Goal: Transaction & Acquisition: Purchase product/service

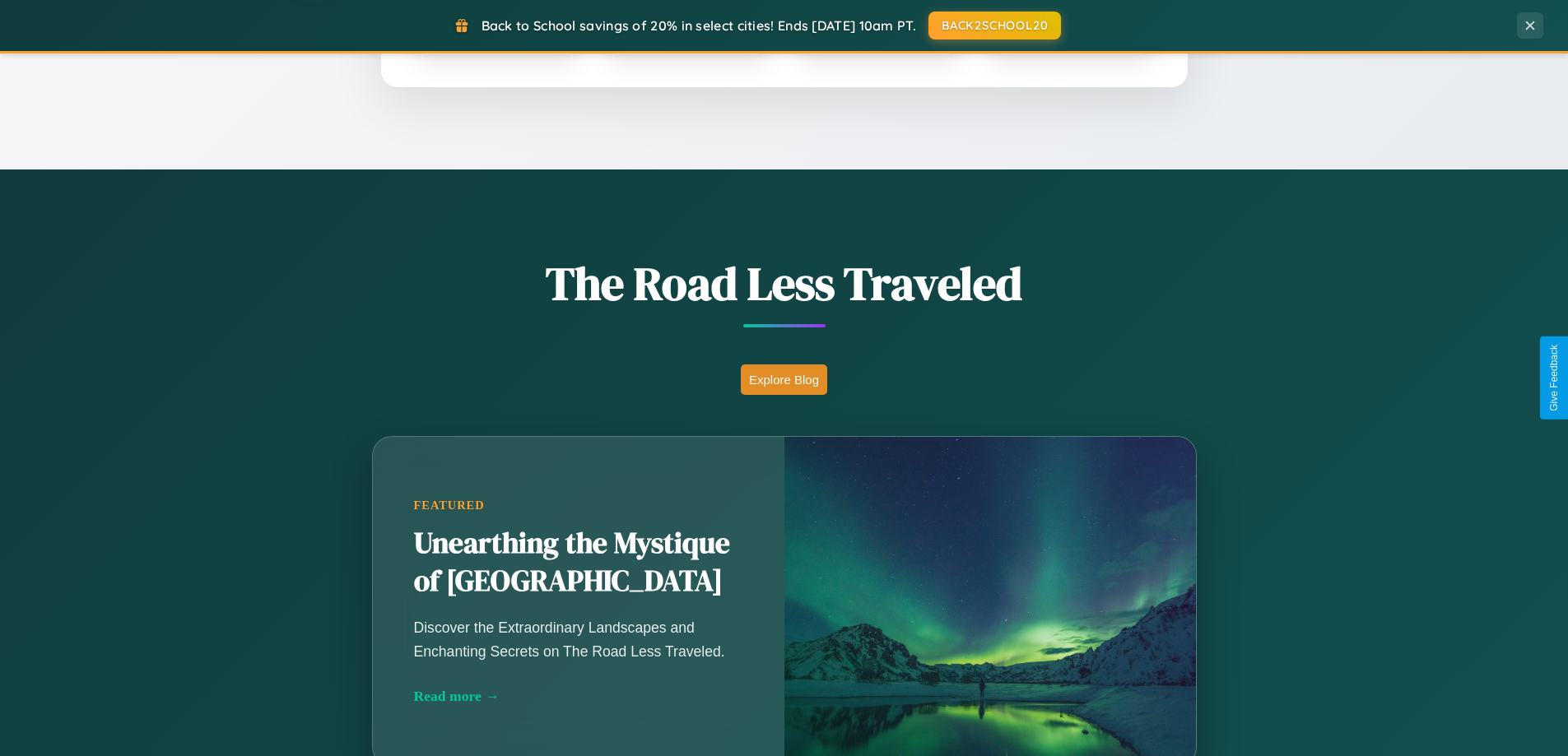
scroll to position [1132, 0]
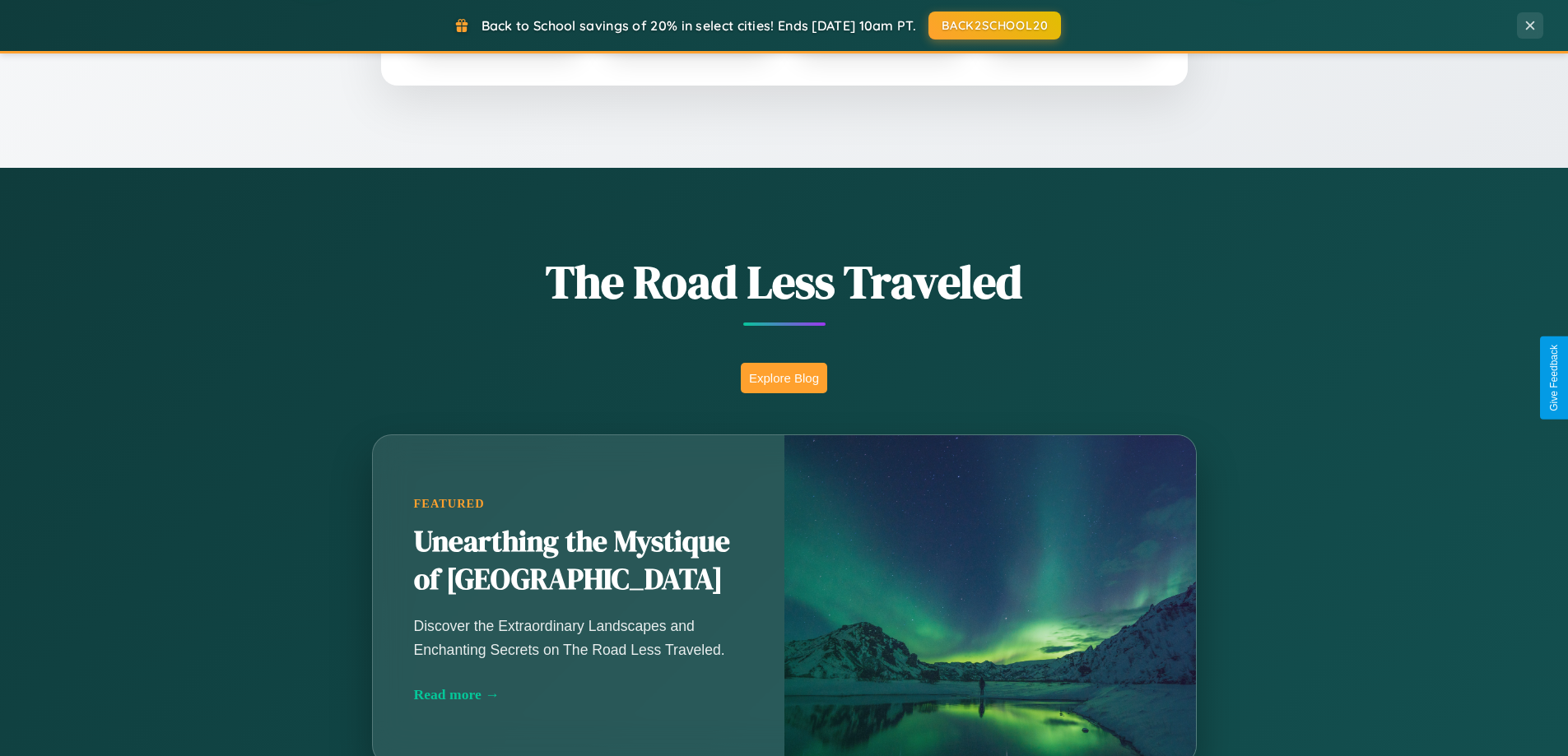
click at [784, 378] on button "Explore Blog" at bounding box center [784, 378] width 87 height 30
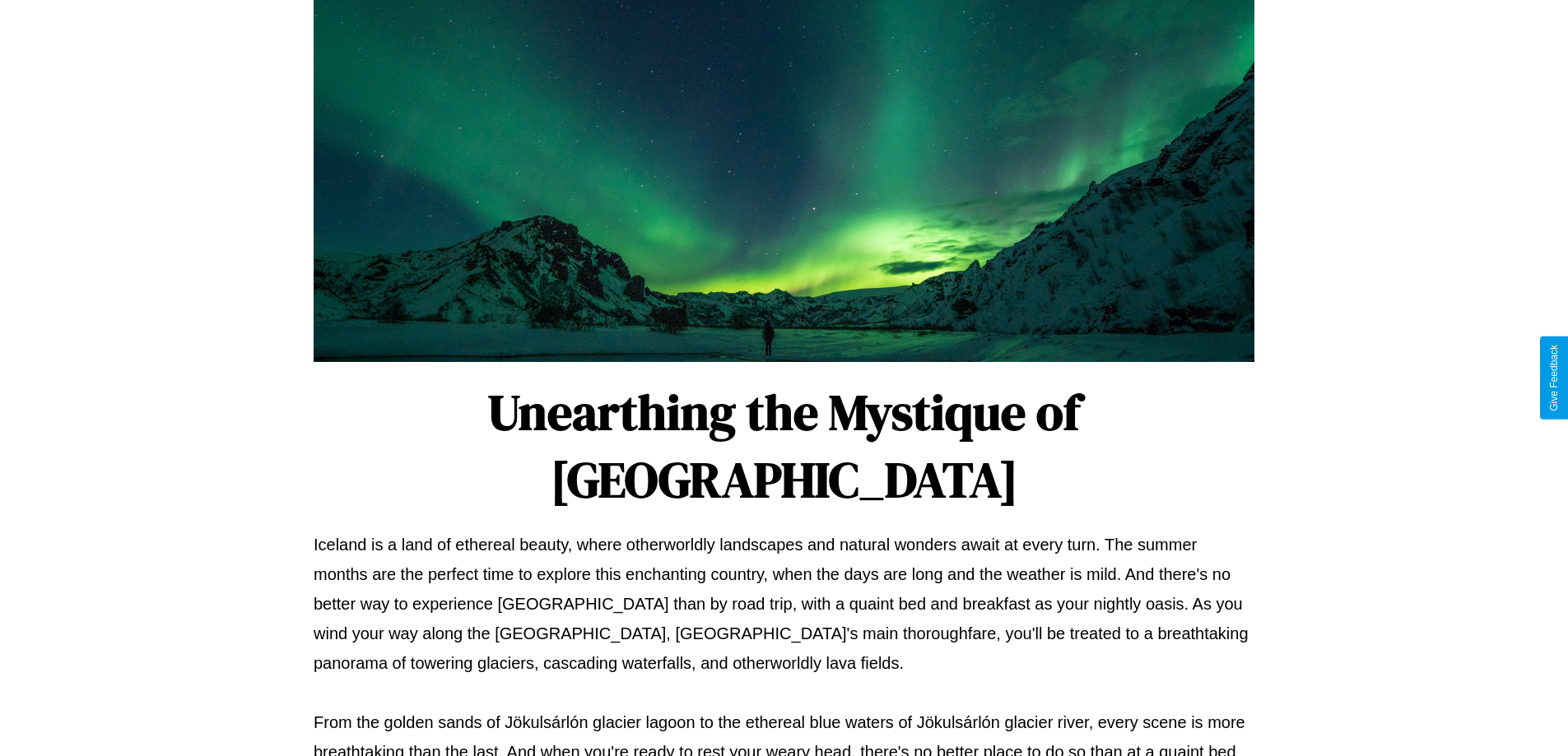
scroll to position [533, 0]
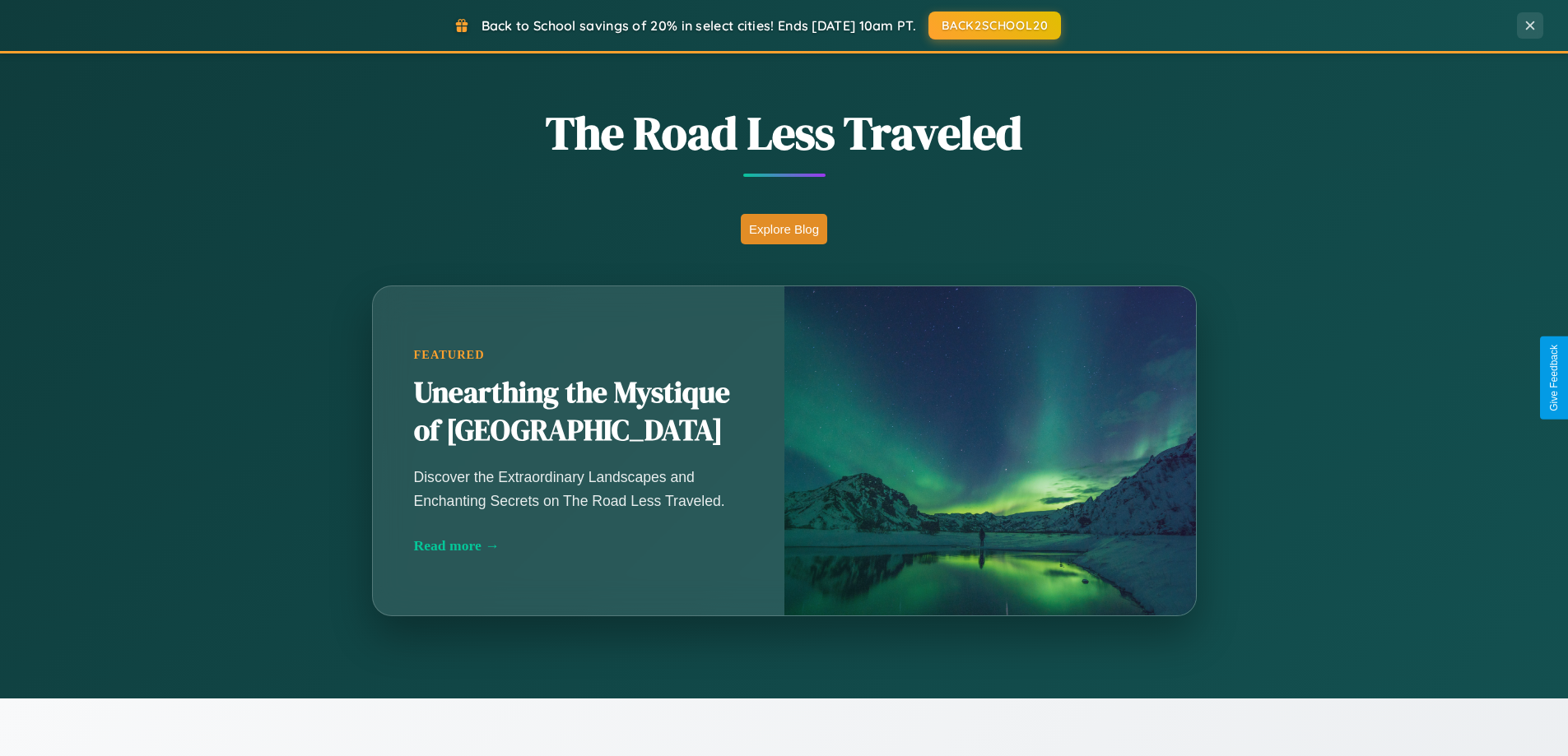
scroll to position [1132, 0]
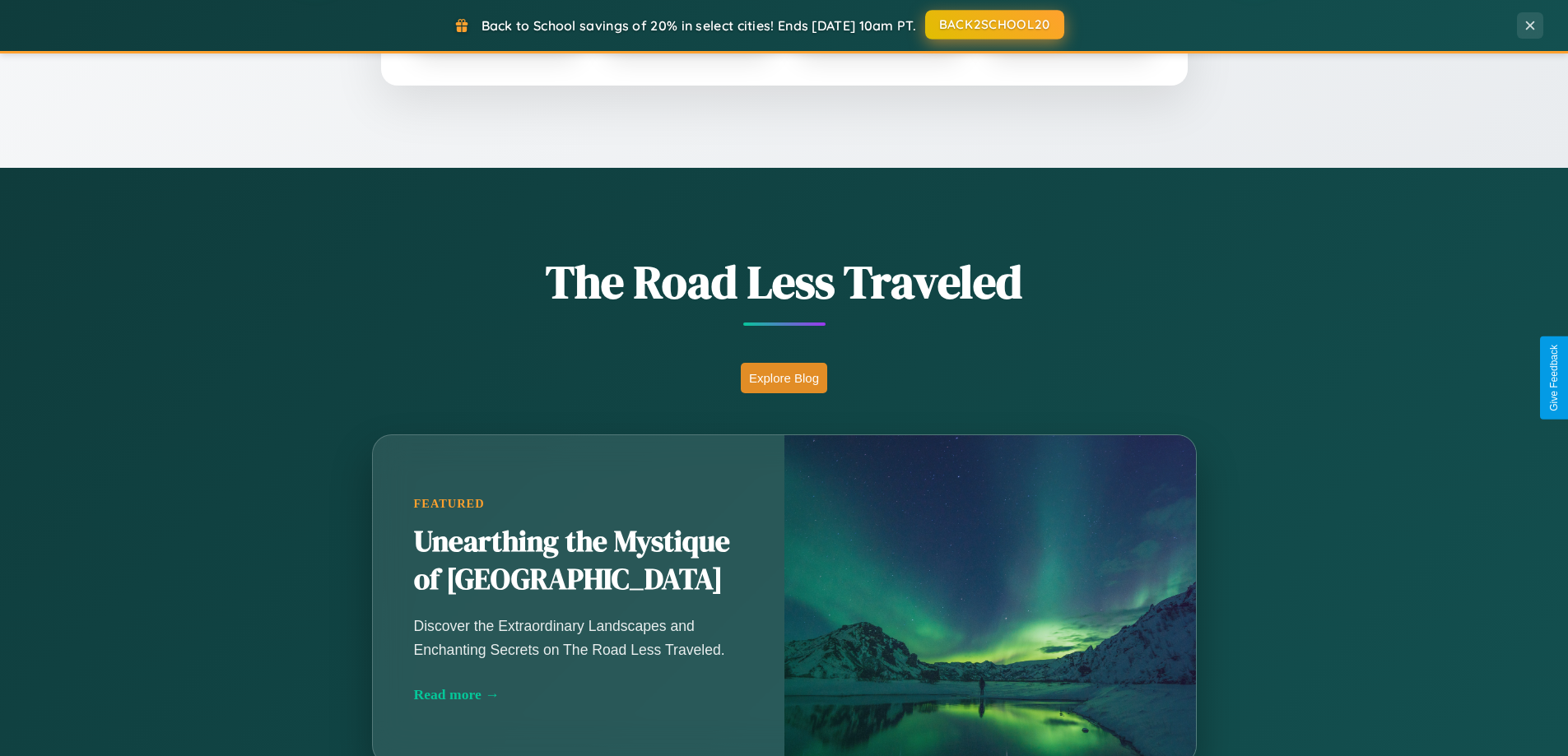
click at [994, 25] on button "BACK2SCHOOL20" at bounding box center [995, 24] width 140 height 29
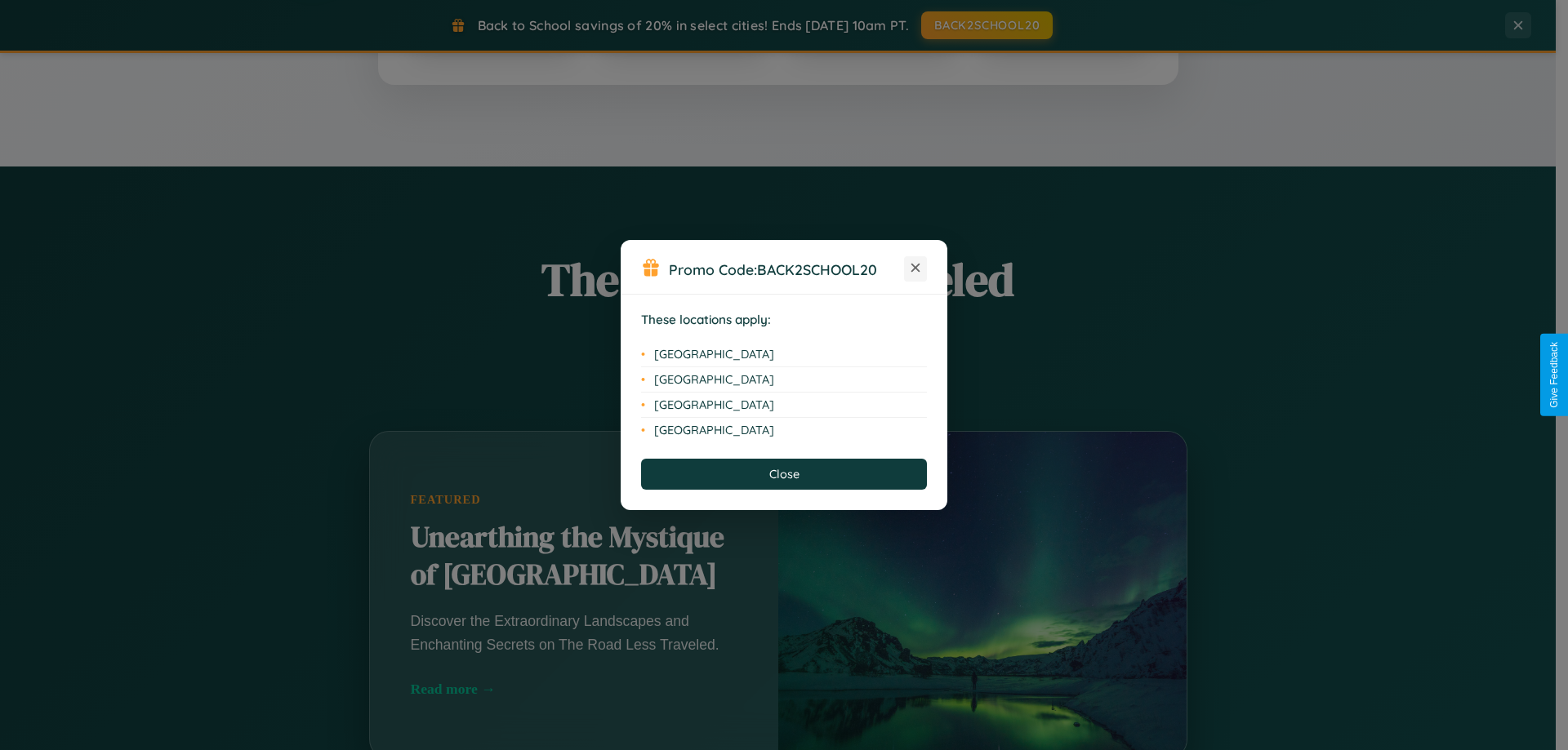
click at [916, 268] on icon at bounding box center [916, 268] width 9 height 9
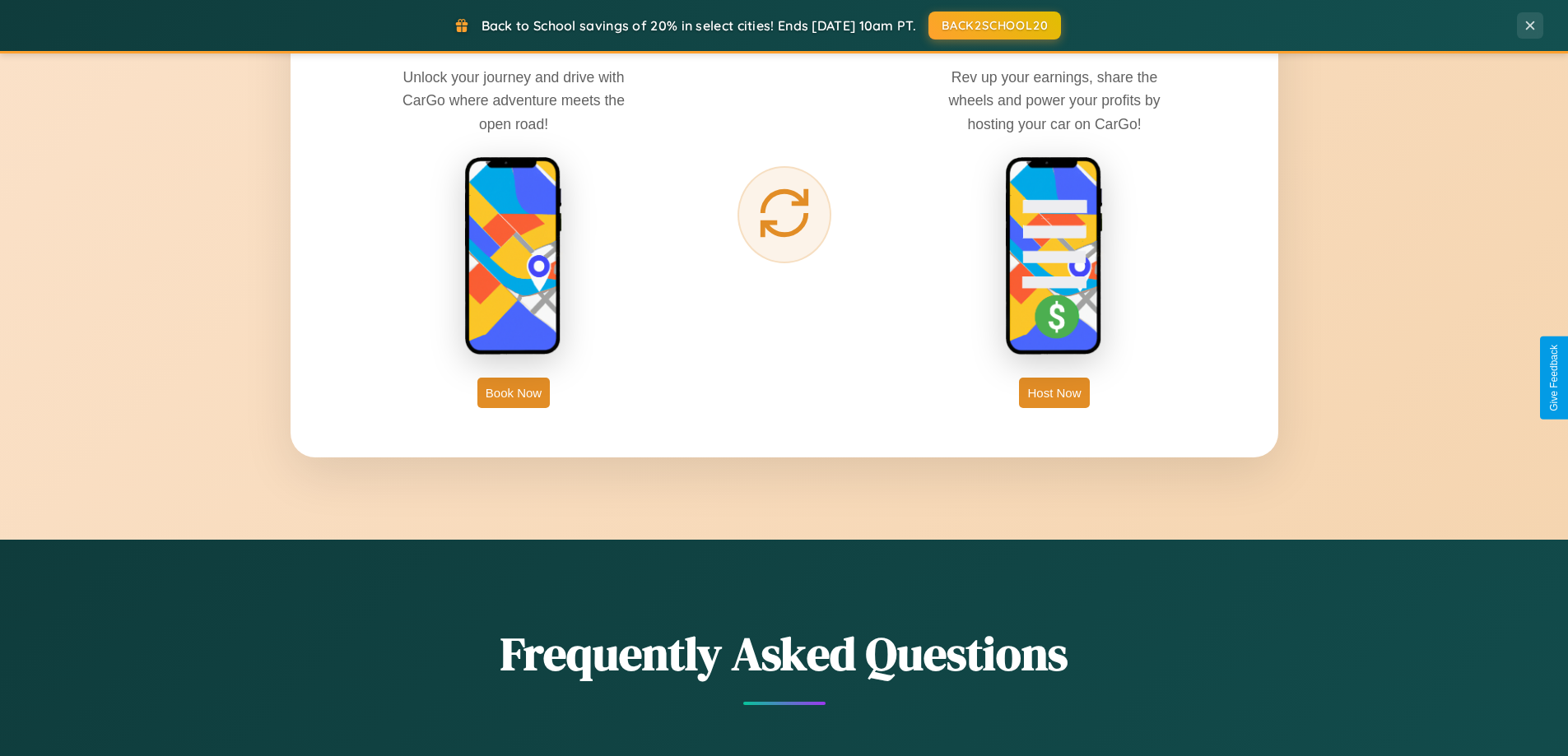
scroll to position [2644, 0]
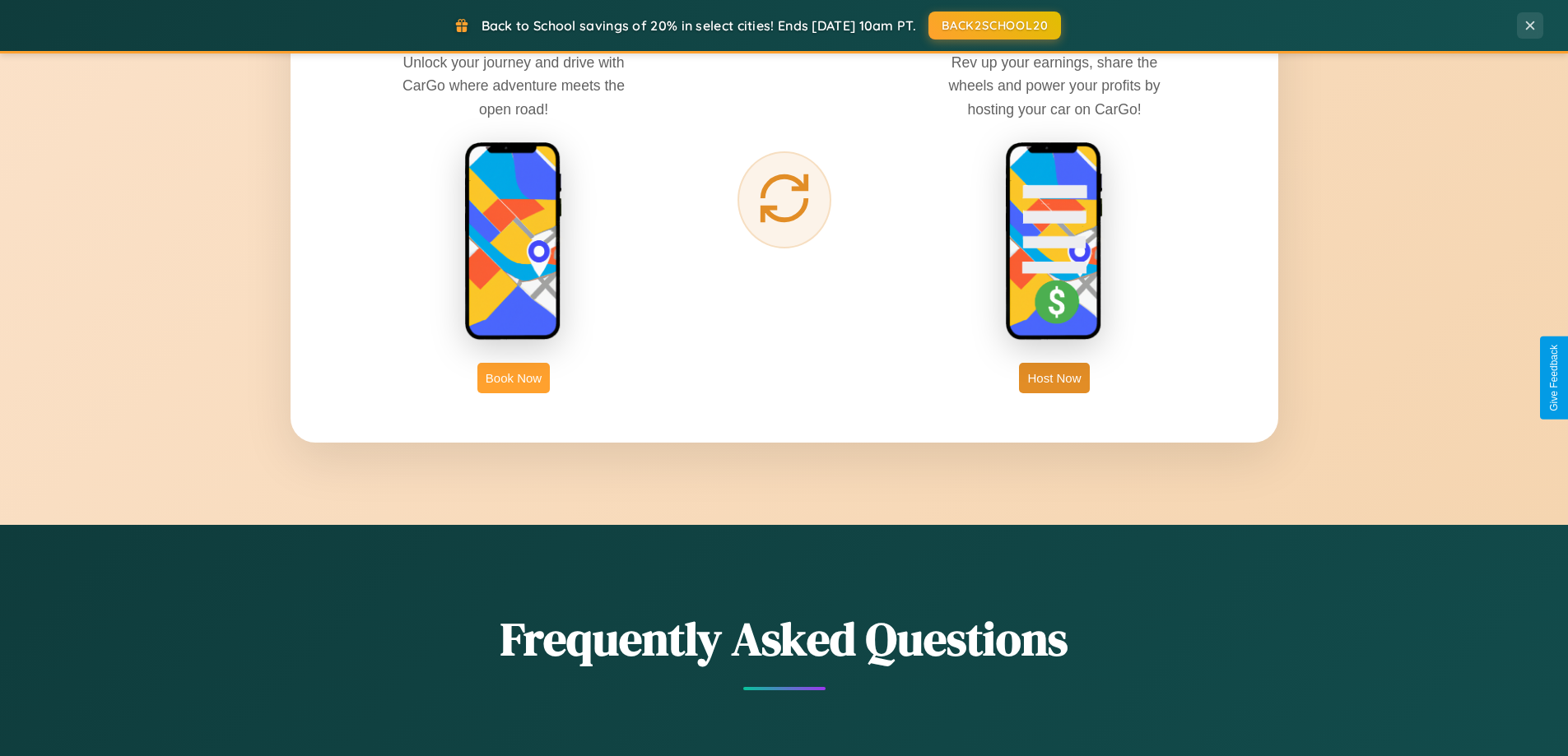
click at [514, 378] on button "Book Now" at bounding box center [513, 378] width 73 height 30
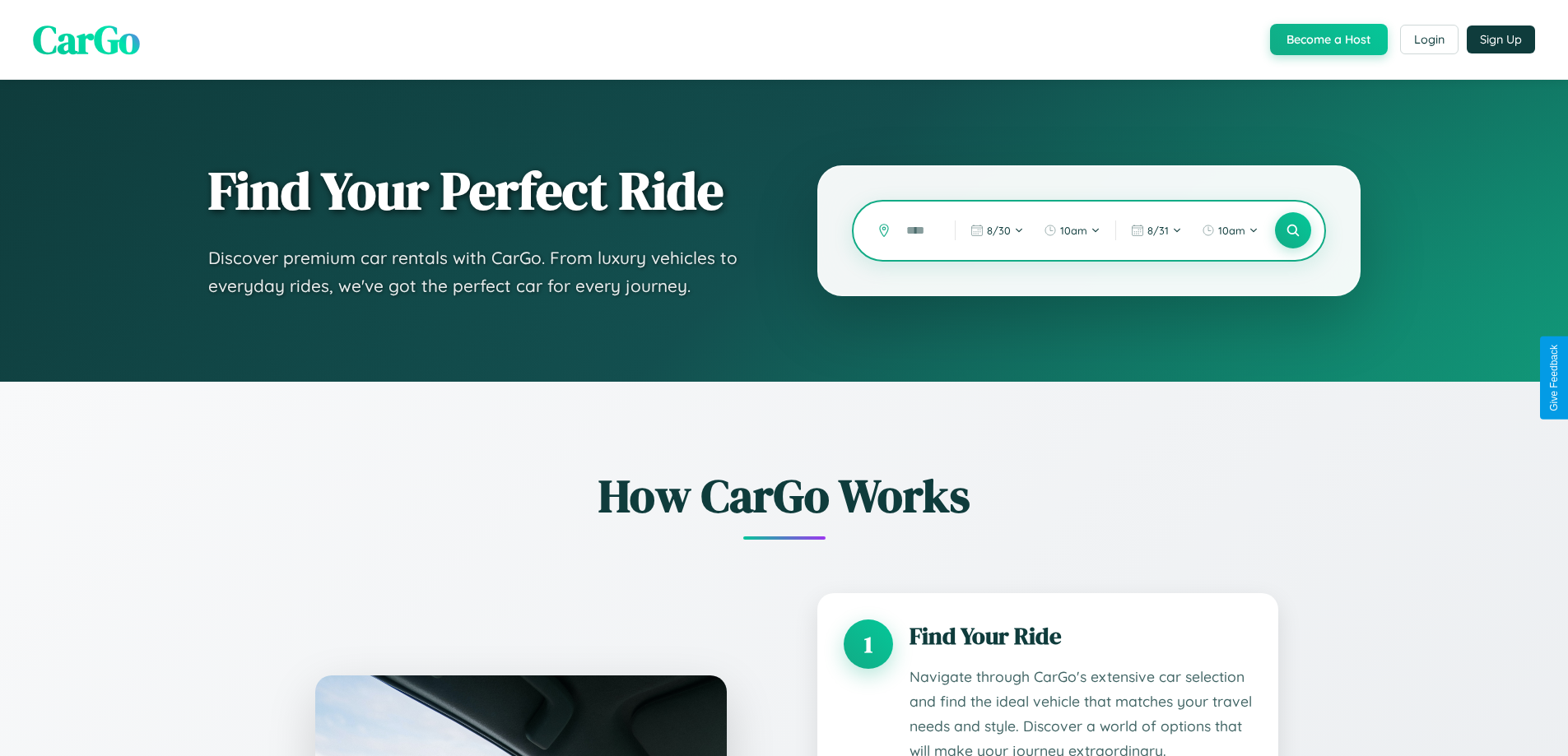
click at [918, 230] on input "text" at bounding box center [918, 231] width 41 height 29
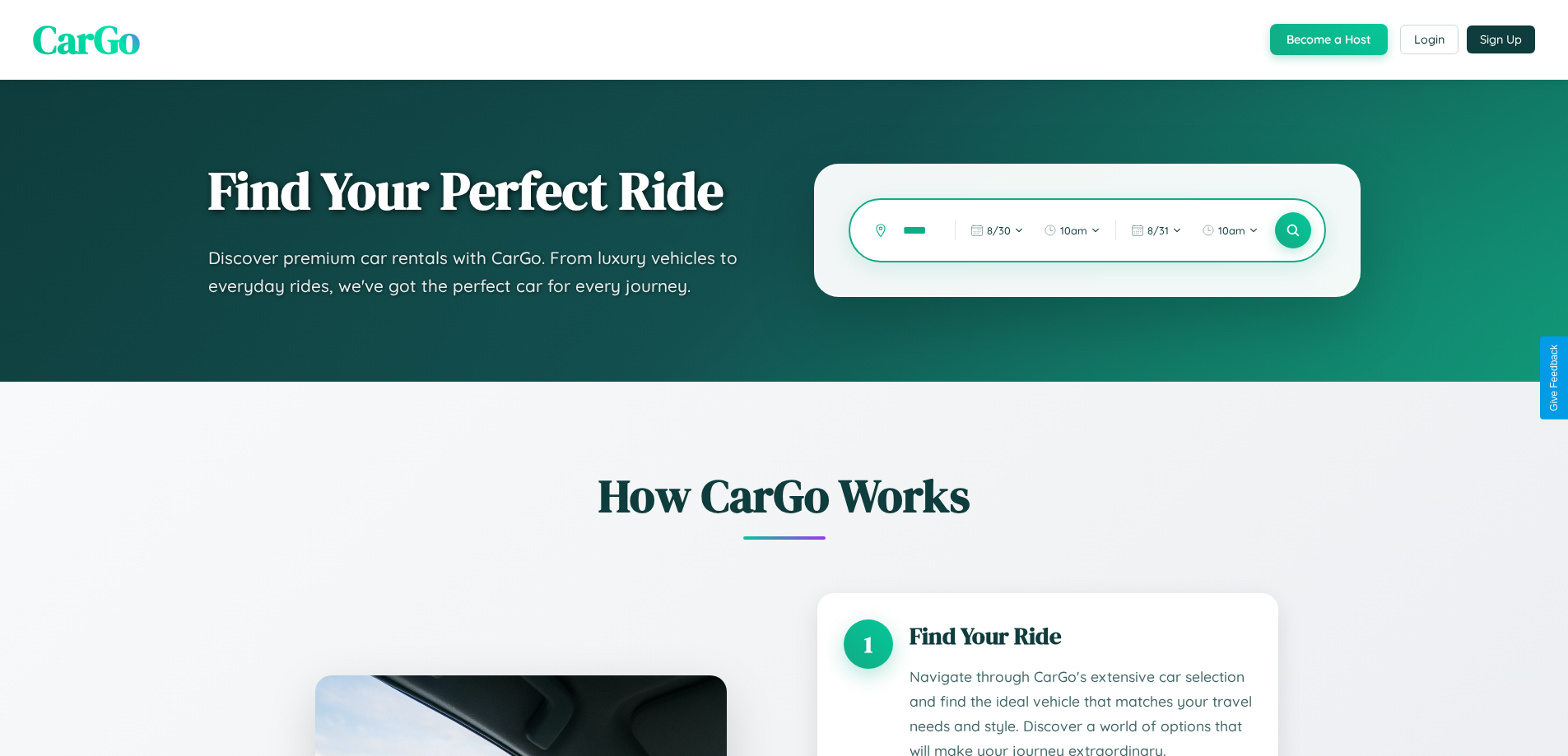
scroll to position [0, 13]
type input "******"
click at [1293, 230] on icon at bounding box center [1293, 231] width 16 height 16
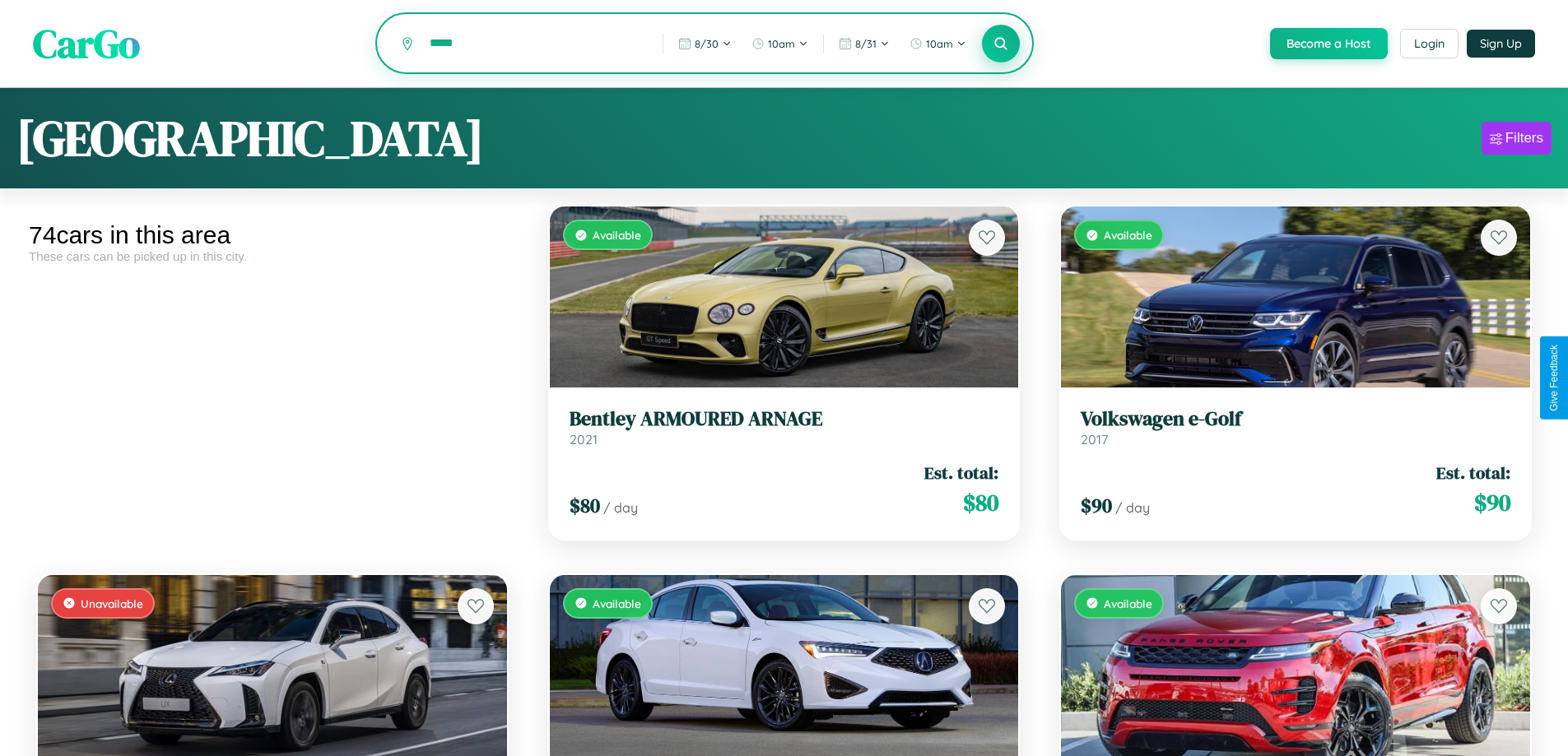
type input "*****"
click at [1000, 44] on icon at bounding box center [1001, 43] width 16 height 16
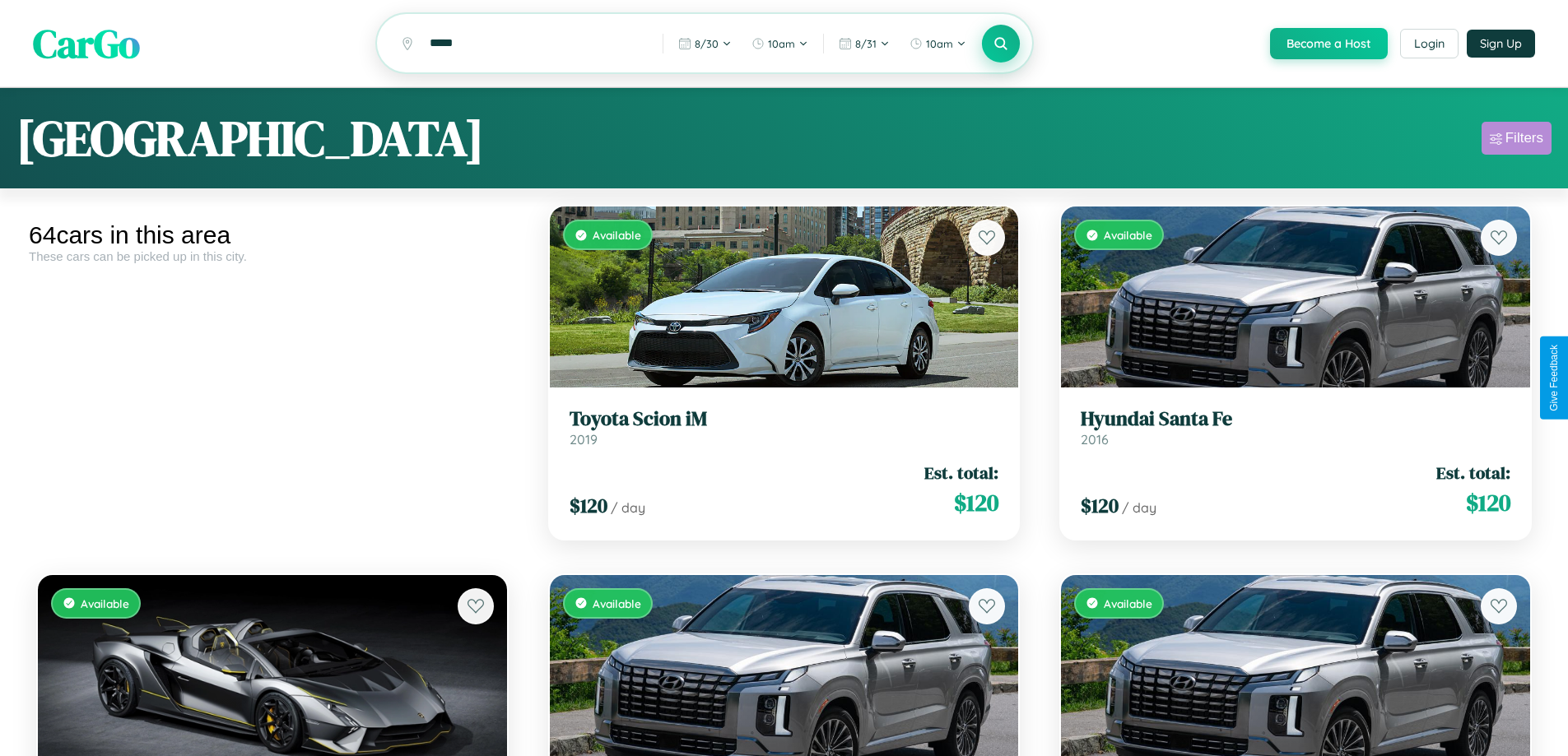
click at [1516, 140] on div "Filters" at bounding box center [1525, 138] width 38 height 16
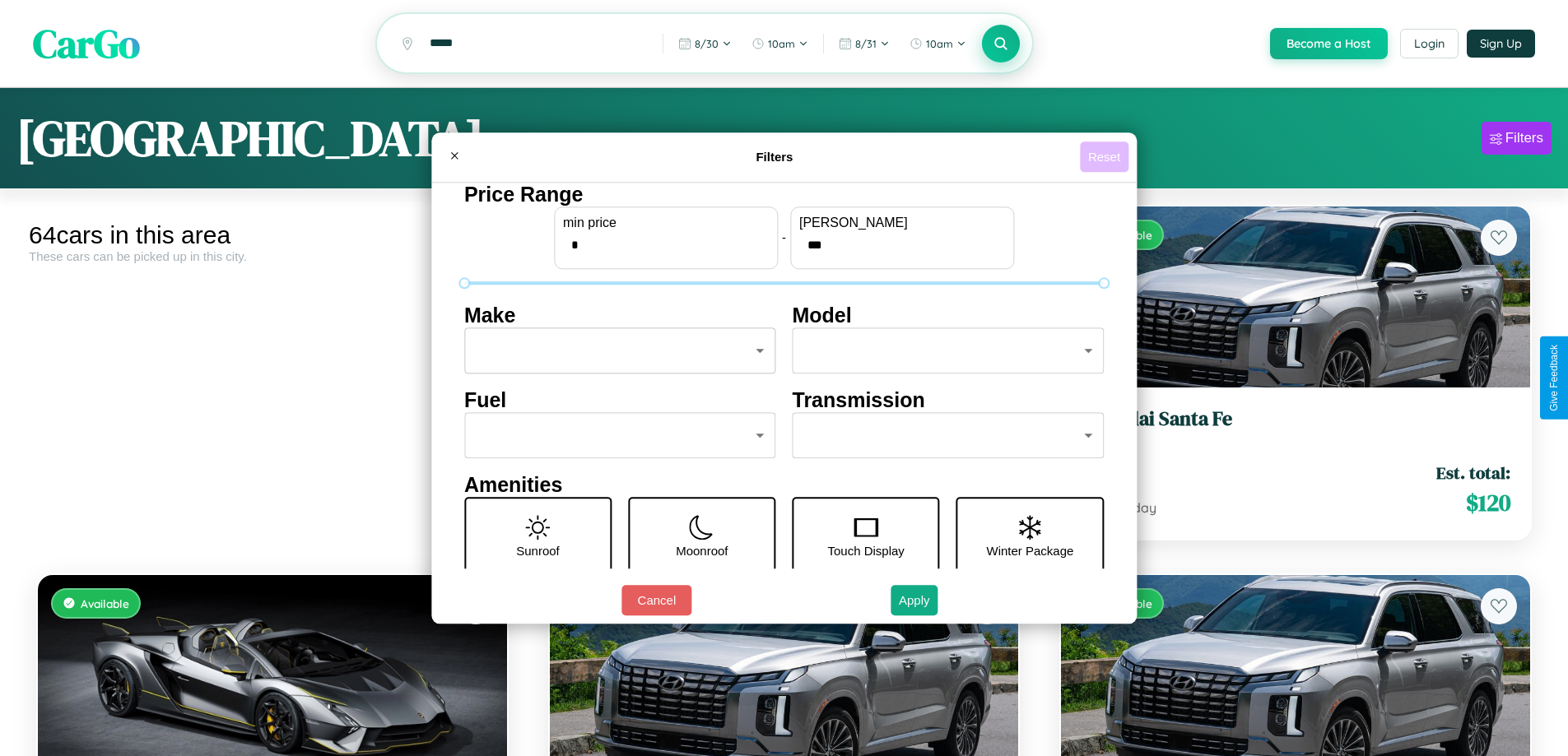
click at [1106, 156] on button "Reset" at bounding box center [1105, 156] width 49 height 30
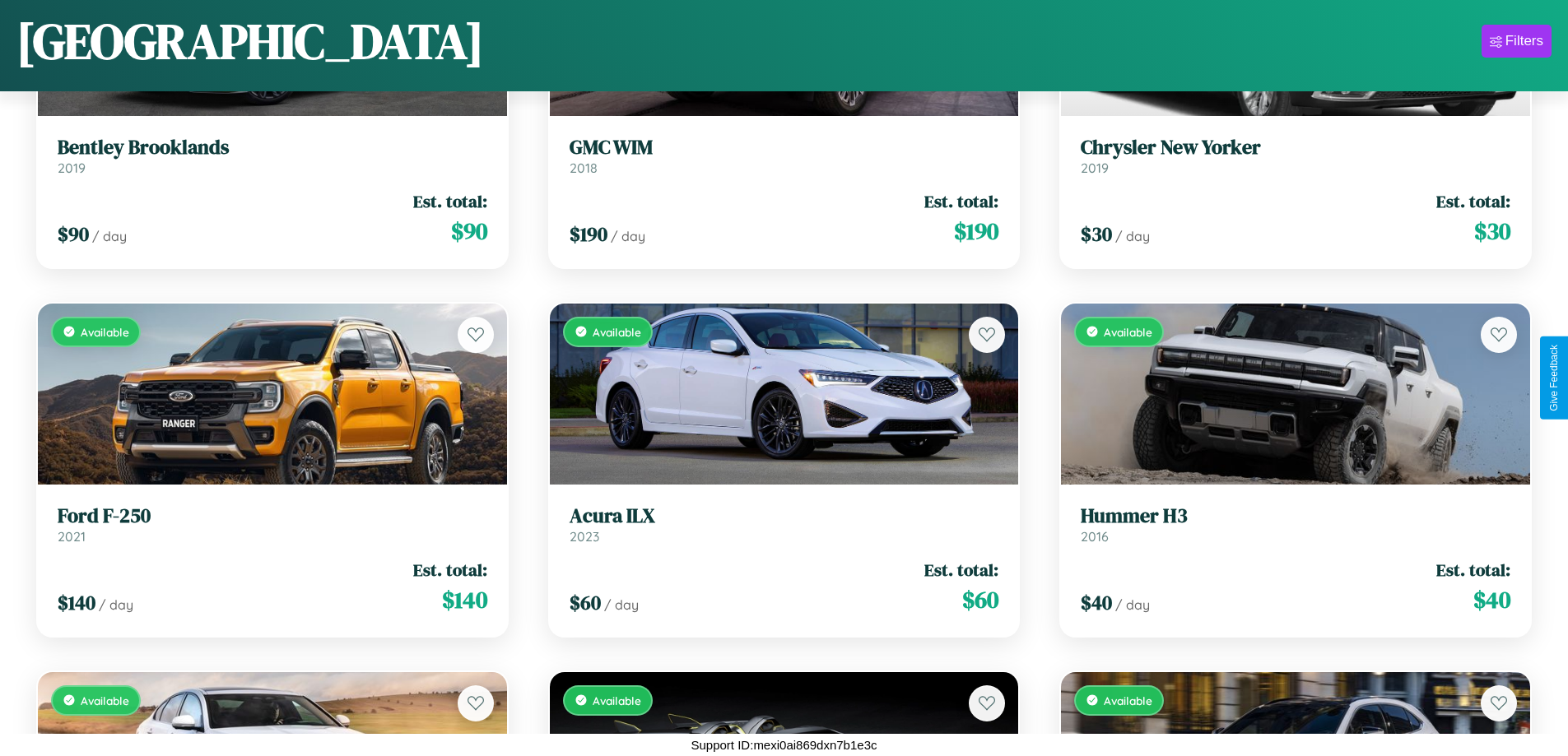
scroll to position [5760, 0]
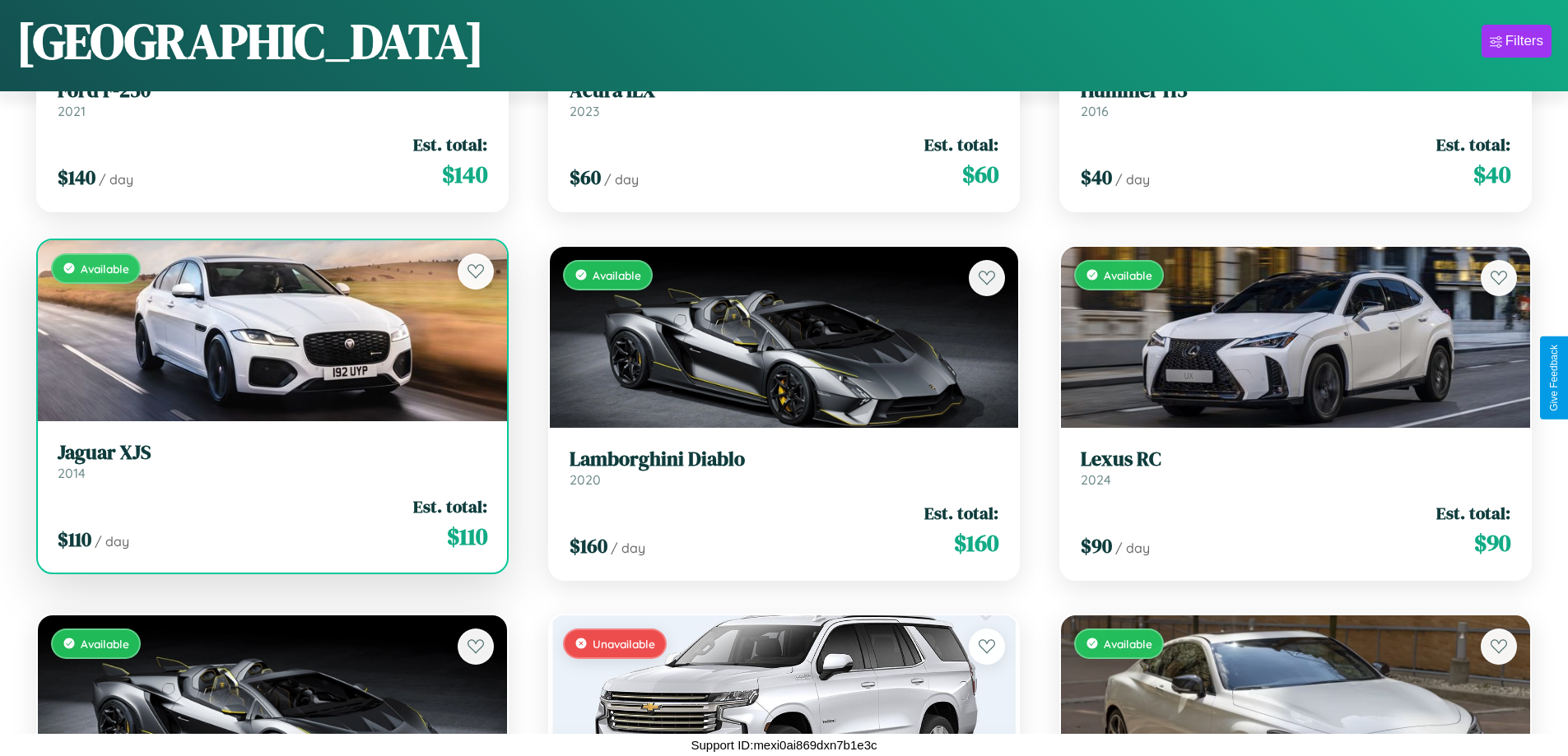
click at [270, 461] on h3 "Jaguar XJS" at bounding box center [272, 452] width 430 height 24
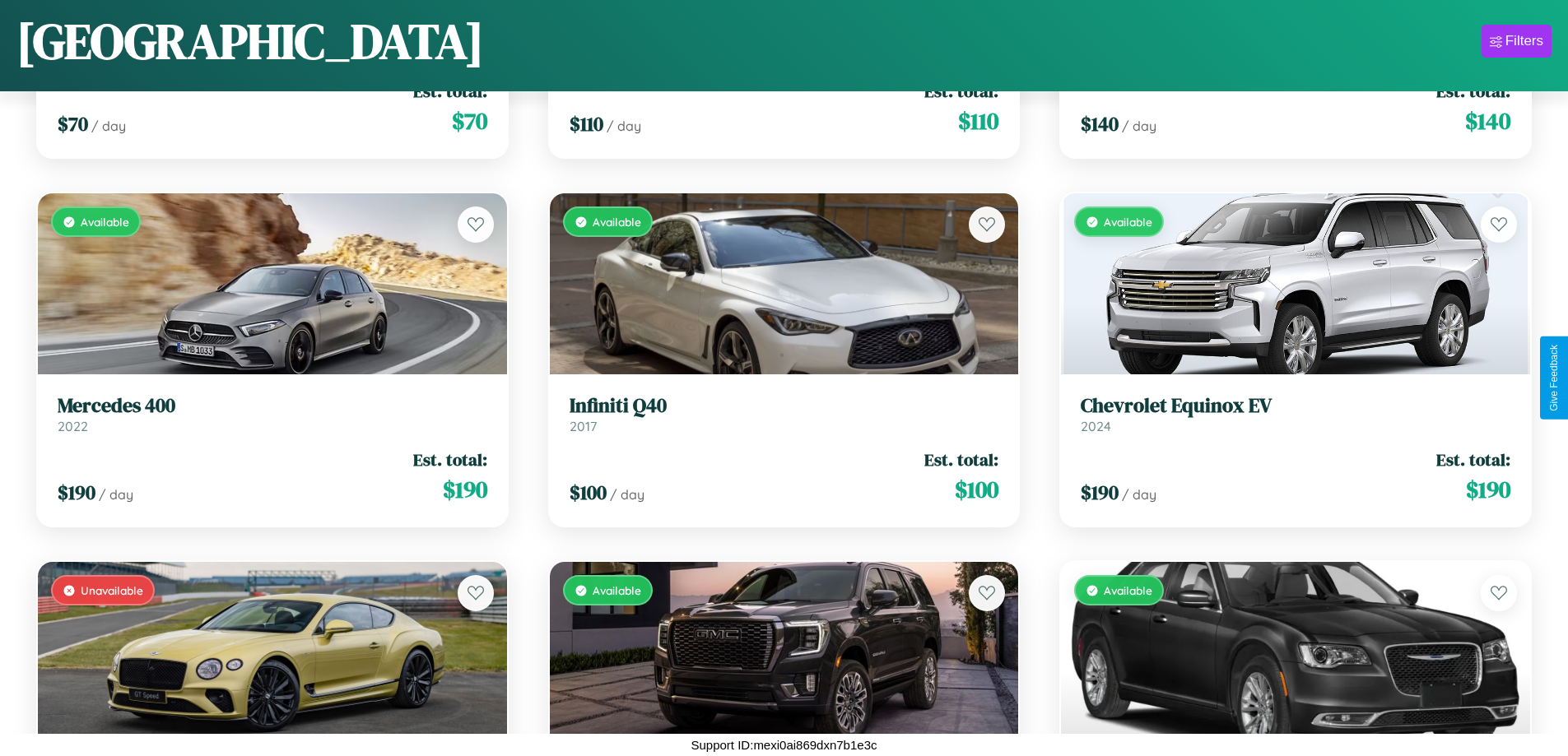
scroll to position [4655, 0]
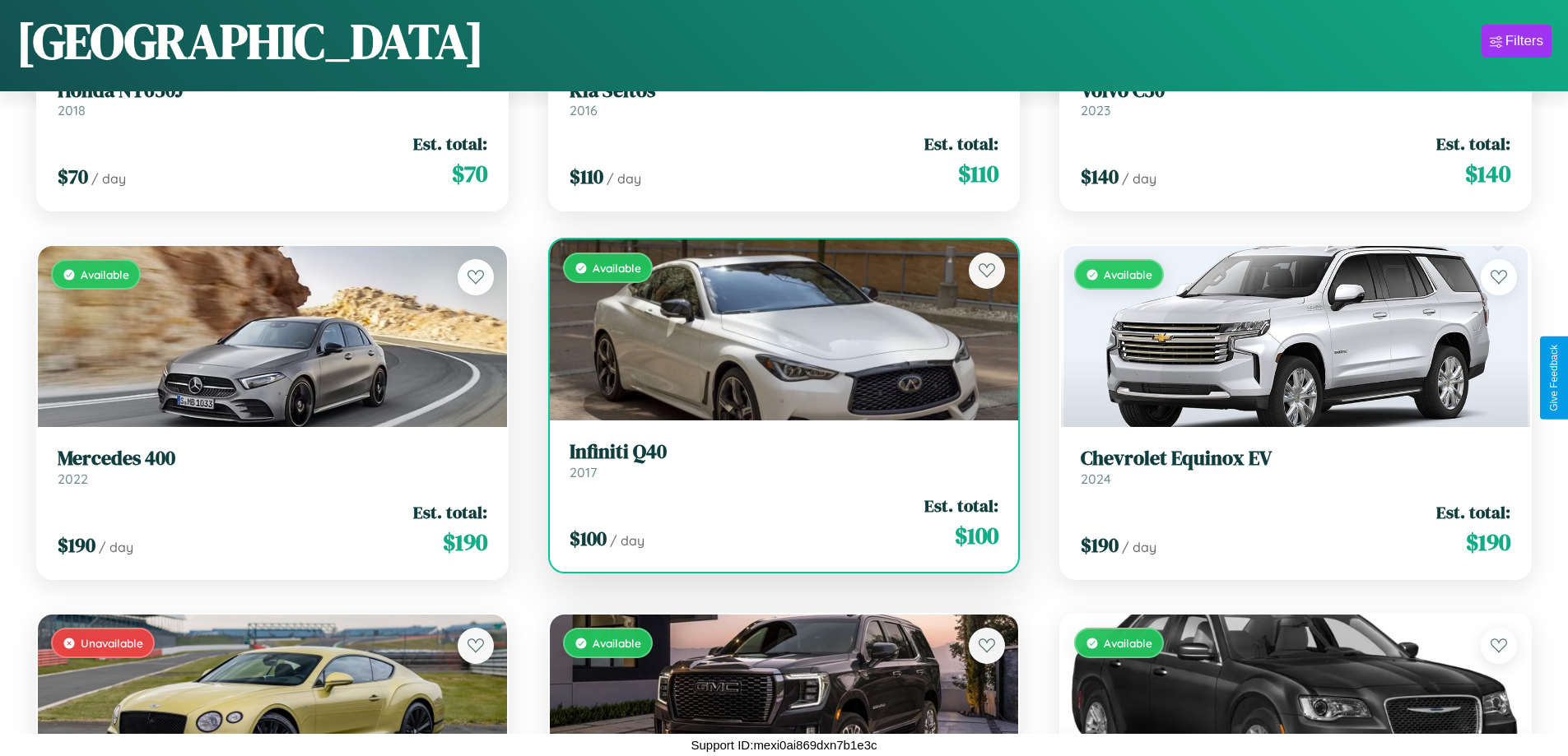
click at [777, 460] on h3 "Infiniti Q40" at bounding box center [784, 452] width 430 height 24
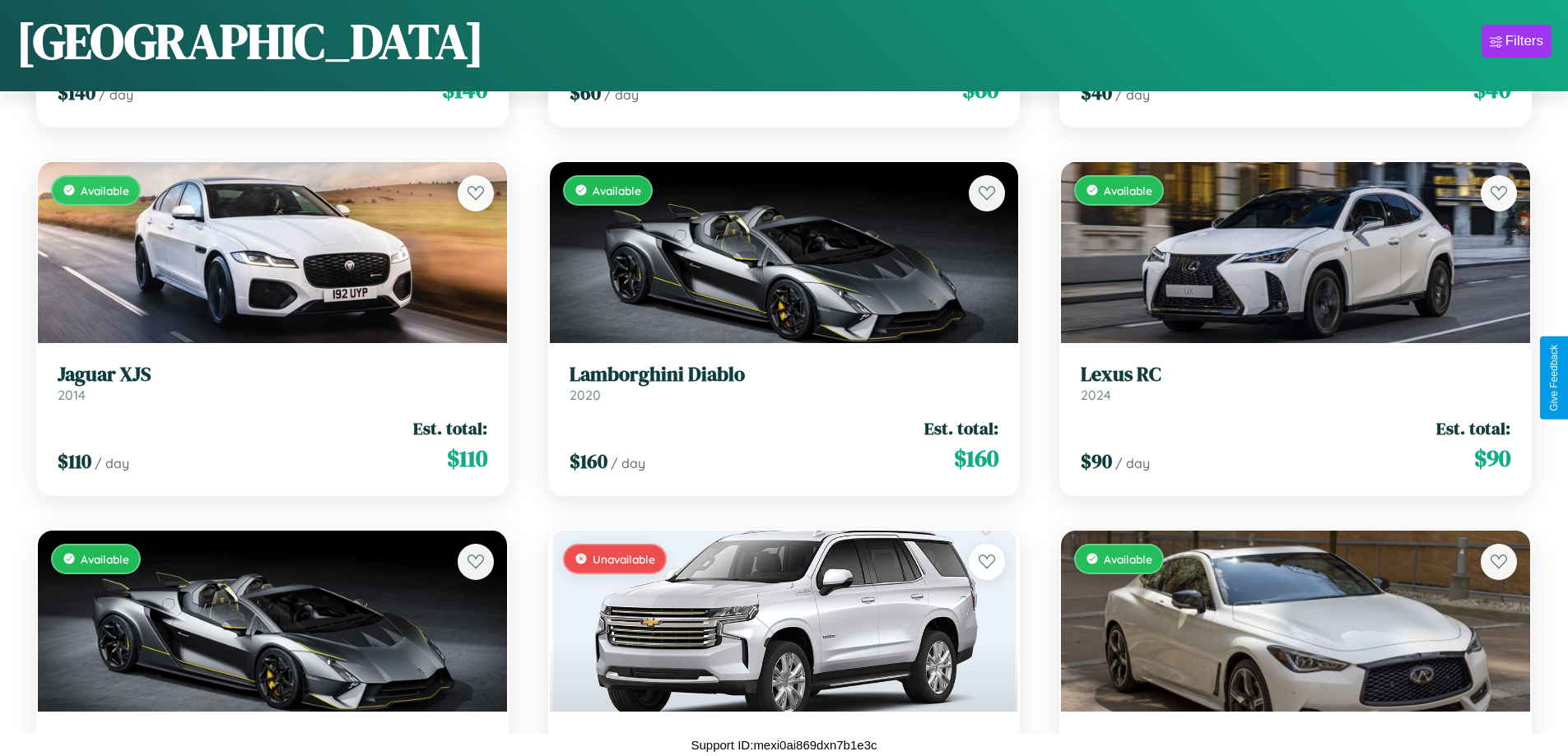
scroll to position [7499, 0]
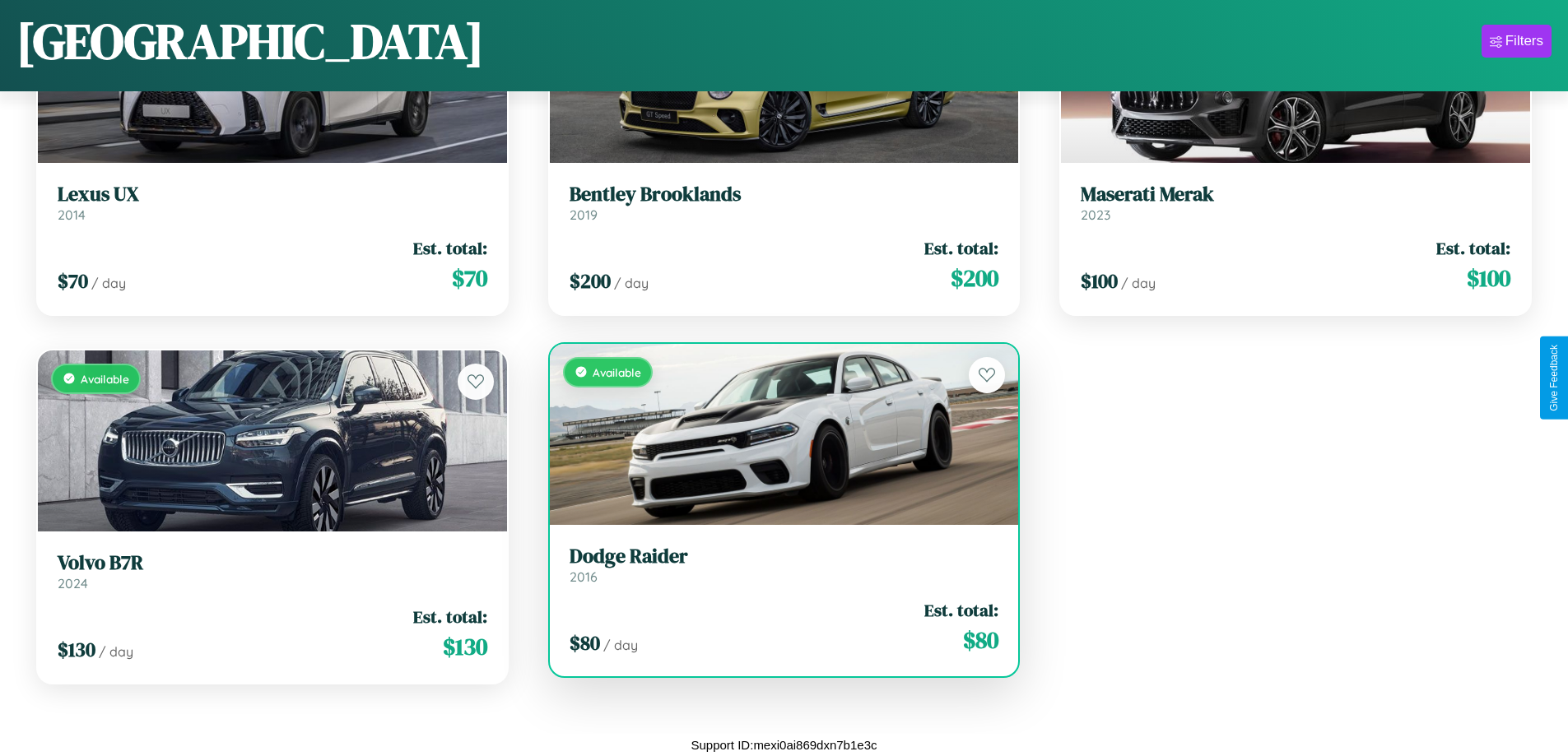
click at [777, 435] on div "Available" at bounding box center [784, 435] width 470 height 181
click at [777, 434] on div "Available" at bounding box center [784, 435] width 470 height 181
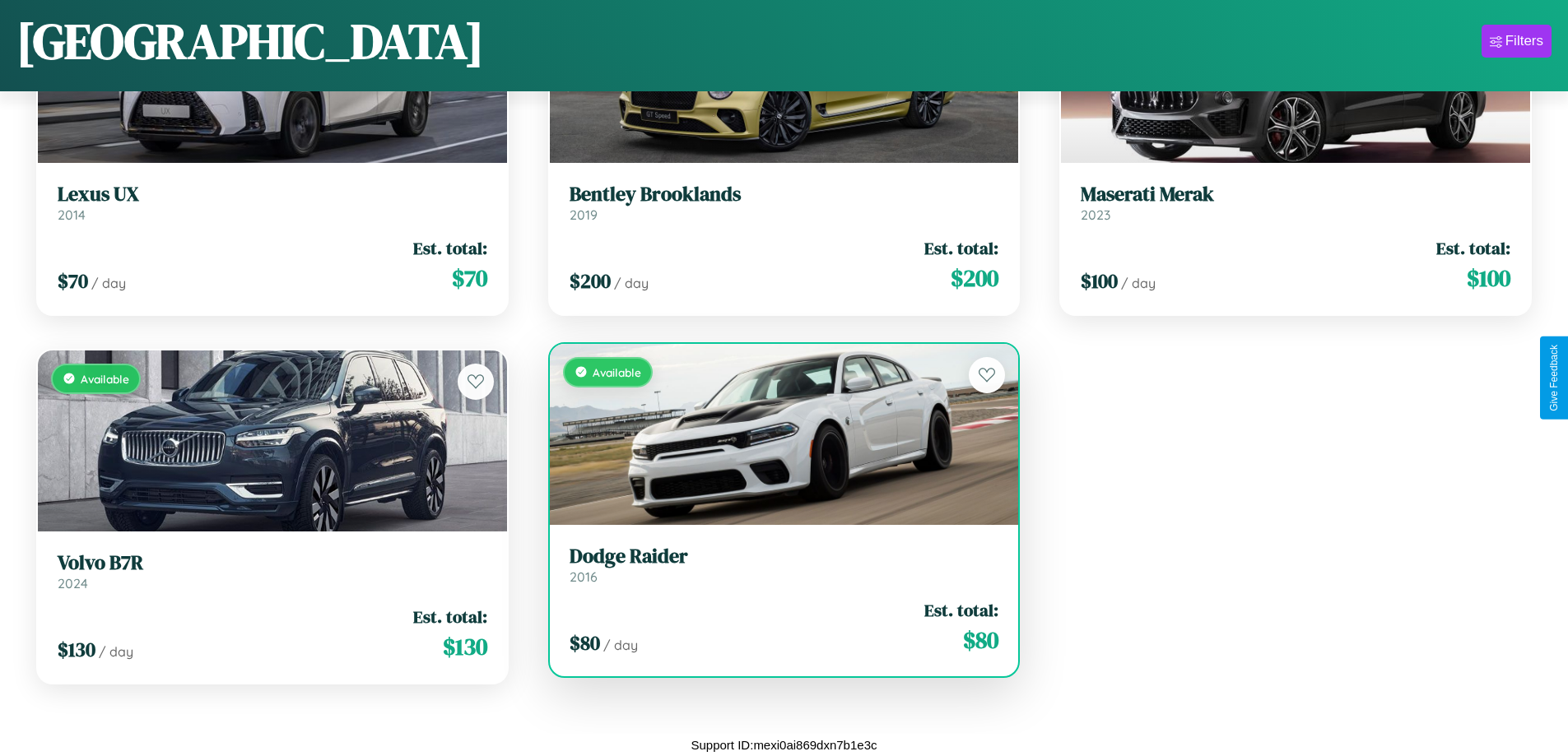
click at [777, 434] on div "Available" at bounding box center [784, 435] width 470 height 181
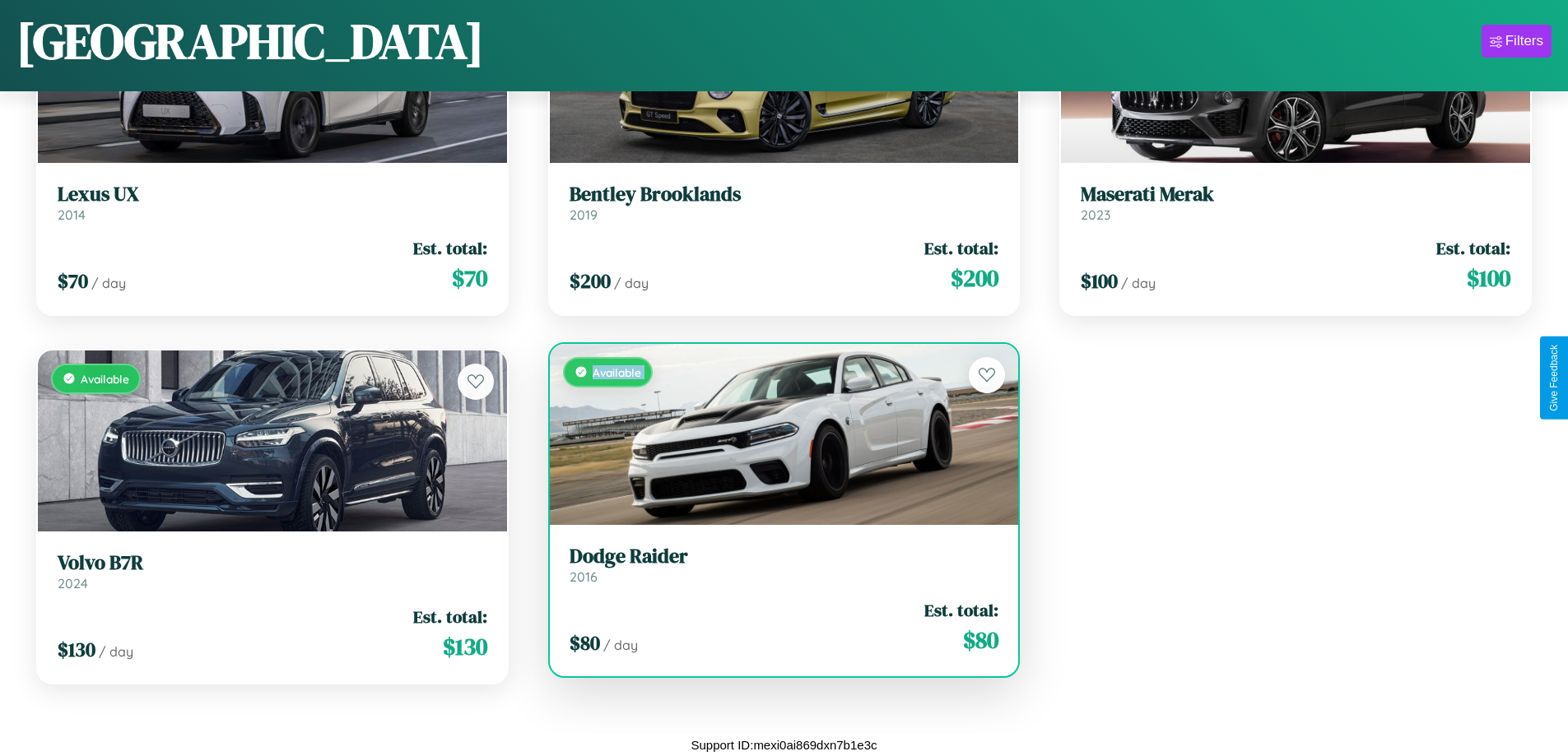
click at [777, 434] on div "Available" at bounding box center [784, 435] width 470 height 181
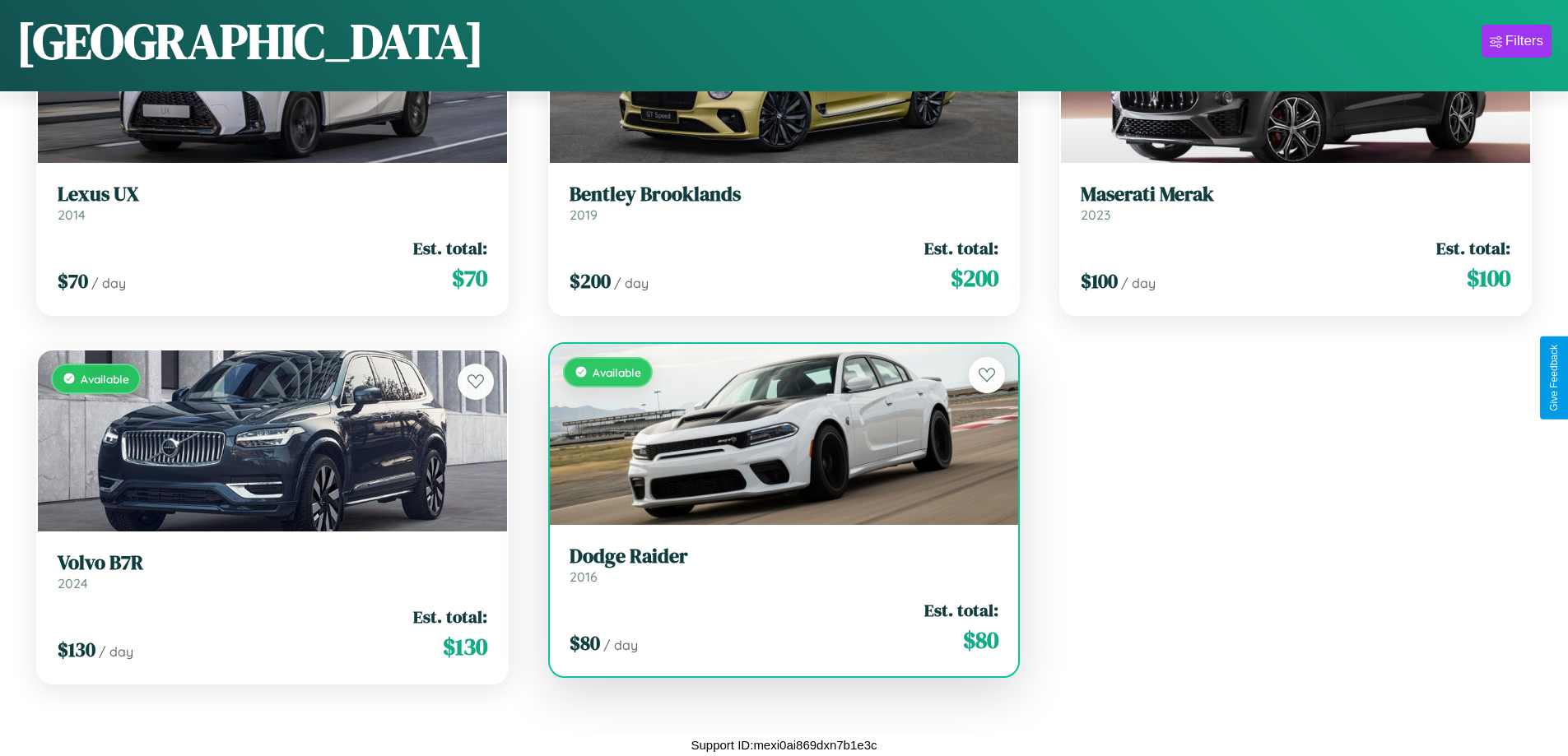
click at [777, 434] on div "Available" at bounding box center [784, 435] width 470 height 181
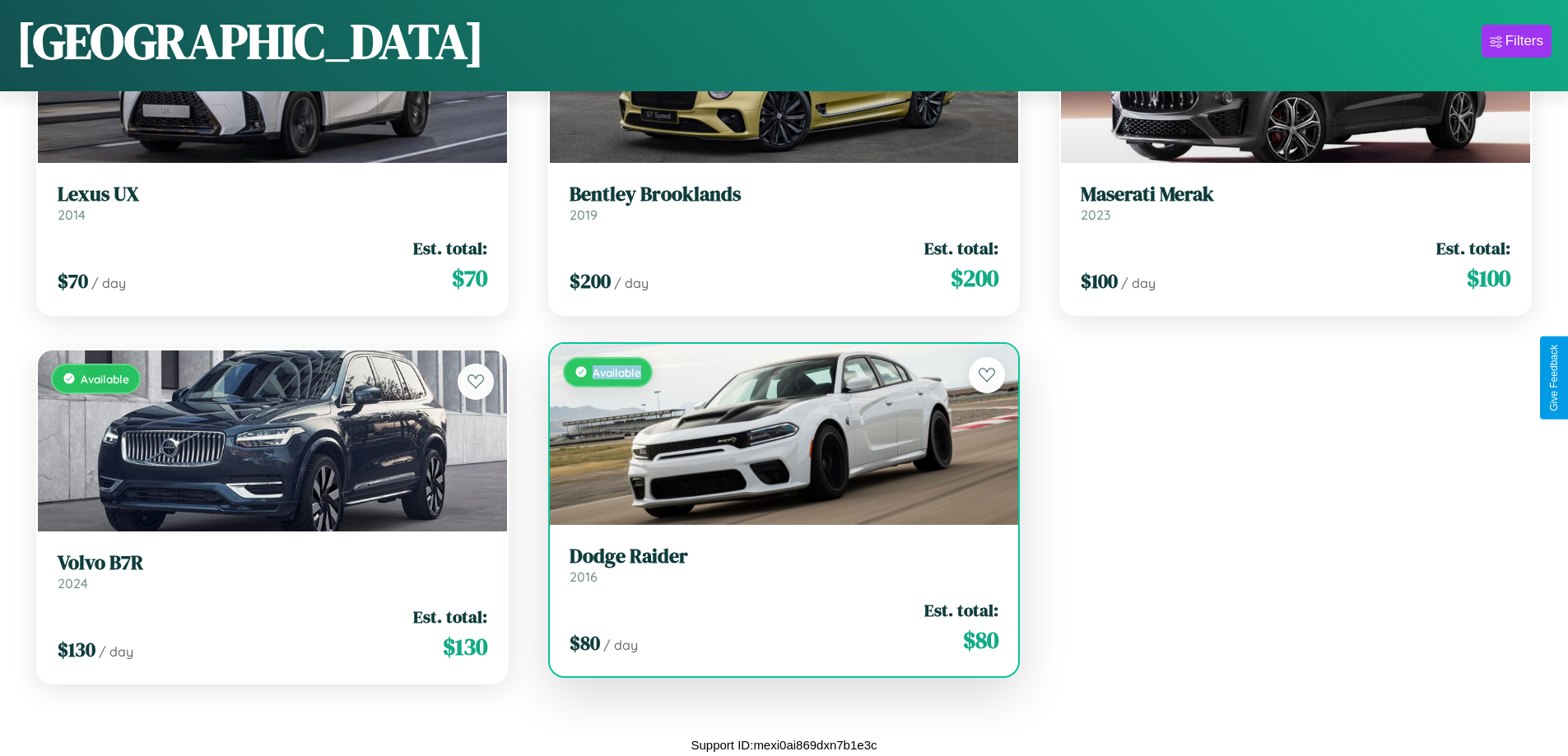
click at [777, 434] on div "Available" at bounding box center [784, 435] width 470 height 181
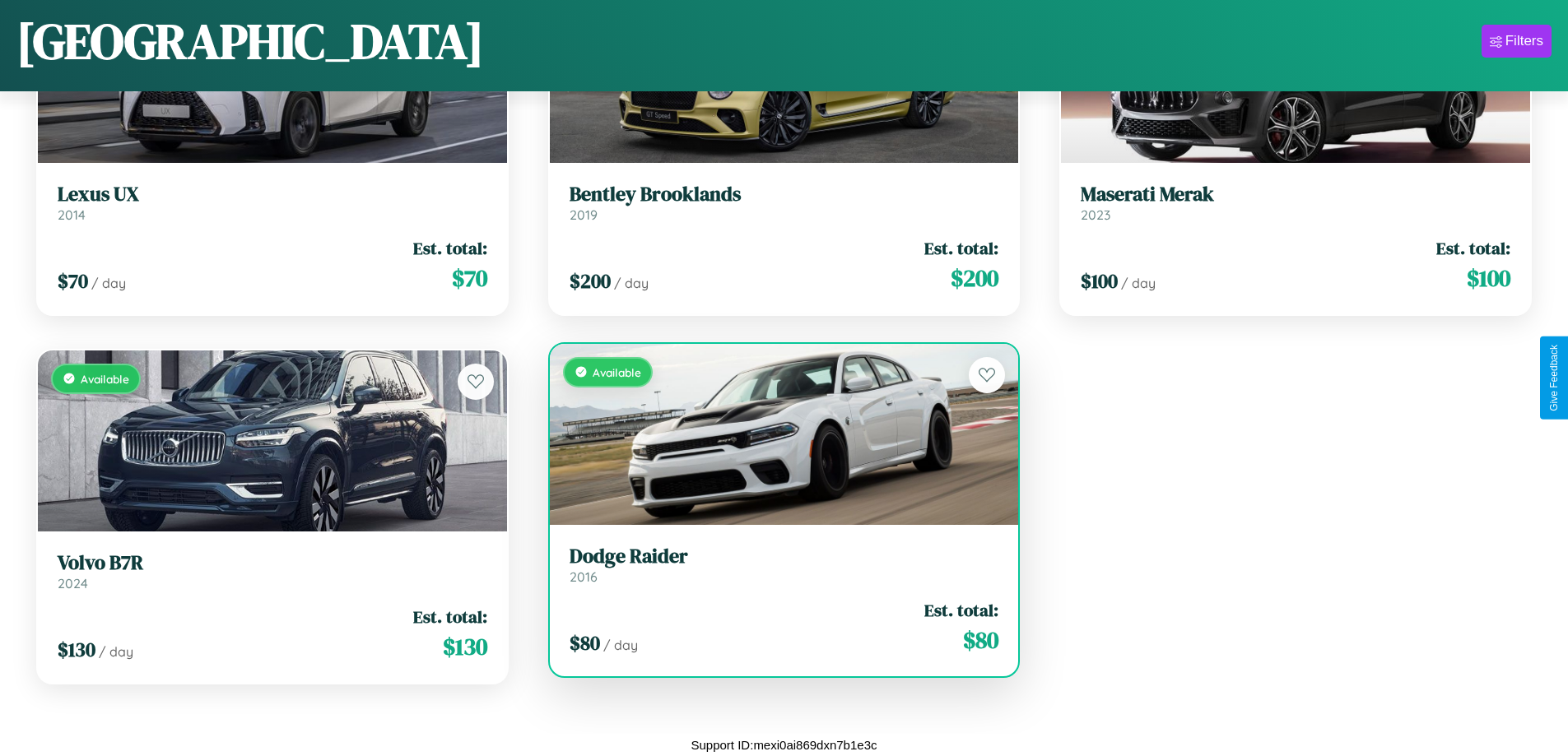
click at [777, 565] on h3 "Dodge Raider" at bounding box center [784, 556] width 430 height 24
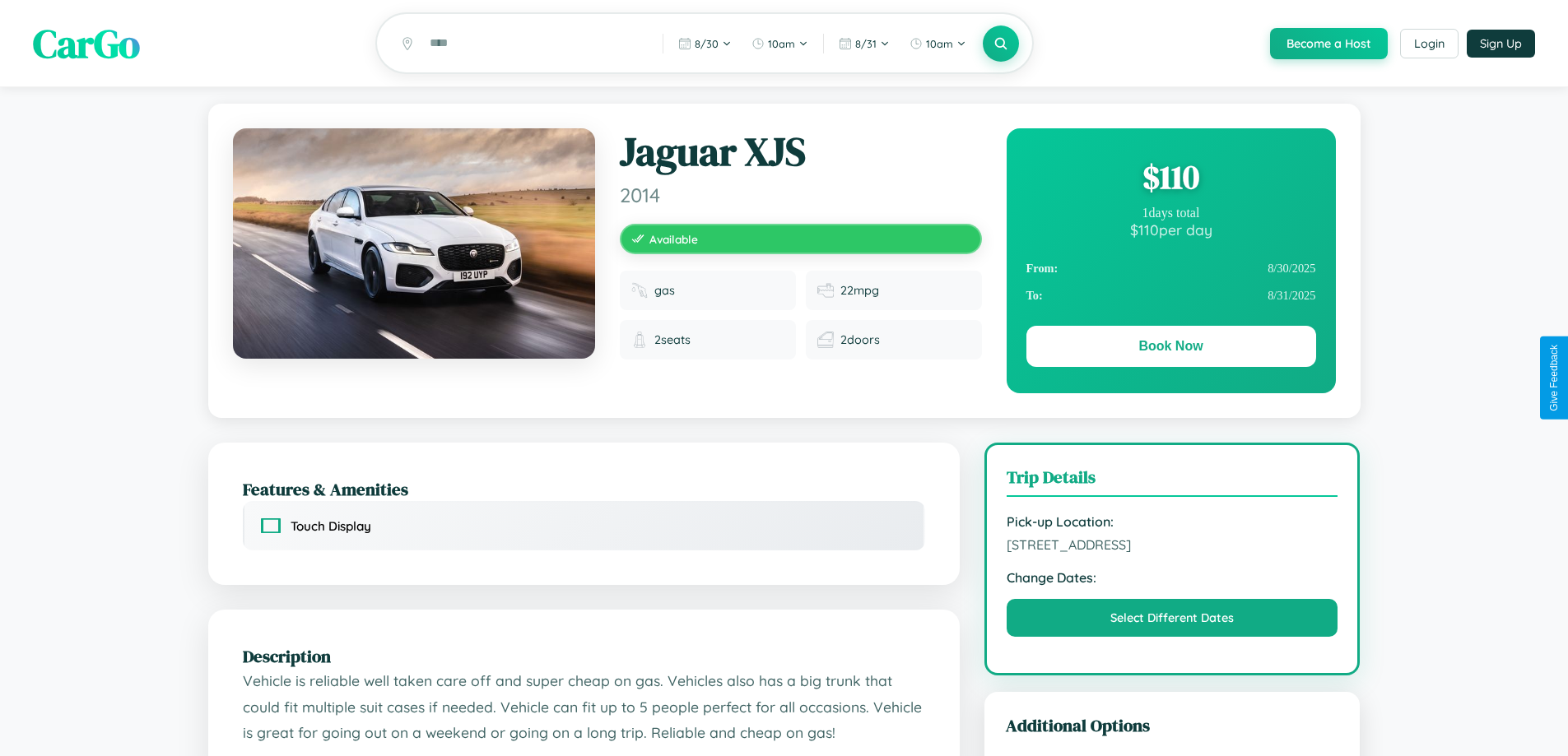
scroll to position [170, 0]
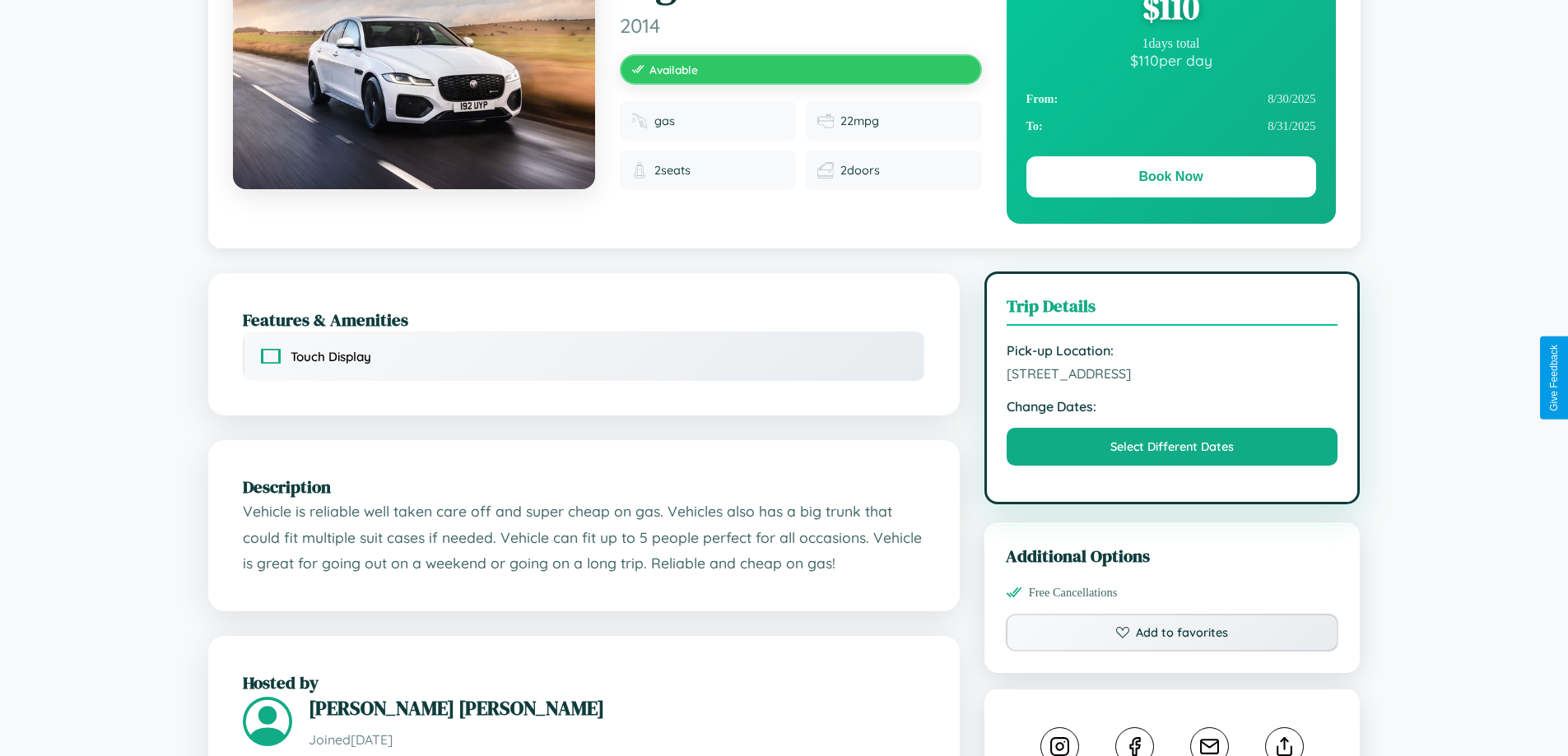
click at [1172, 377] on span "8722 First Street Osaka 55861 Japan" at bounding box center [1173, 373] width 332 height 16
click at [1172, 376] on span "8722 First Street Osaka 55861 Japan" at bounding box center [1173, 373] width 332 height 16
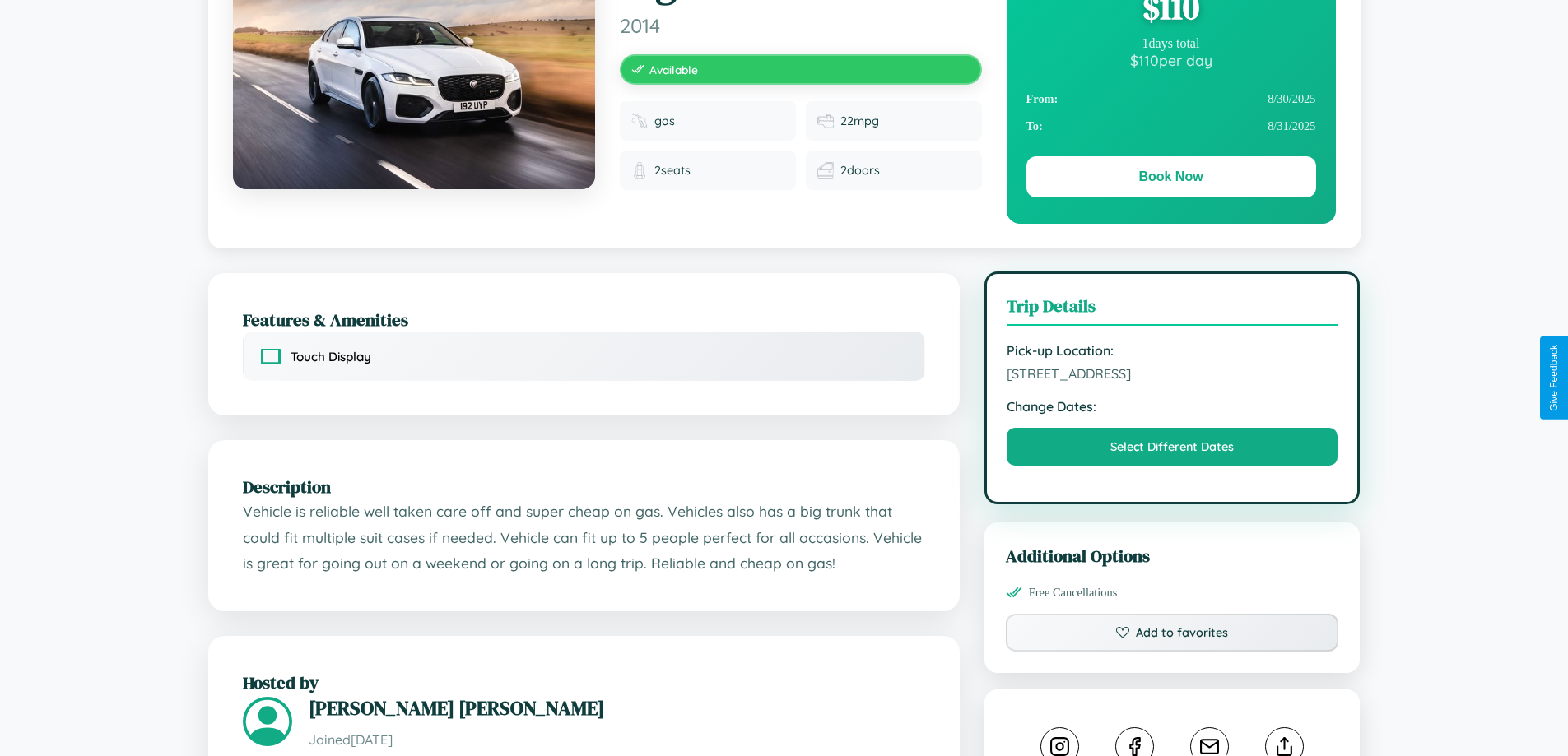
click at [1172, 376] on span "8722 First Street Osaka 55861 Japan" at bounding box center [1173, 373] width 332 height 16
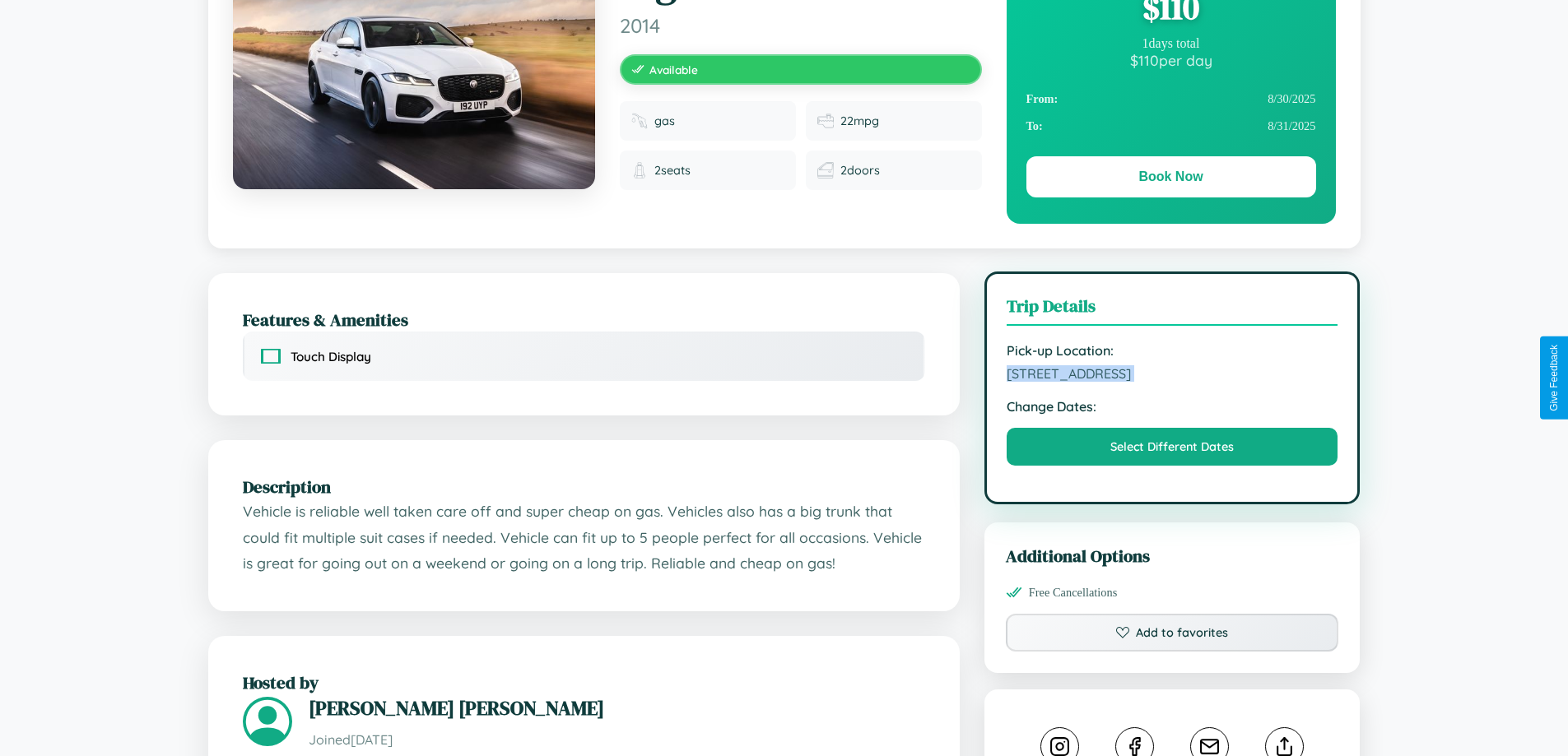
click at [1172, 376] on span "8722 First Street Osaka 55861 Japan" at bounding box center [1173, 373] width 332 height 16
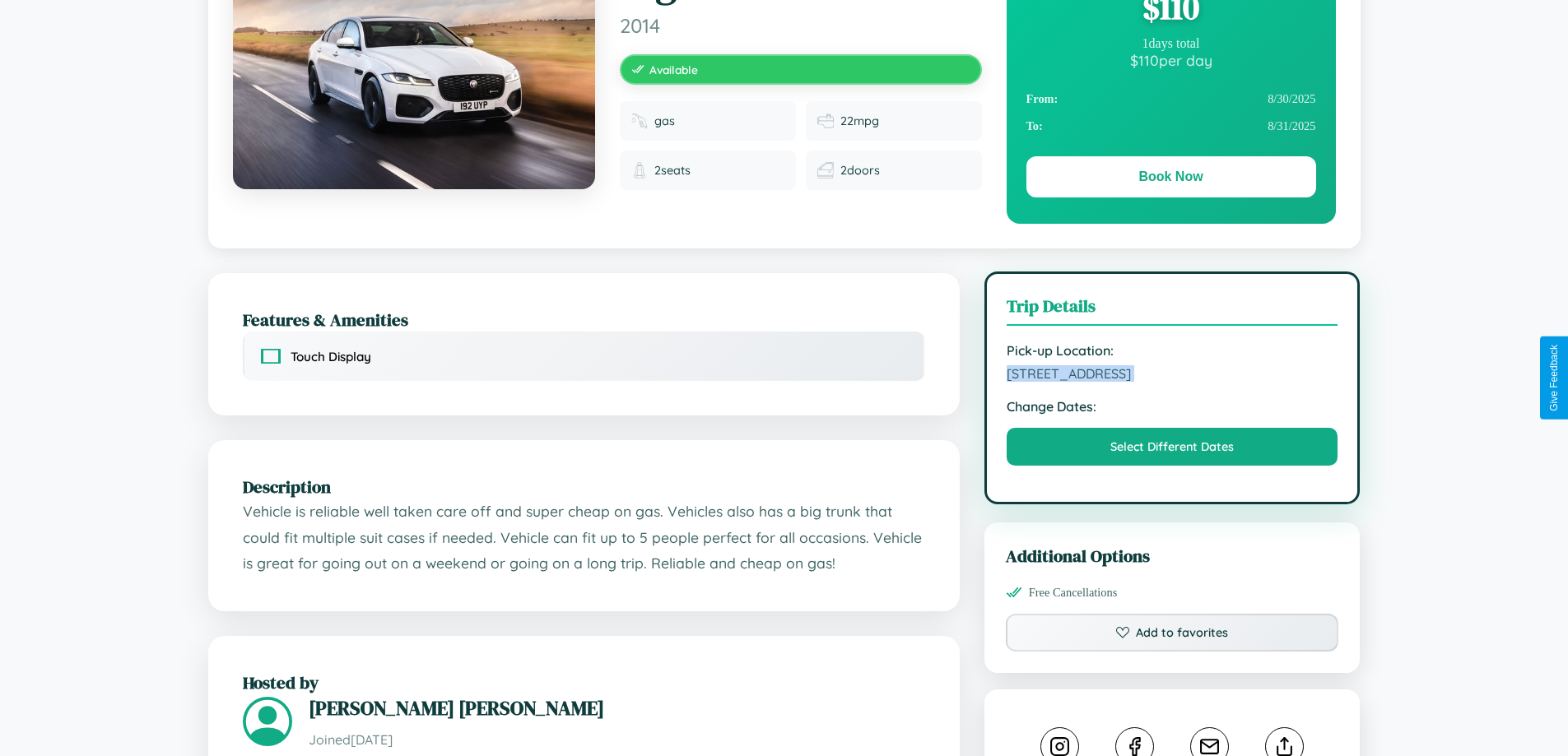
click at [1172, 376] on span "8722 First Street Osaka 55861 Japan" at bounding box center [1173, 373] width 332 height 16
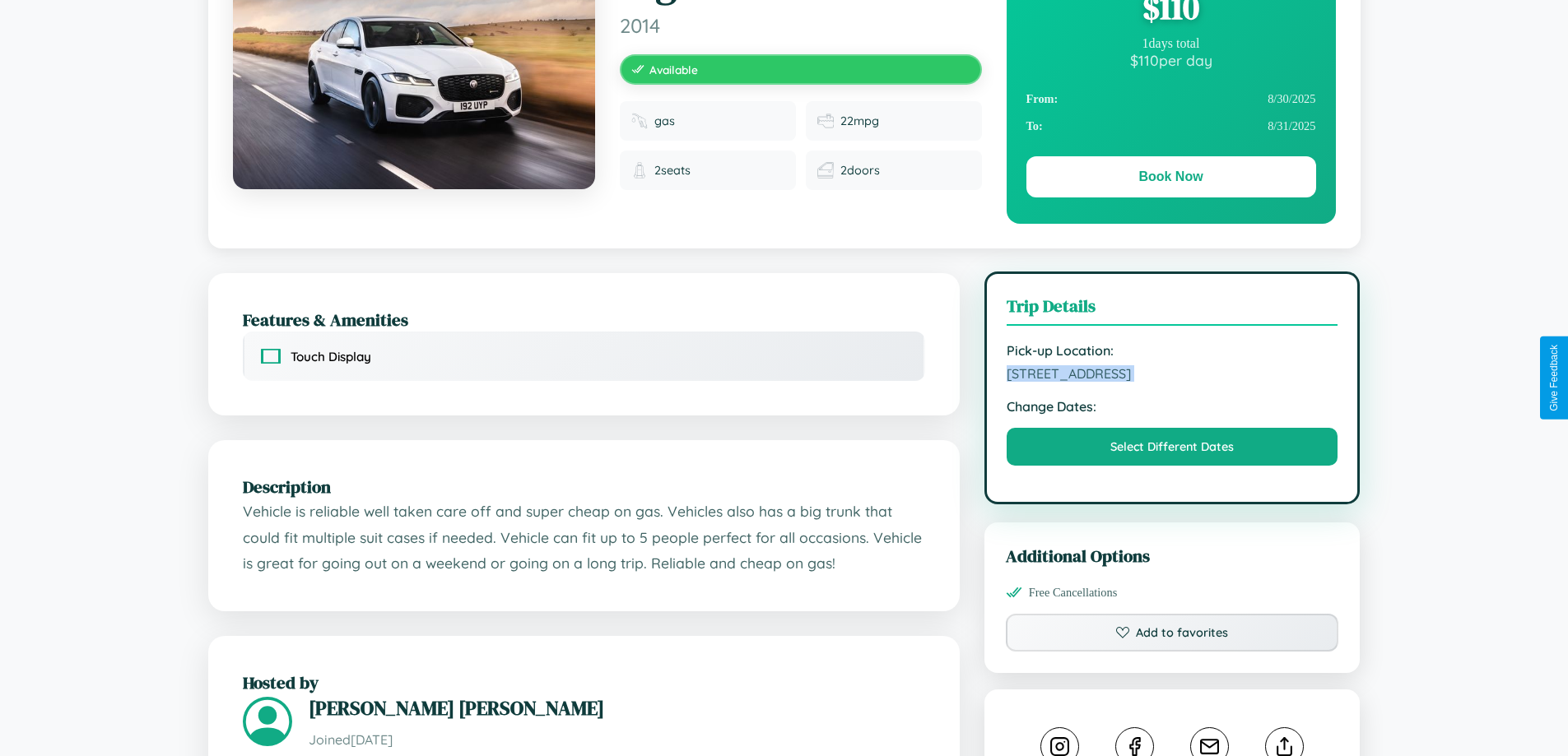
click at [1172, 376] on span "8722 First Street Osaka 55861 Japan" at bounding box center [1173, 373] width 332 height 16
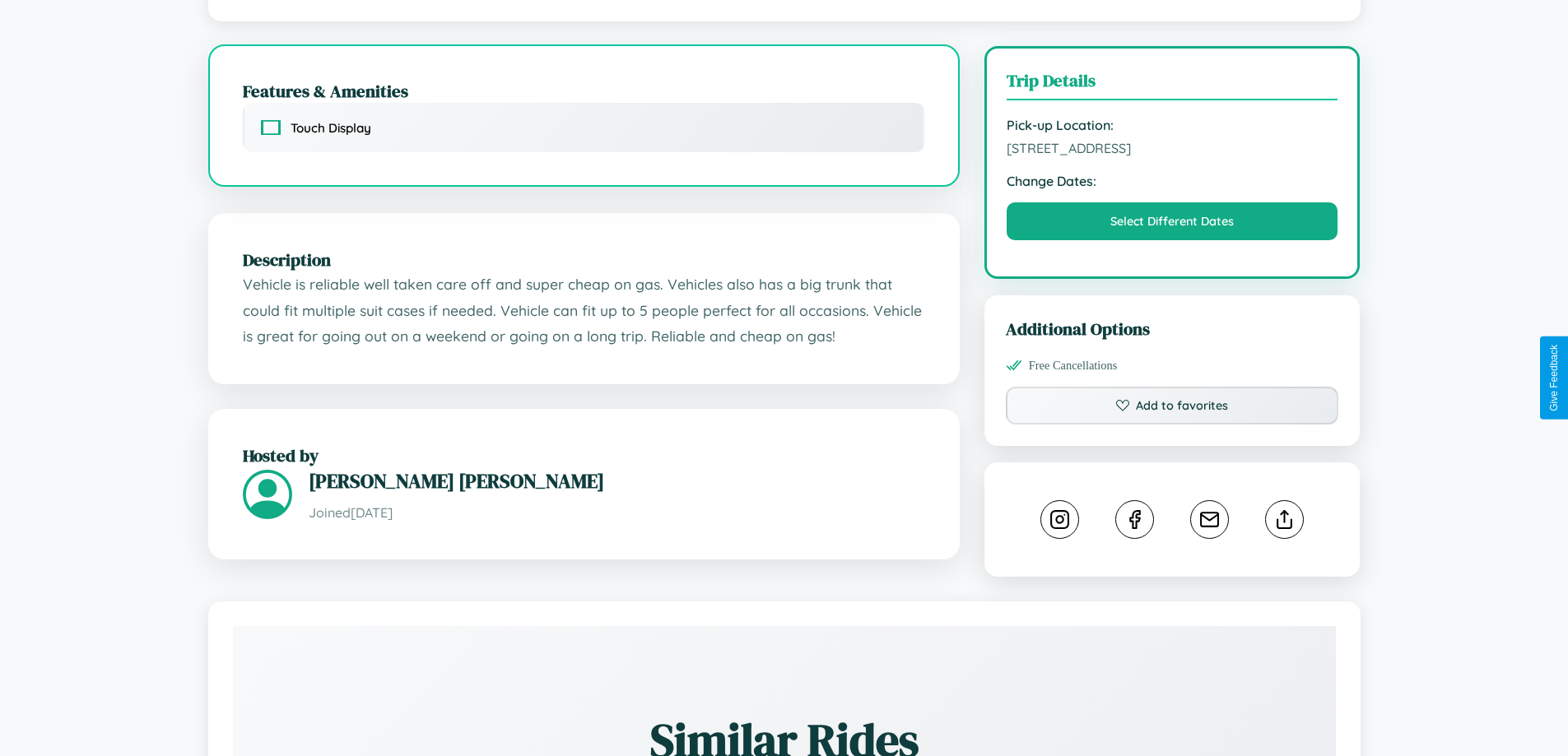
scroll to position [541, 0]
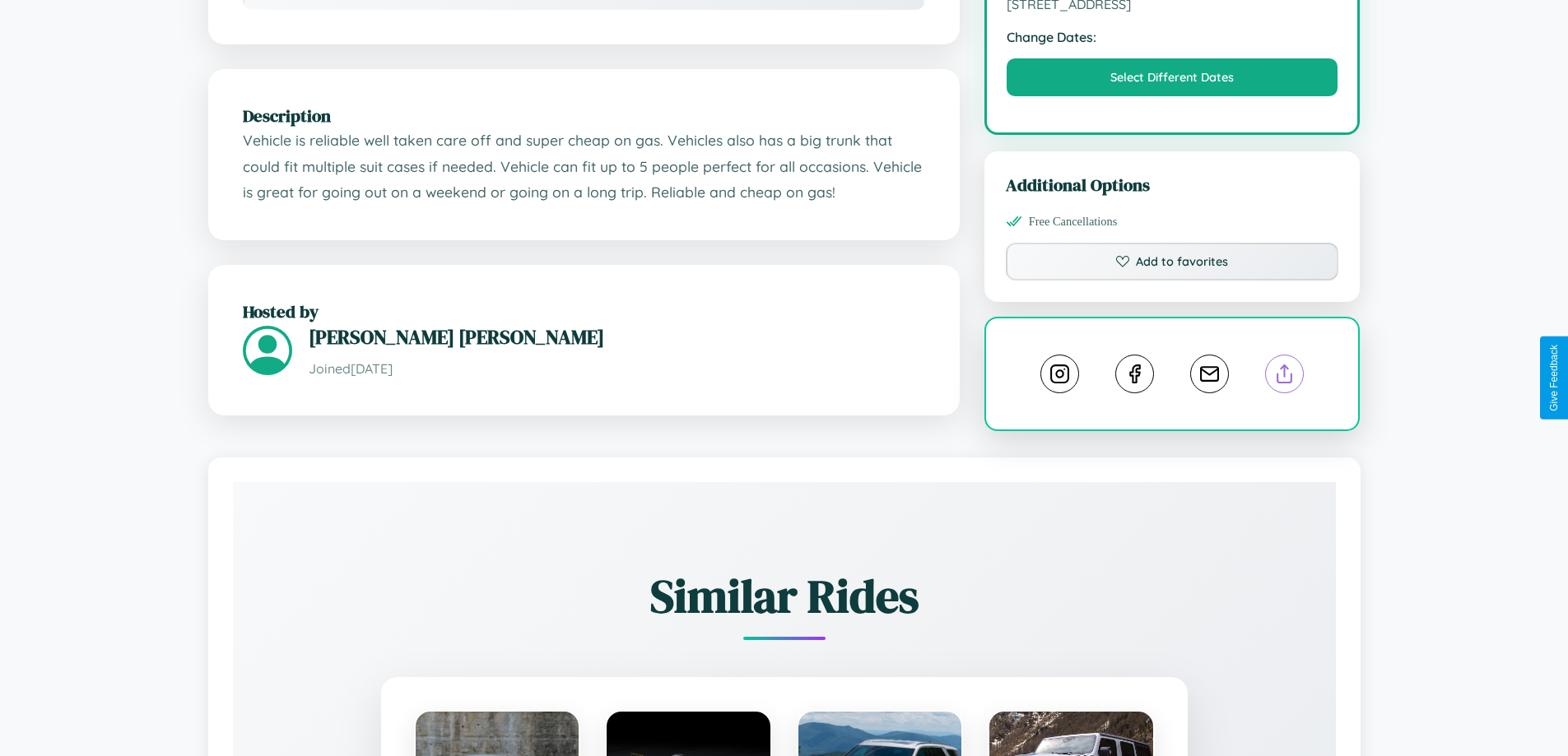
click at [1285, 376] on line at bounding box center [1285, 371] width 0 height 11
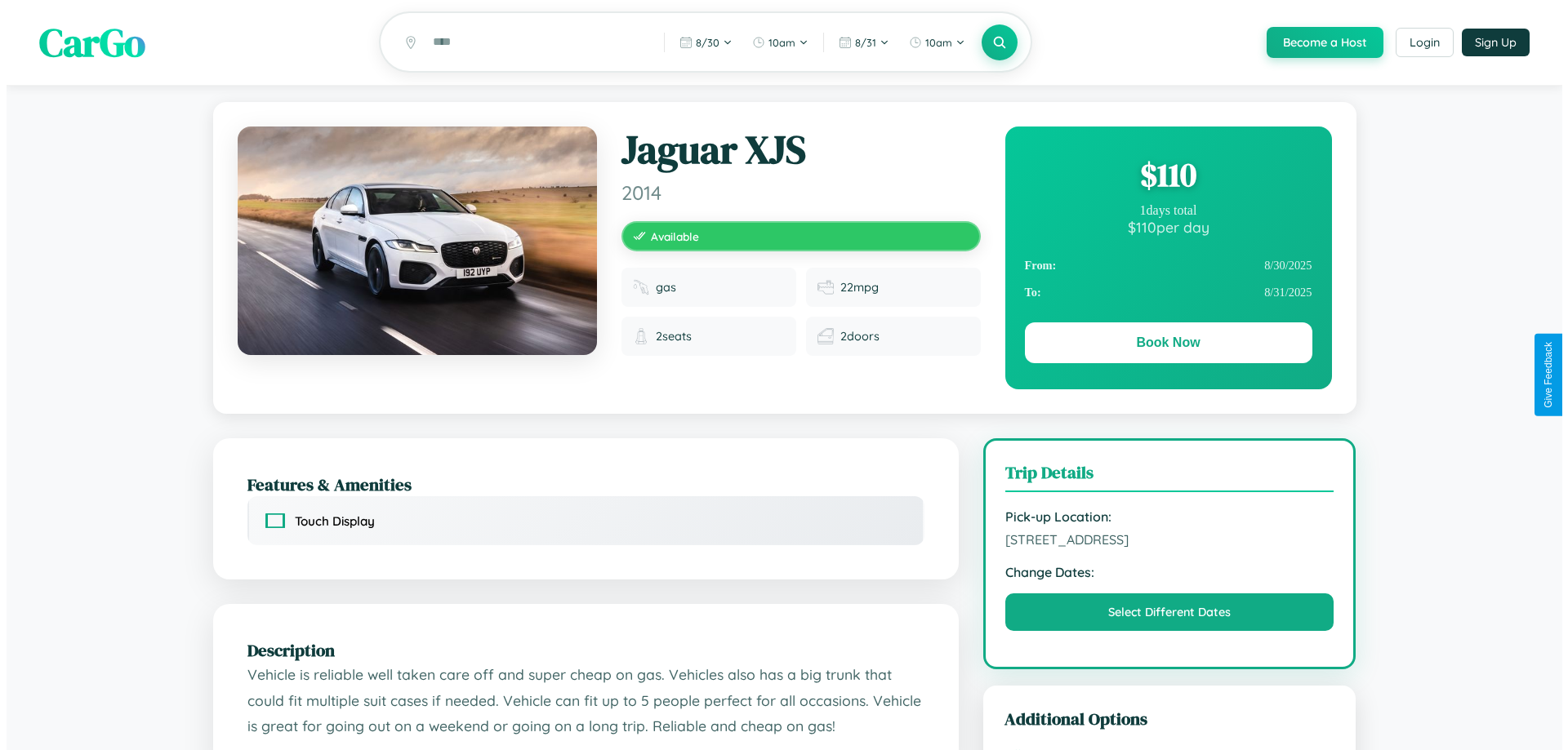
scroll to position [0, 0]
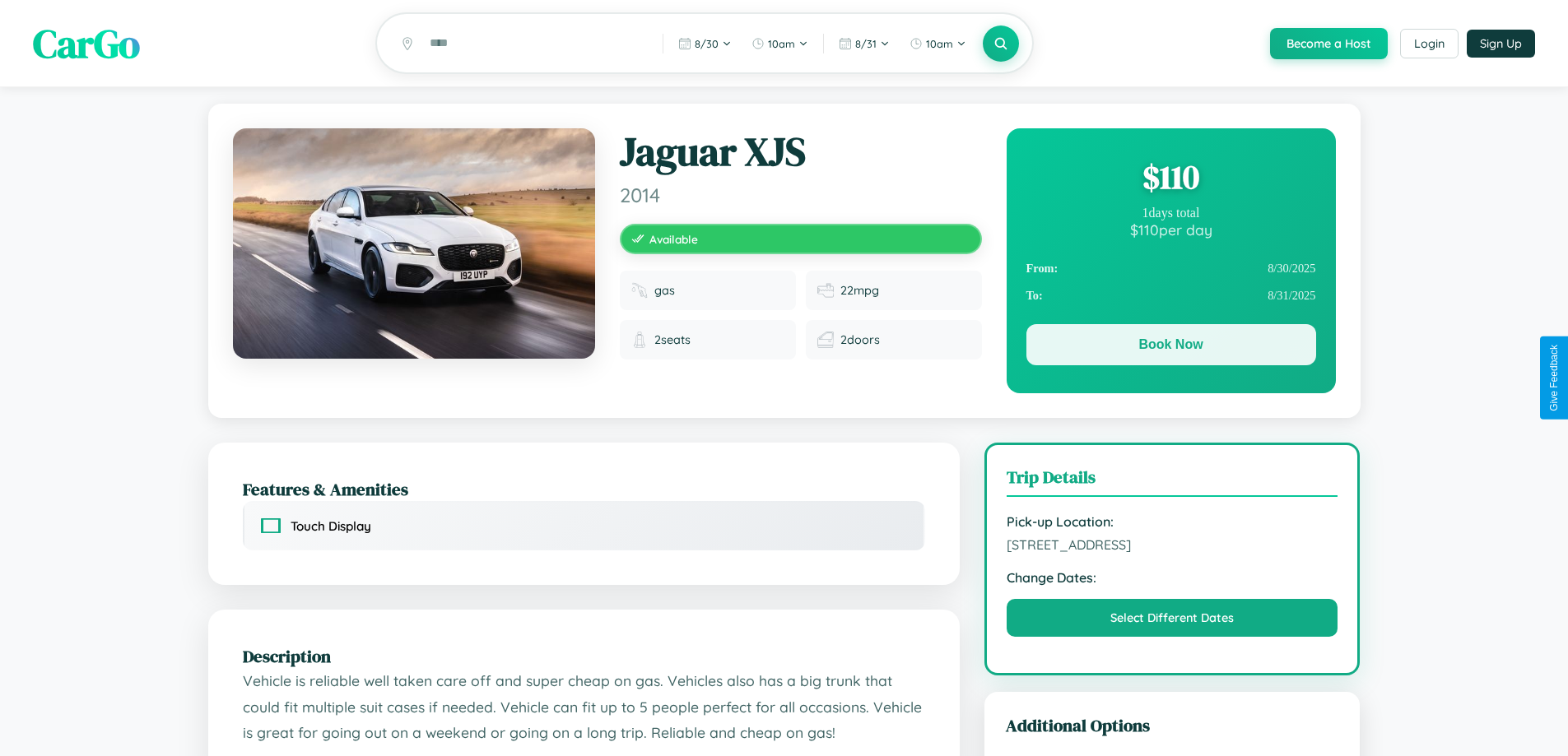
click at [1171, 347] on button "Book Now" at bounding box center [1171, 345] width 289 height 41
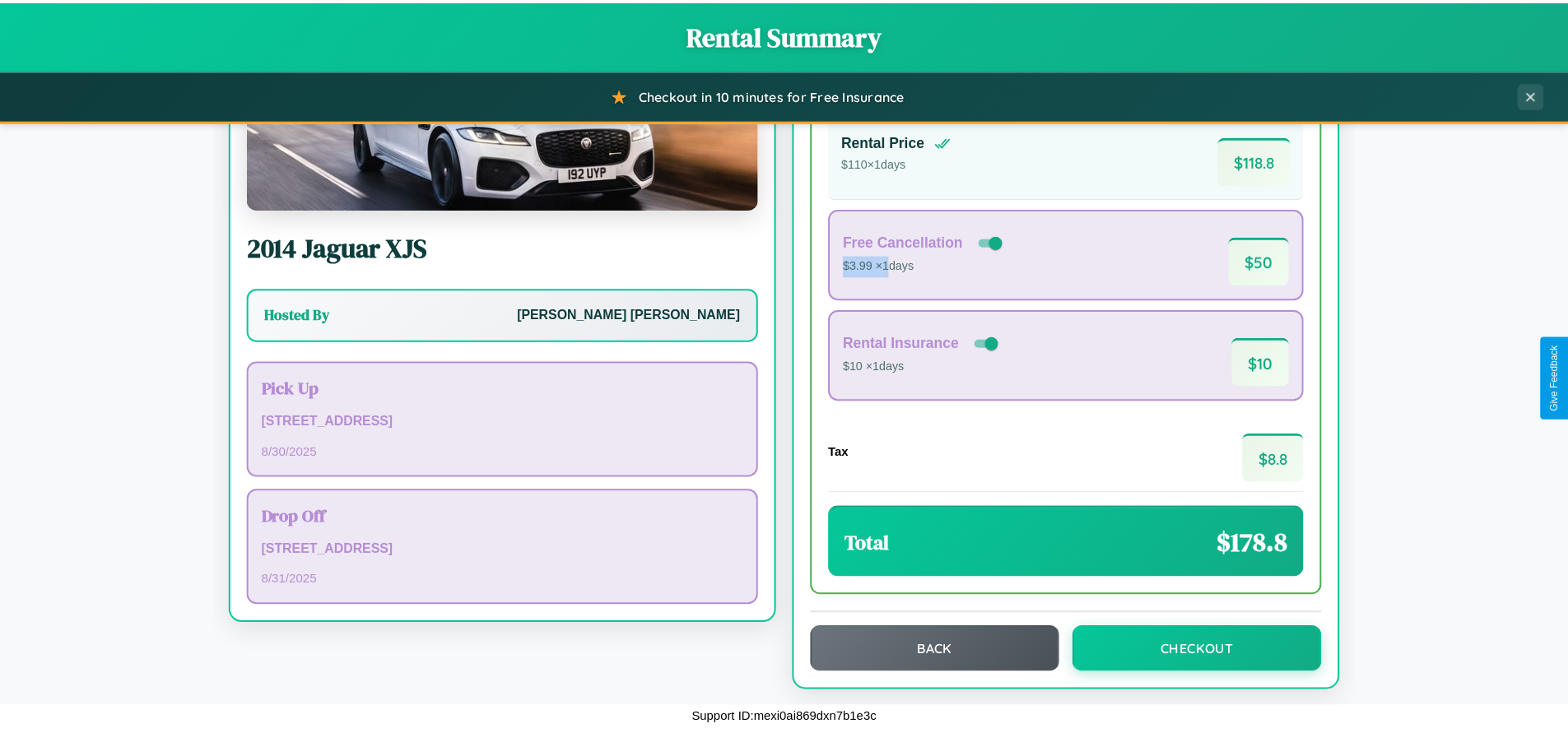
scroll to position [113, 0]
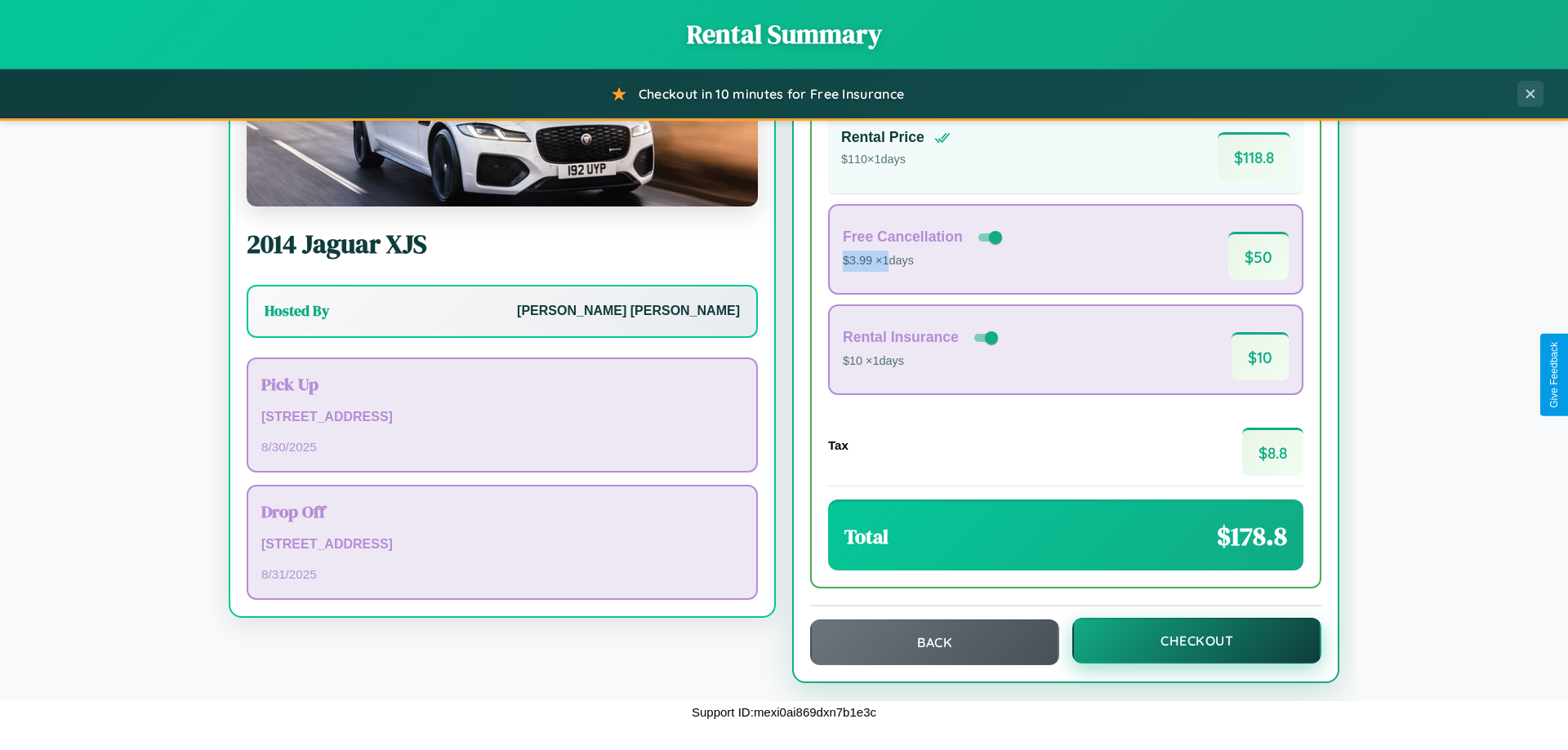
click at [1186, 641] on button "Checkout" at bounding box center [1197, 641] width 249 height 46
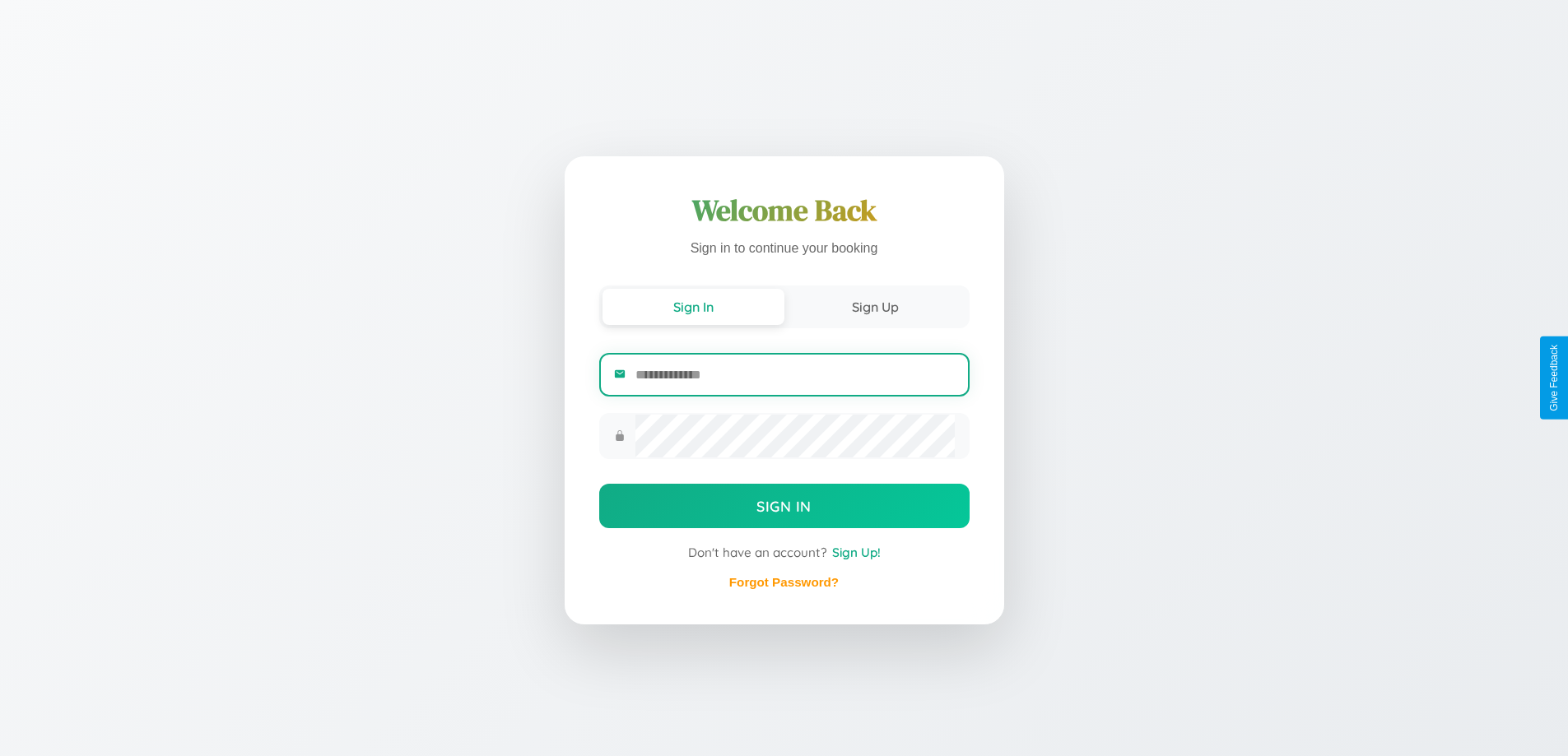
click at [795, 374] on input "email" at bounding box center [795, 374] width 319 height 41
type input "**********"
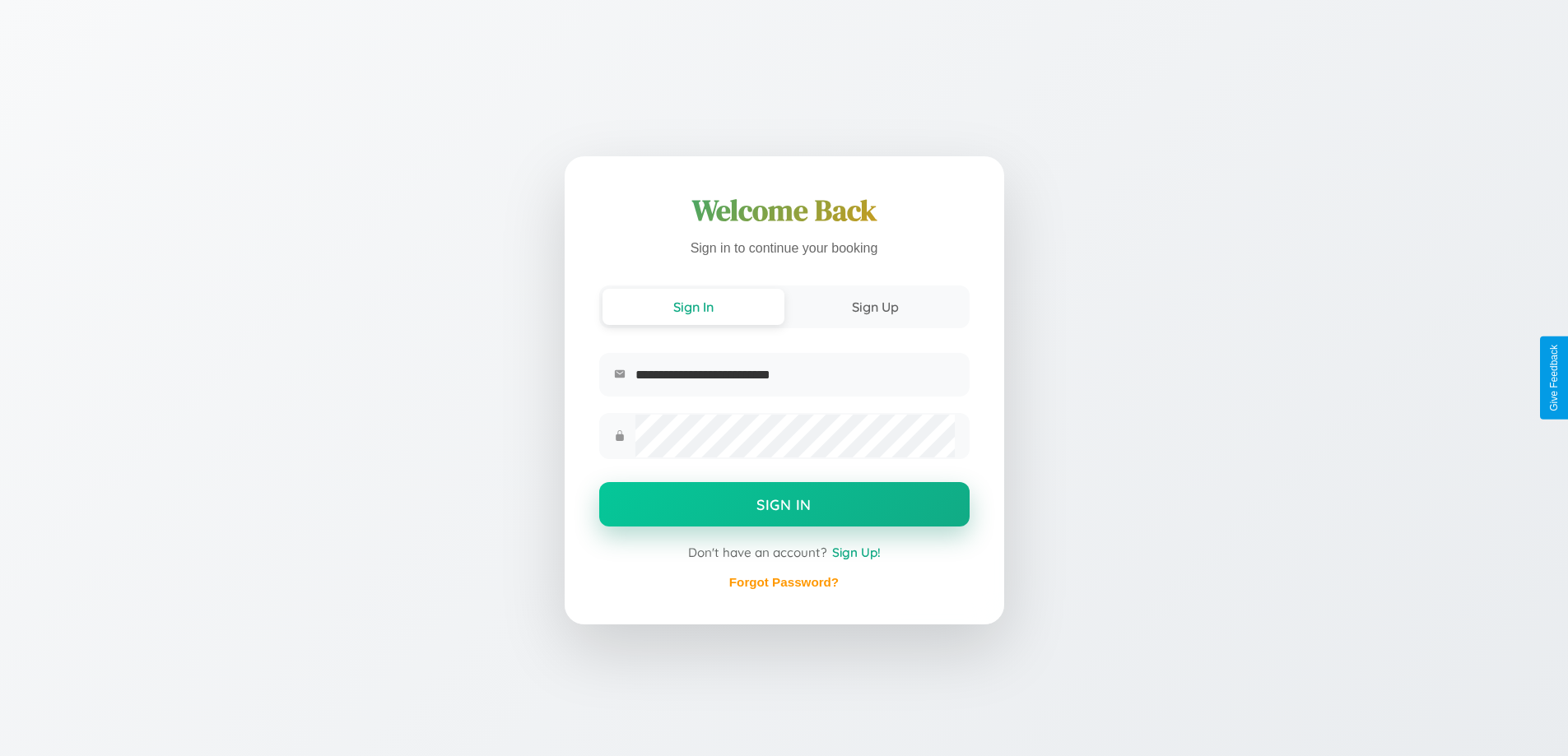
click at [784, 507] on button "Sign In" at bounding box center [784, 504] width 371 height 44
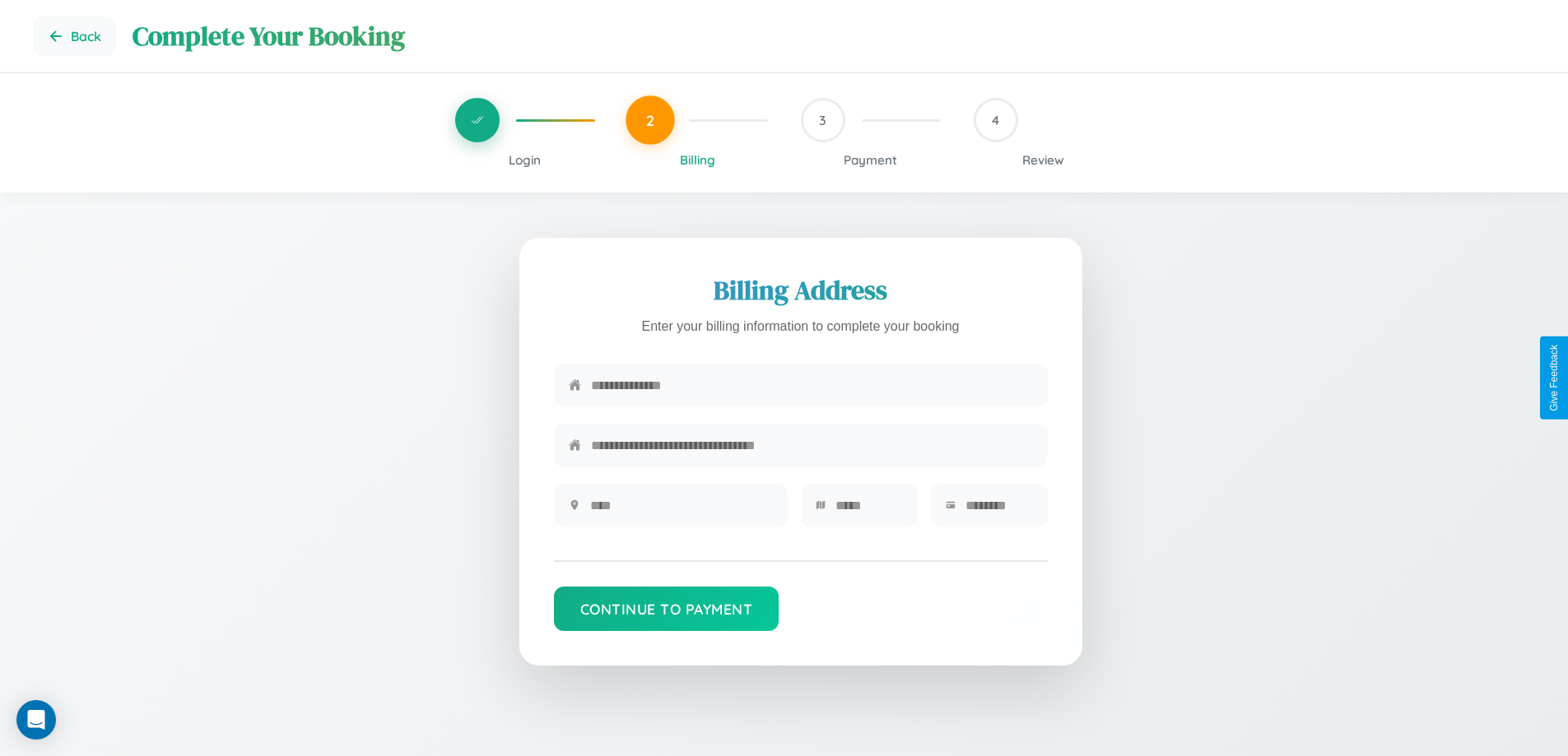
click at [812, 386] on input "text" at bounding box center [812, 386] width 442 height 41
type input "**********"
click at [681, 511] on input "text" at bounding box center [682, 505] width 183 height 41
type input "********"
click at [868, 511] on input "text" at bounding box center [869, 505] width 68 height 41
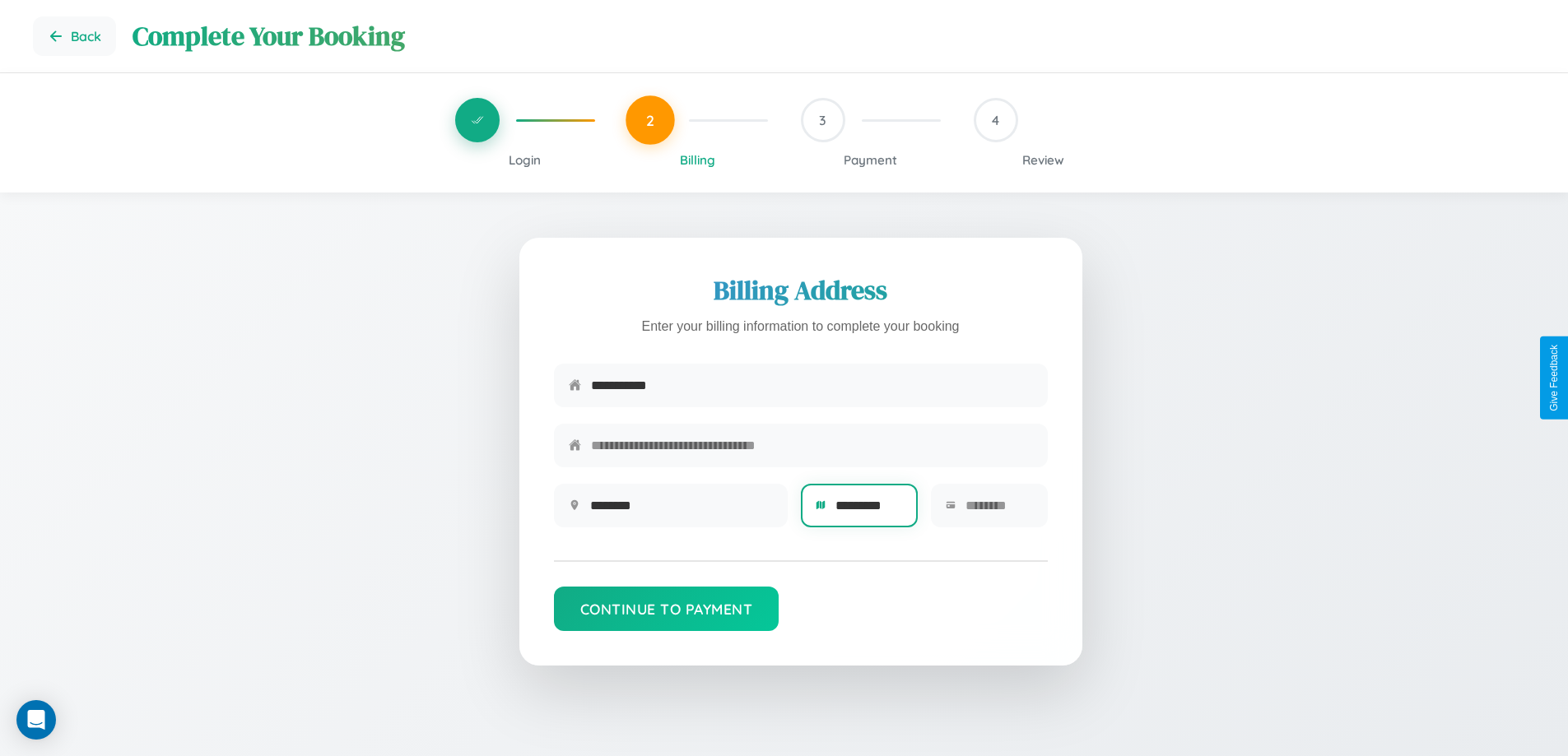
type input "*********"
click at [999, 511] on input "text" at bounding box center [999, 505] width 68 height 41
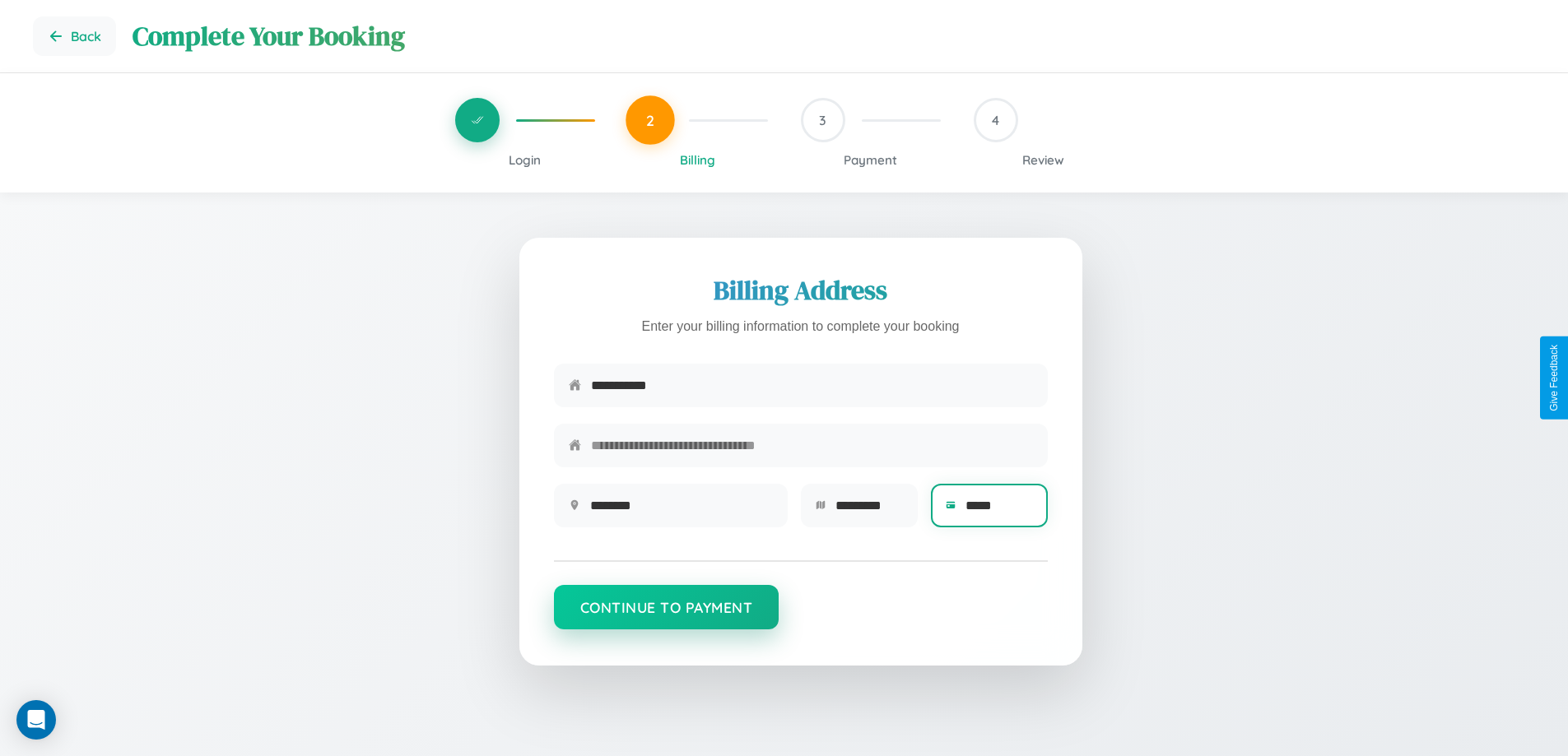
type input "*****"
click at [666, 616] on button "Continue to Payment" at bounding box center [667, 607] width 225 height 44
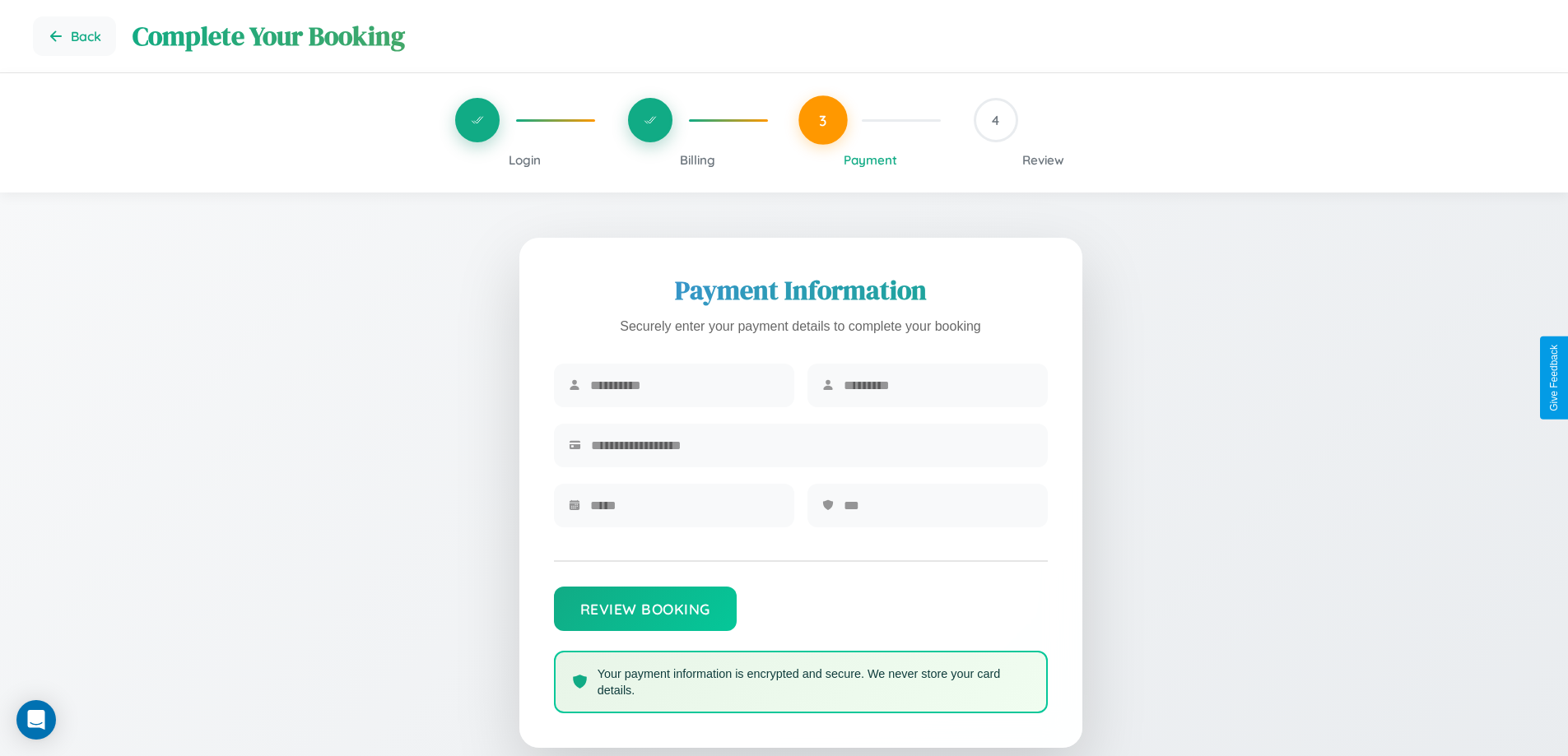
click at [685, 386] on input "text" at bounding box center [685, 386] width 190 height 41
type input "*********"
click at [938, 386] on input "text" at bounding box center [938, 386] width 190 height 41
type input "******"
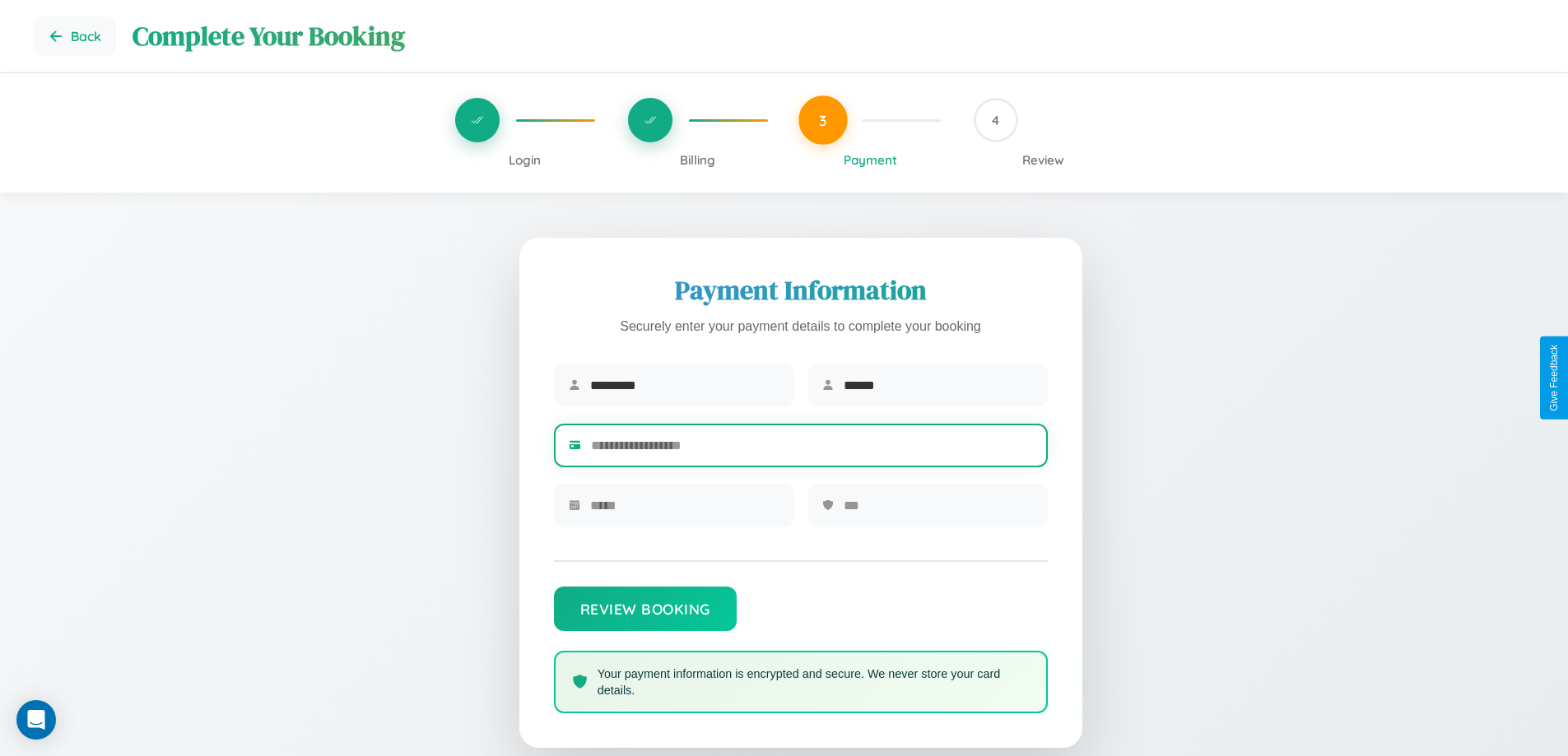
click at [812, 449] on input "text" at bounding box center [812, 445] width 442 height 41
type input "**********"
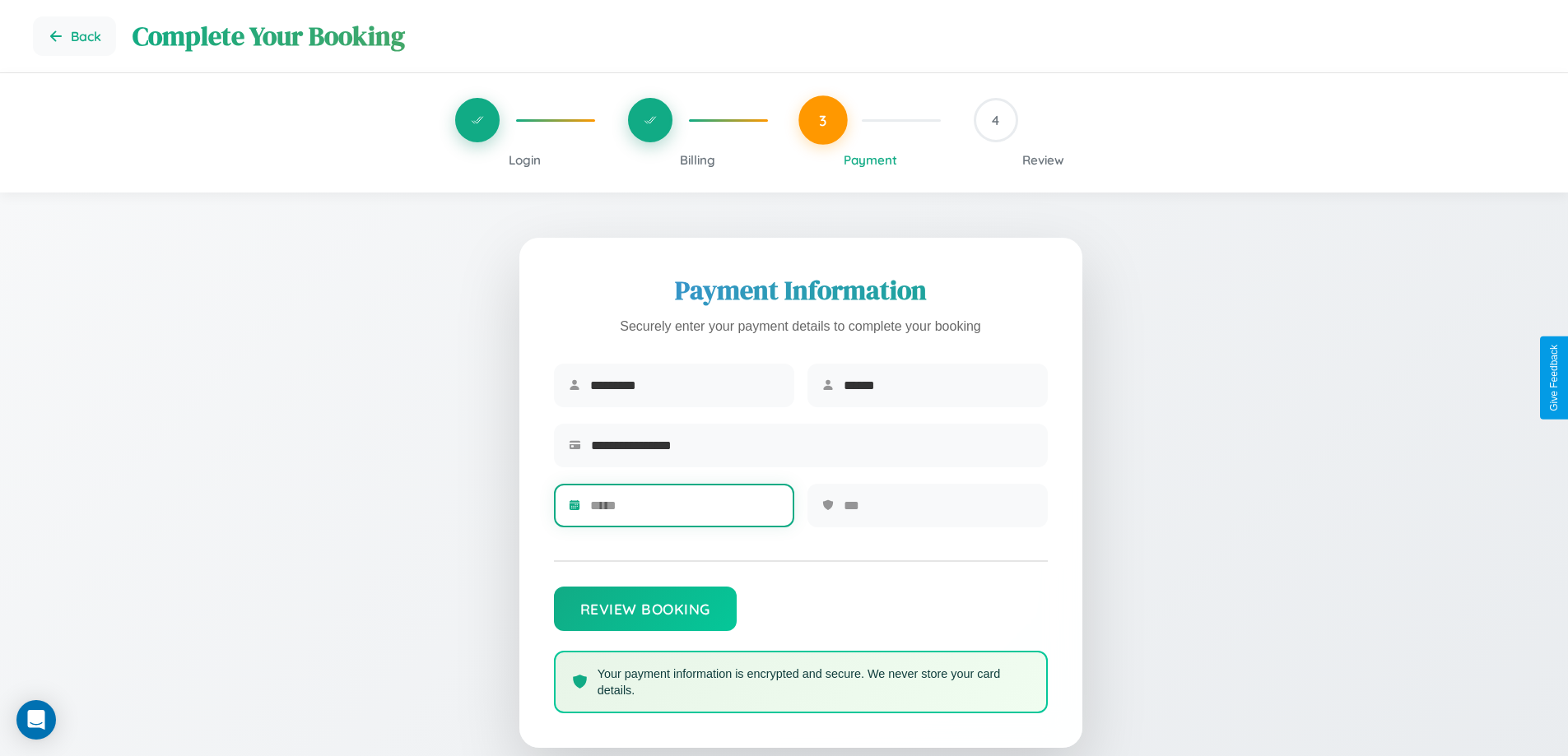
click at [685, 511] on input "text" at bounding box center [685, 505] width 190 height 41
type input "*****"
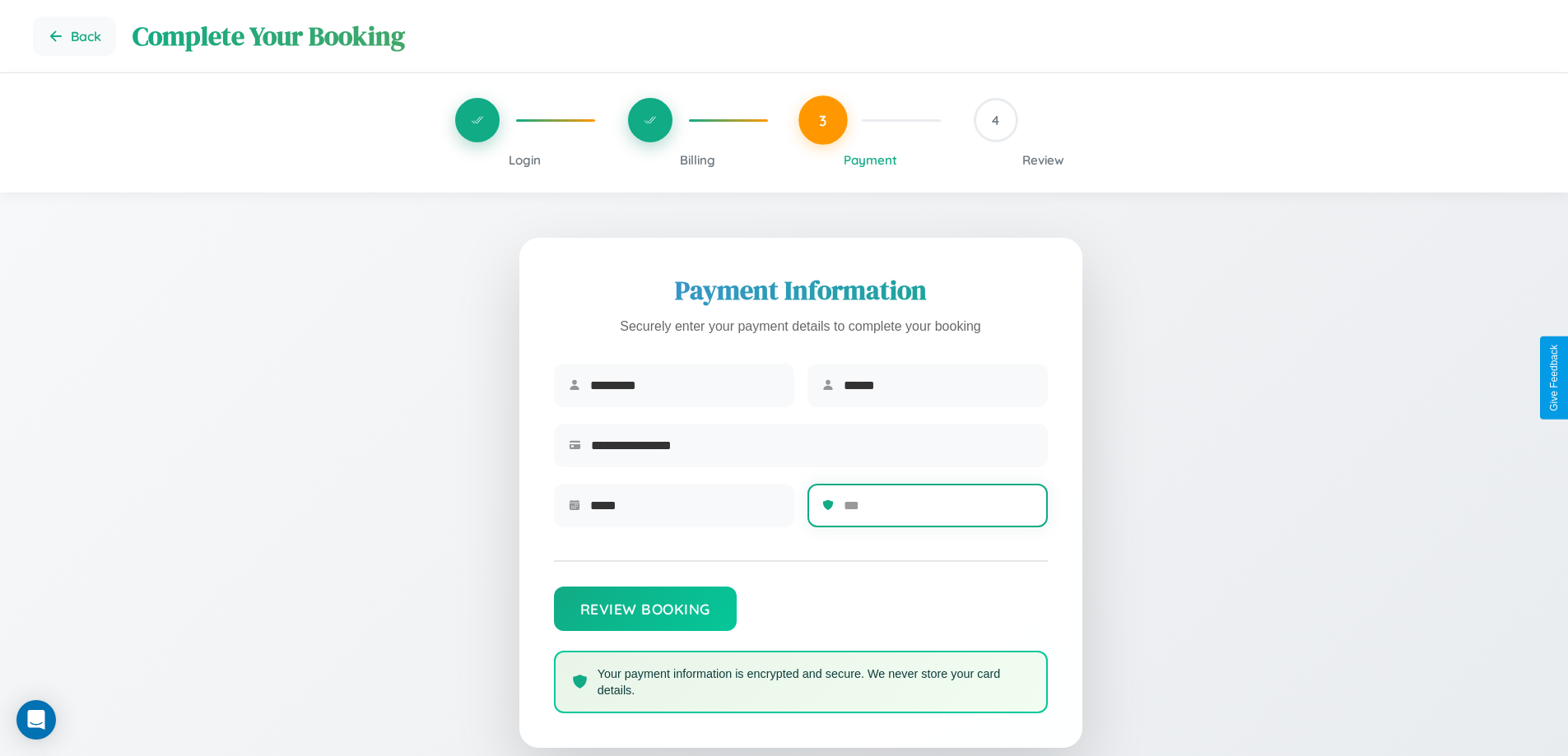
click at [938, 511] on input "text" at bounding box center [938, 505] width 190 height 41
type input "***"
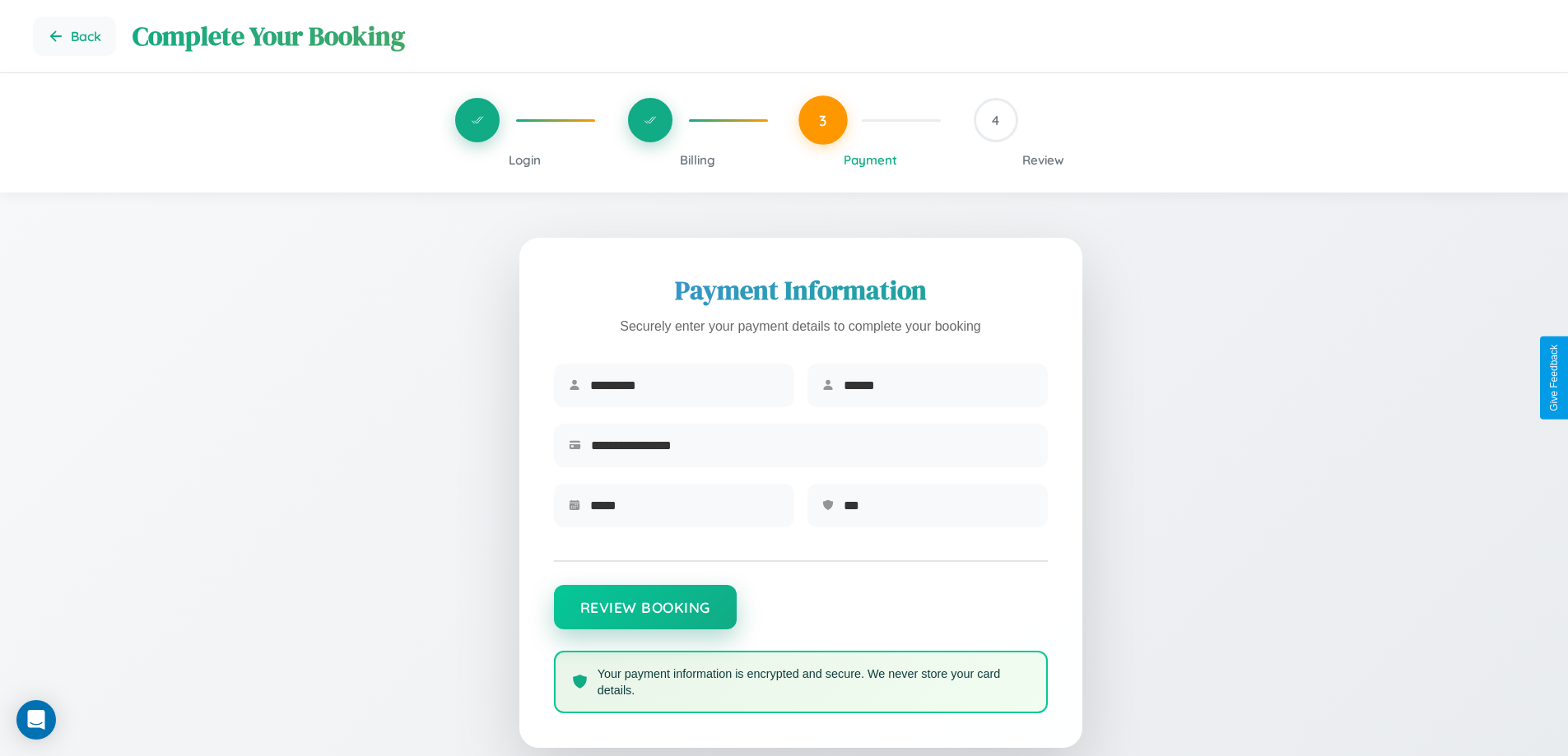
click at [645, 616] on button "Review Booking" at bounding box center [646, 607] width 183 height 44
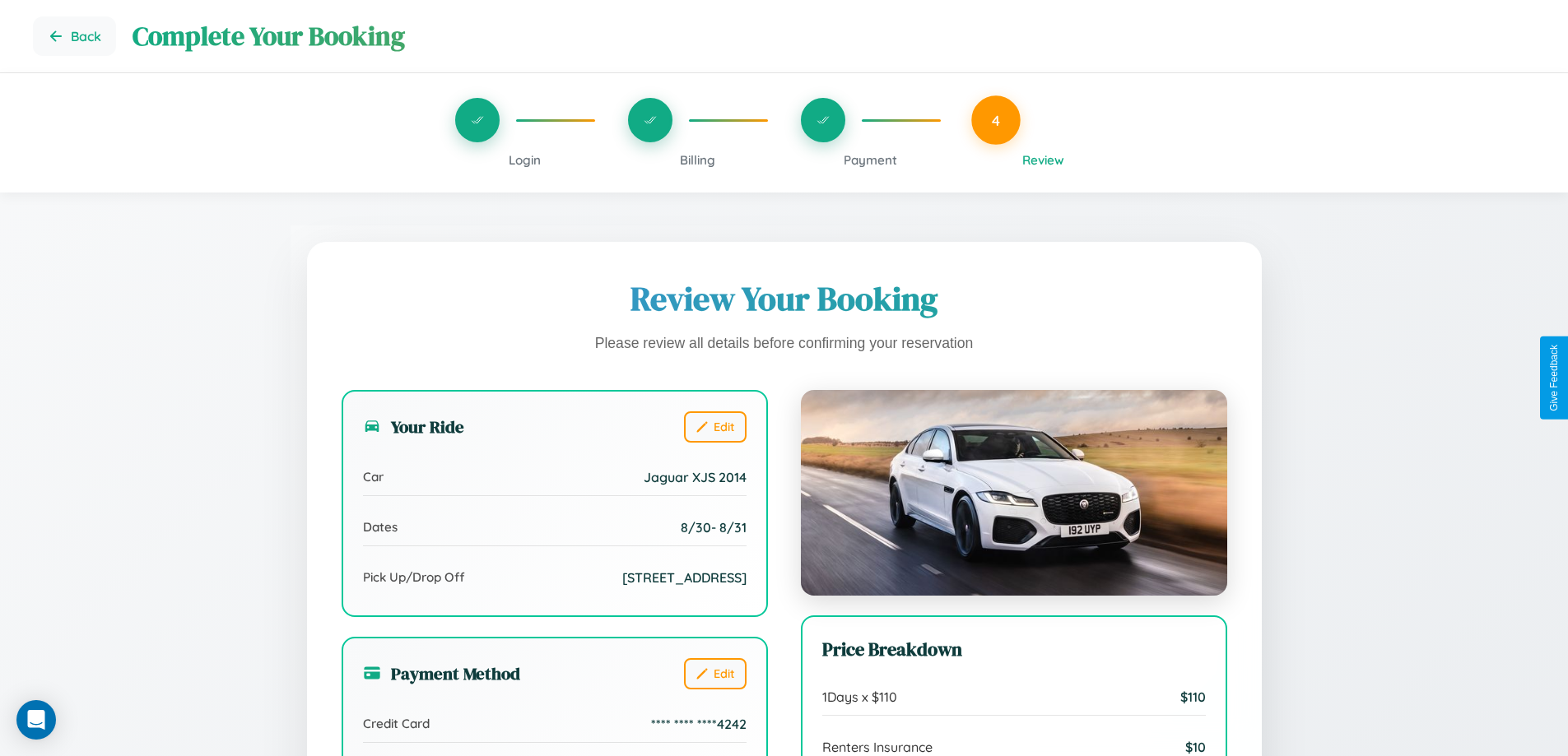
scroll to position [503, 0]
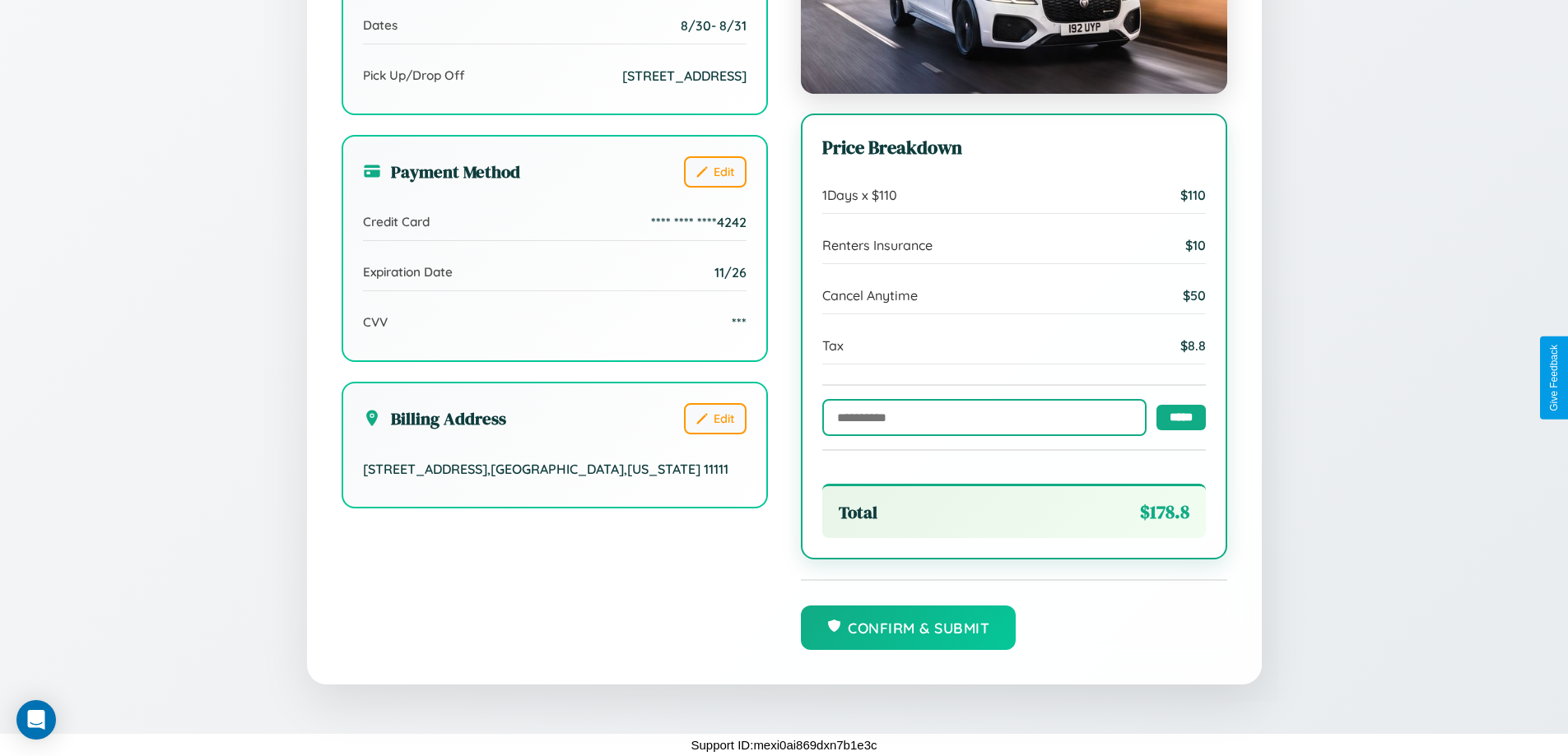
click at [980, 417] on input "text" at bounding box center [984, 417] width 324 height 37
type input "**********"
click at [1177, 416] on input "*****" at bounding box center [1181, 417] width 49 height 25
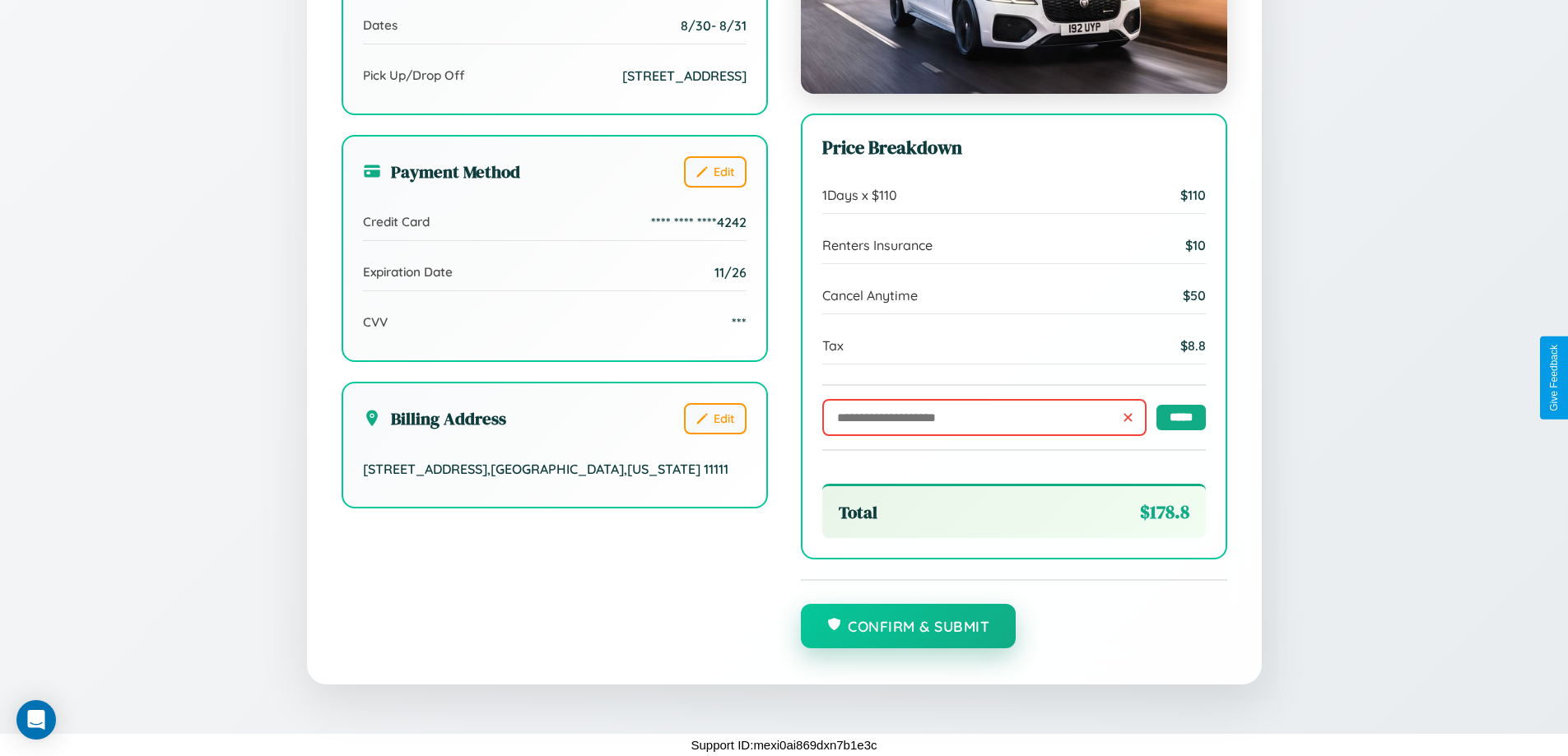
click at [908, 627] on button "Confirm & Submit" at bounding box center [909, 626] width 216 height 44
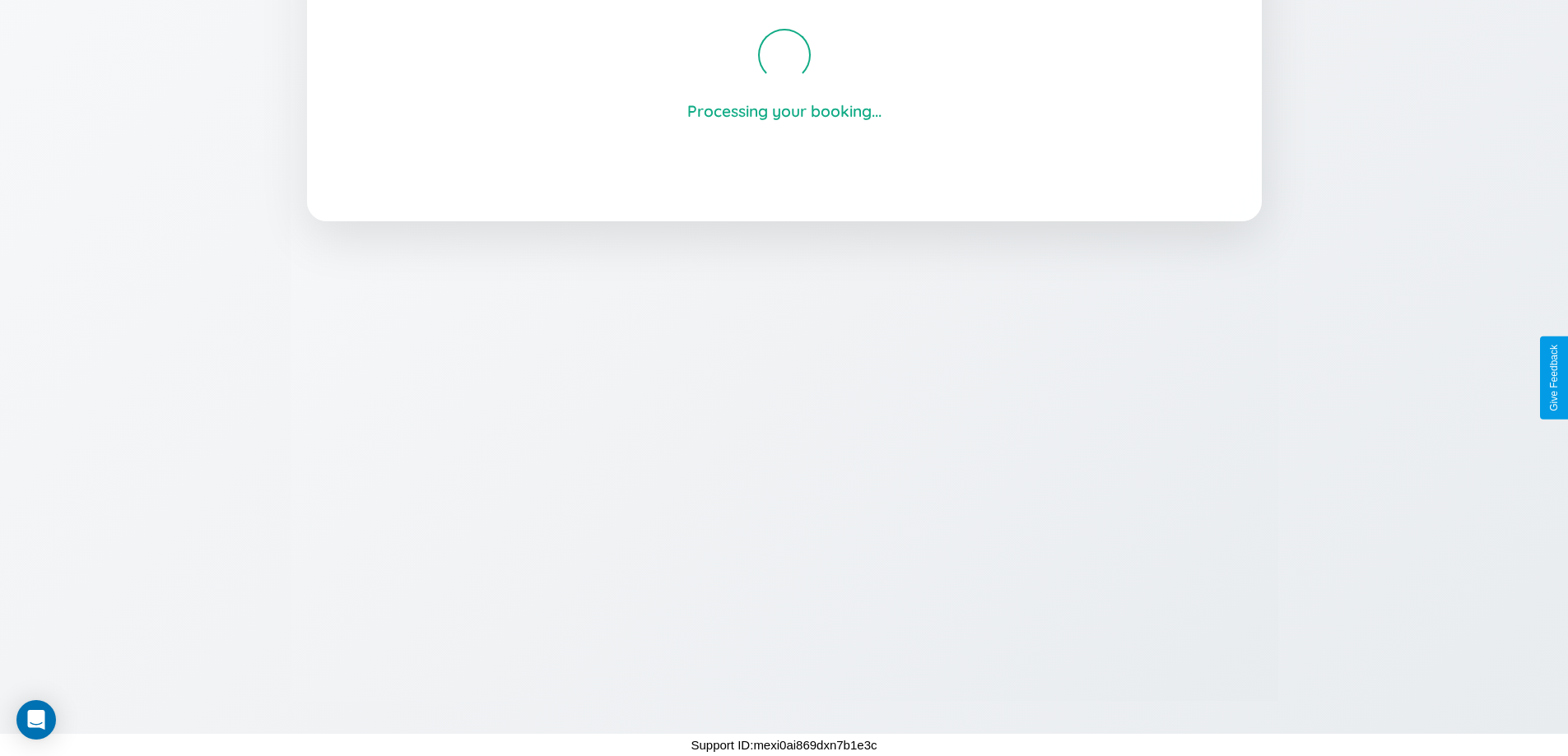
scroll to position [314, 0]
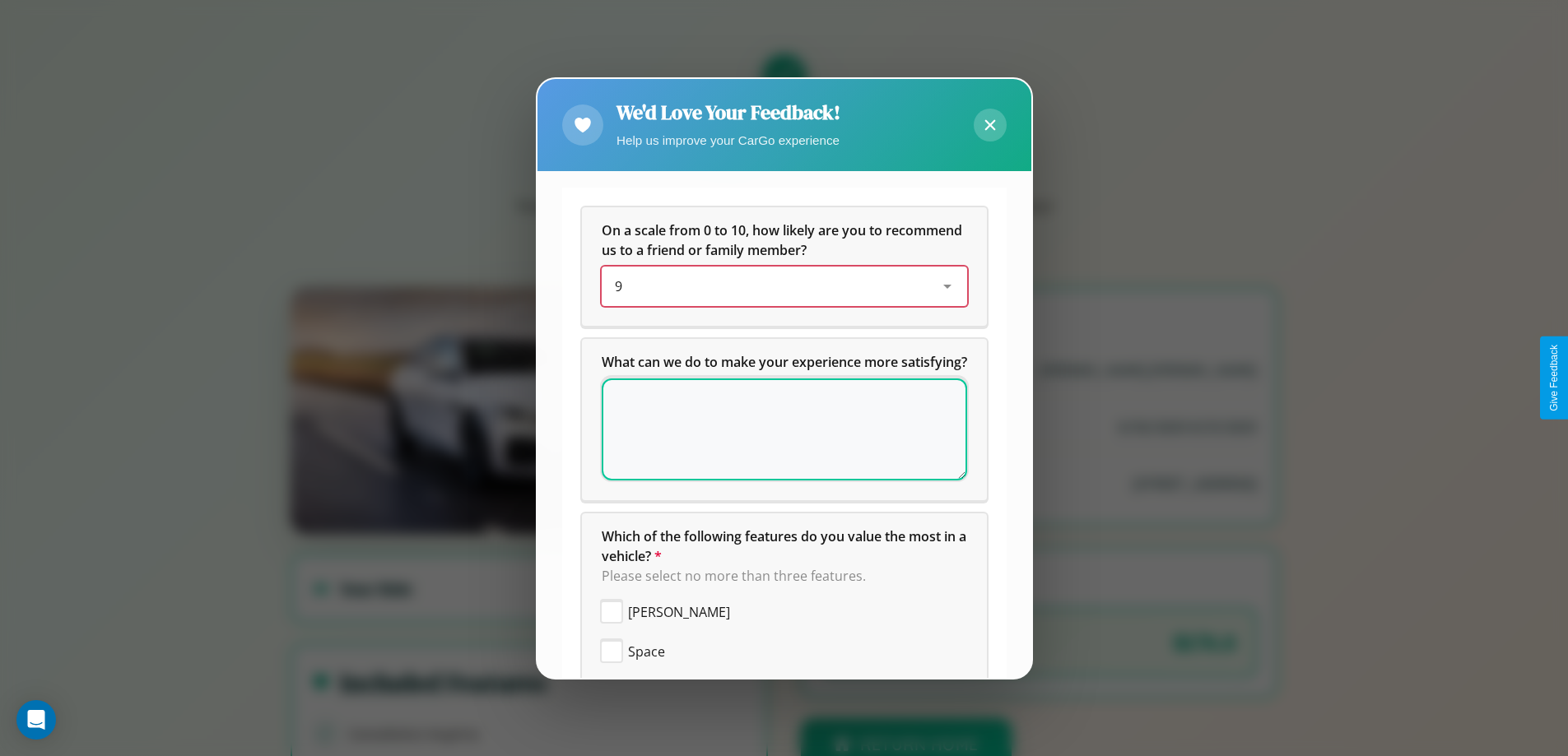
click at [778, 287] on div "9" at bounding box center [771, 286] width 313 height 20
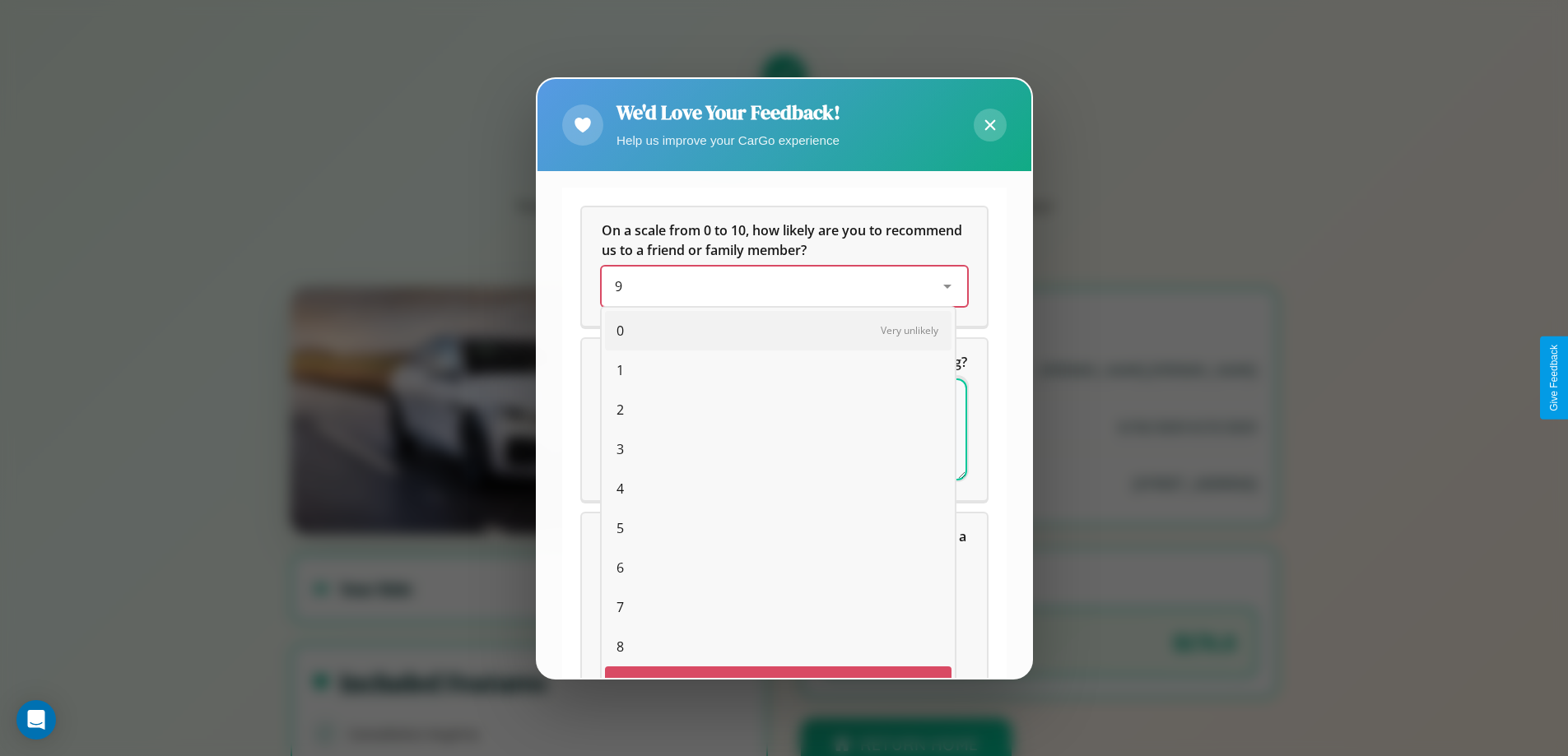
scroll to position [29, 68]
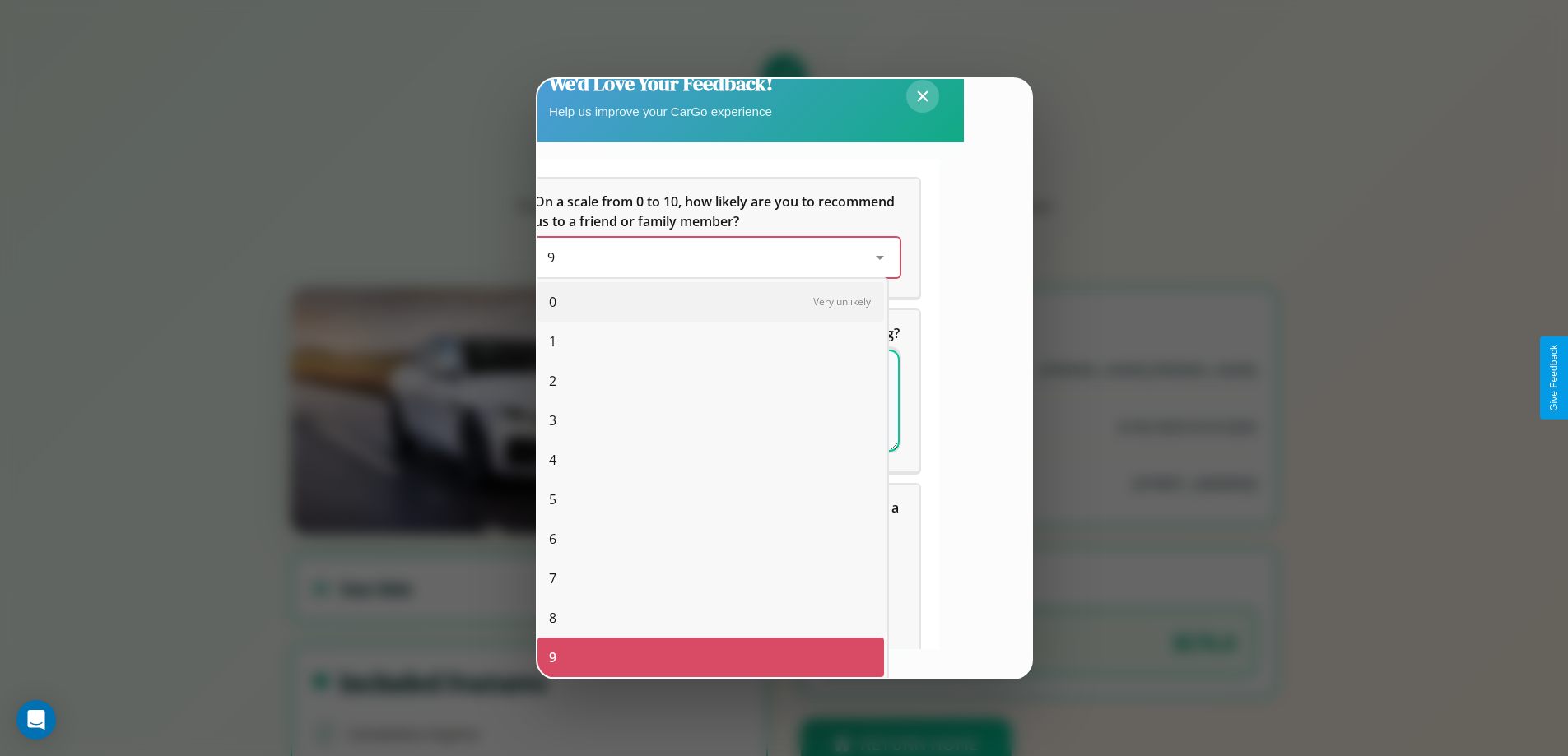
click at [553, 341] on span "1" at bounding box center [553, 341] width 8 height 20
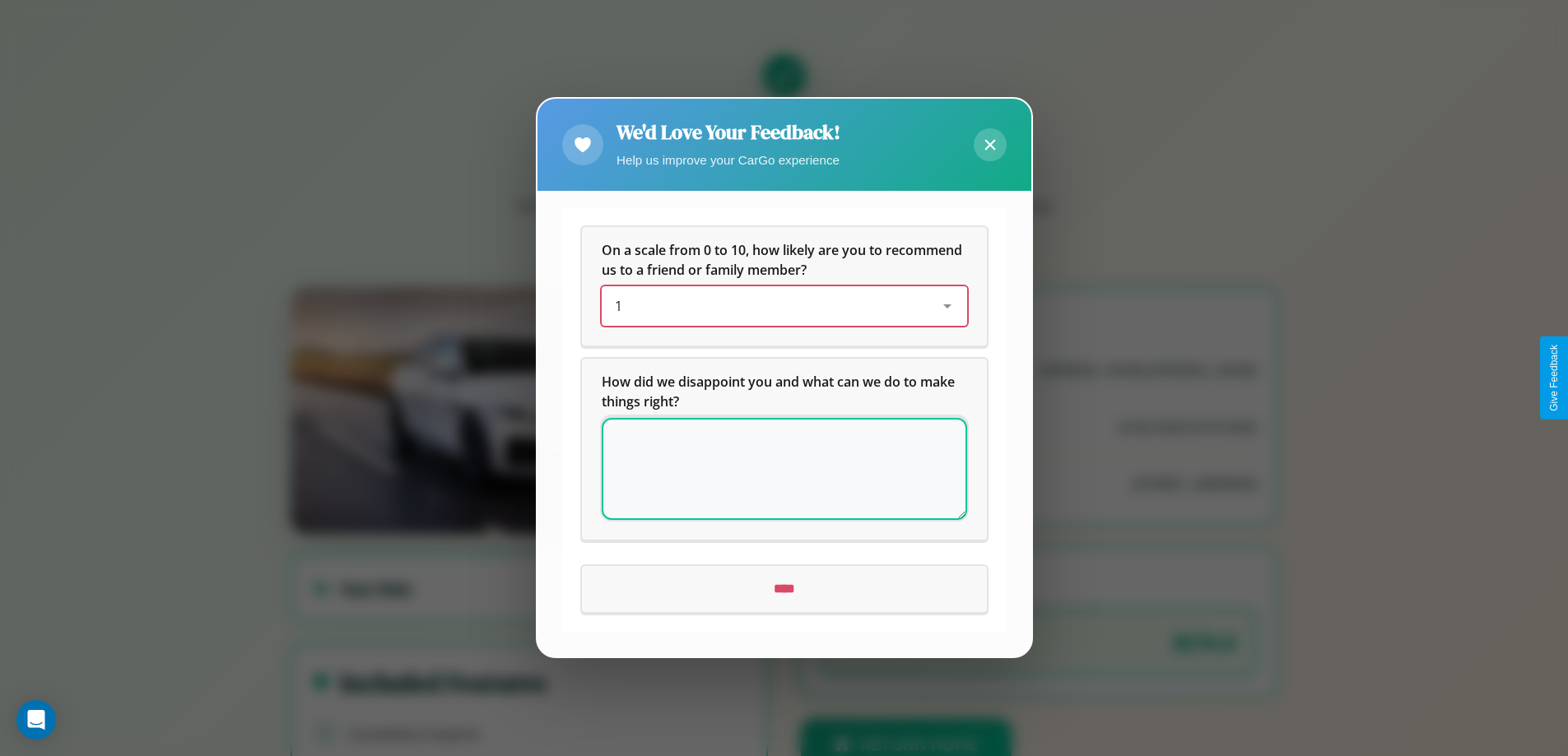
scroll to position [0, 0]
click at [990, 145] on icon at bounding box center [989, 144] width 10 height 10
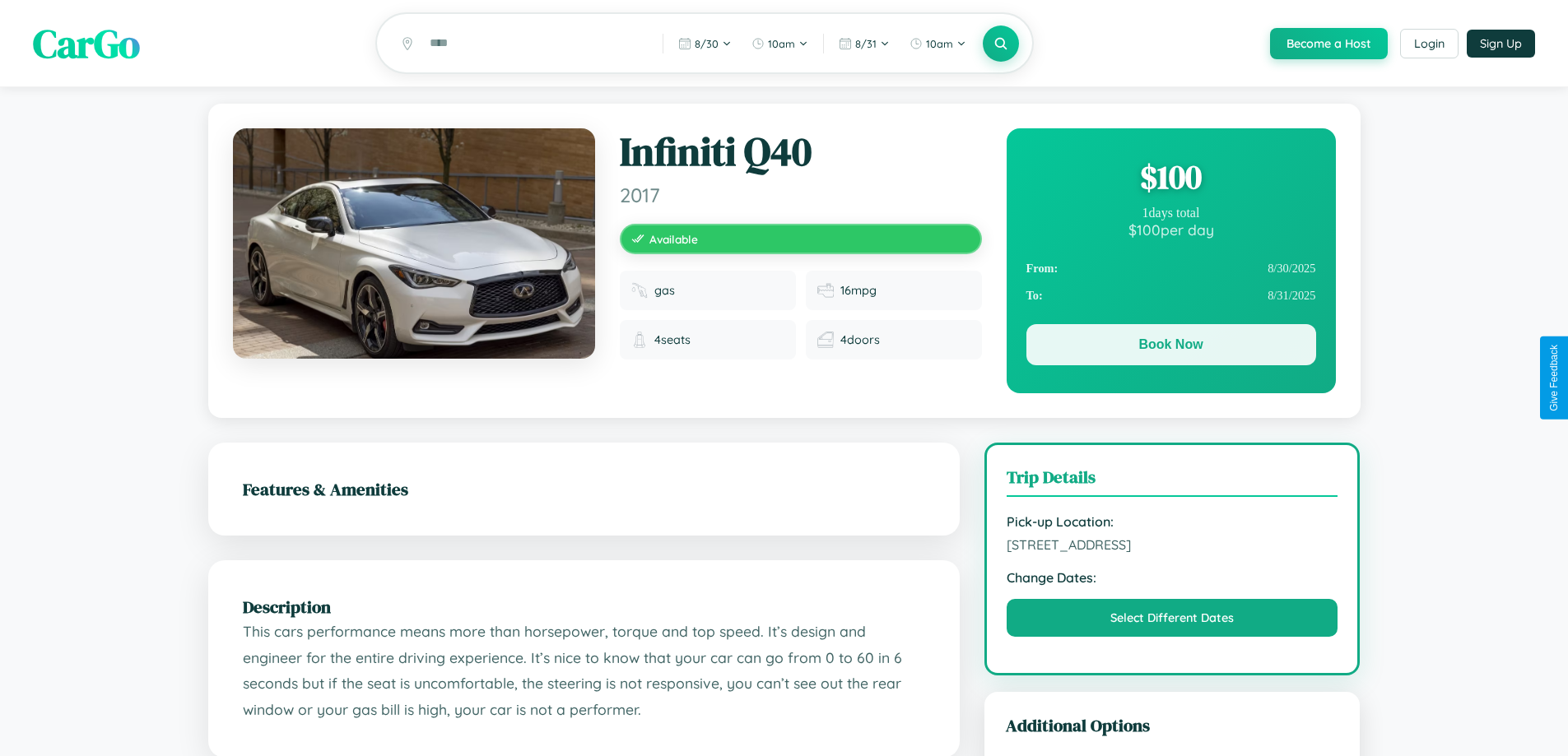
click at [1171, 348] on button "Book Now" at bounding box center [1171, 345] width 289 height 41
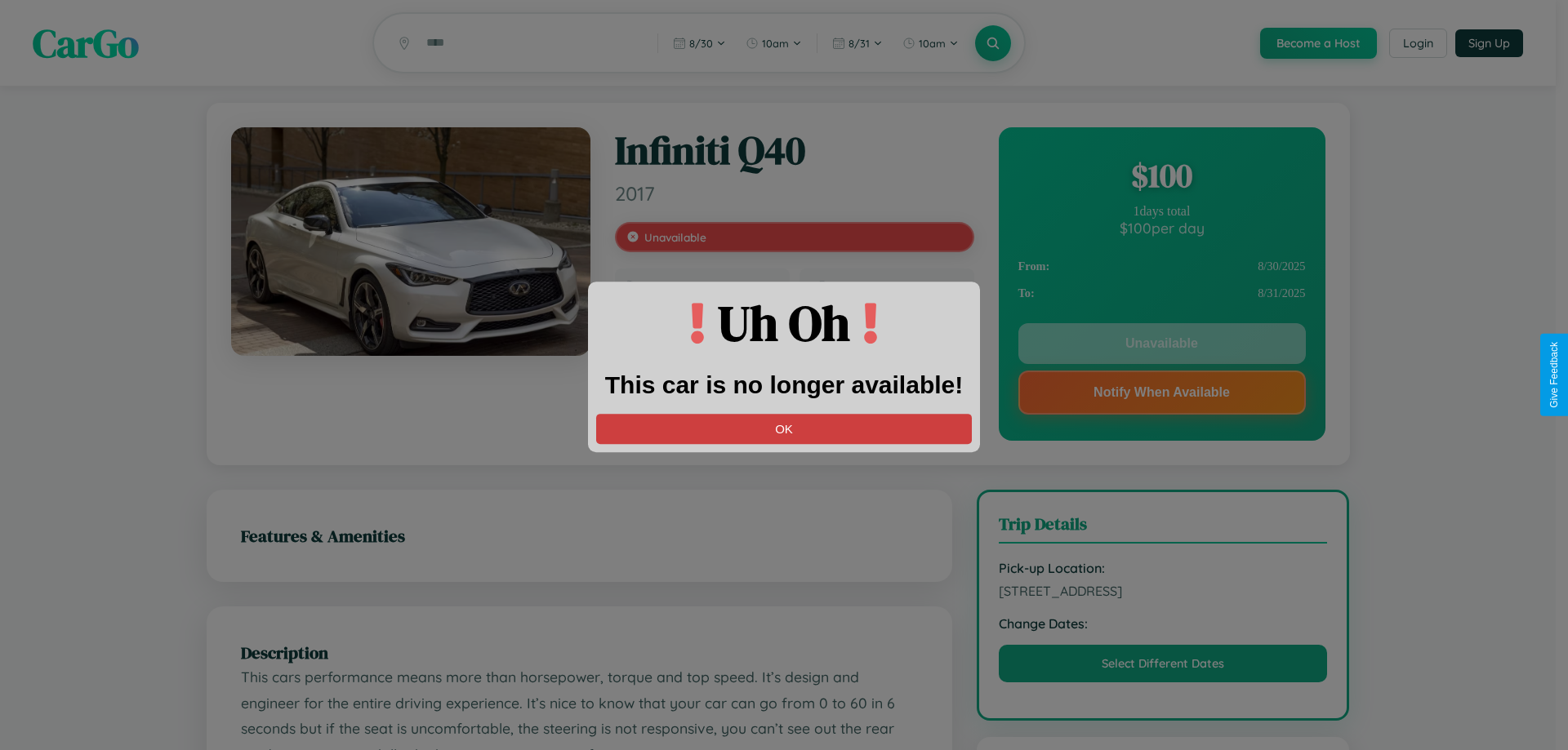
click at [784, 428] on button "OK" at bounding box center [784, 429] width 376 height 30
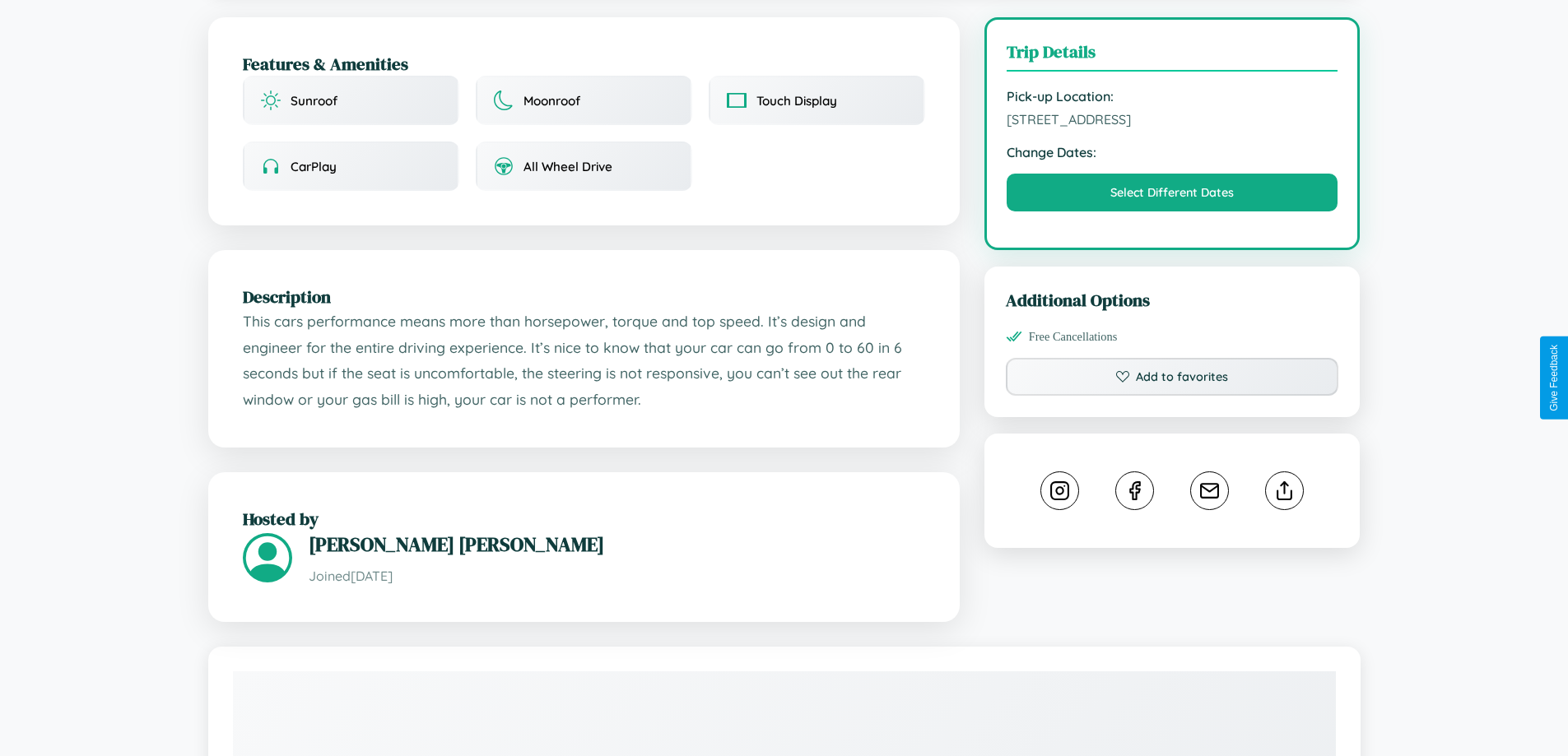
scroll to position [427, 0]
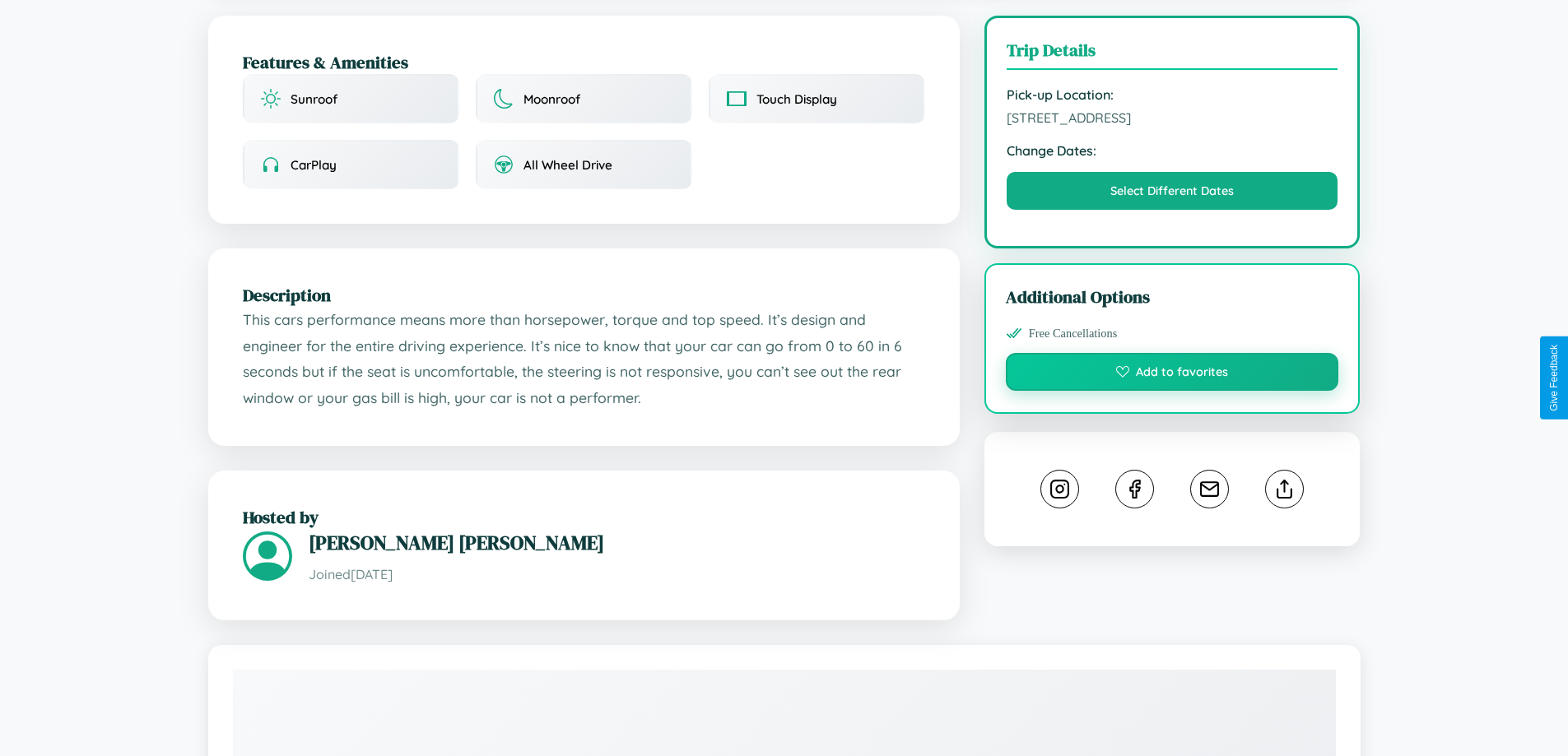
click at [1172, 374] on button "Add to favorites" at bounding box center [1173, 372] width 334 height 38
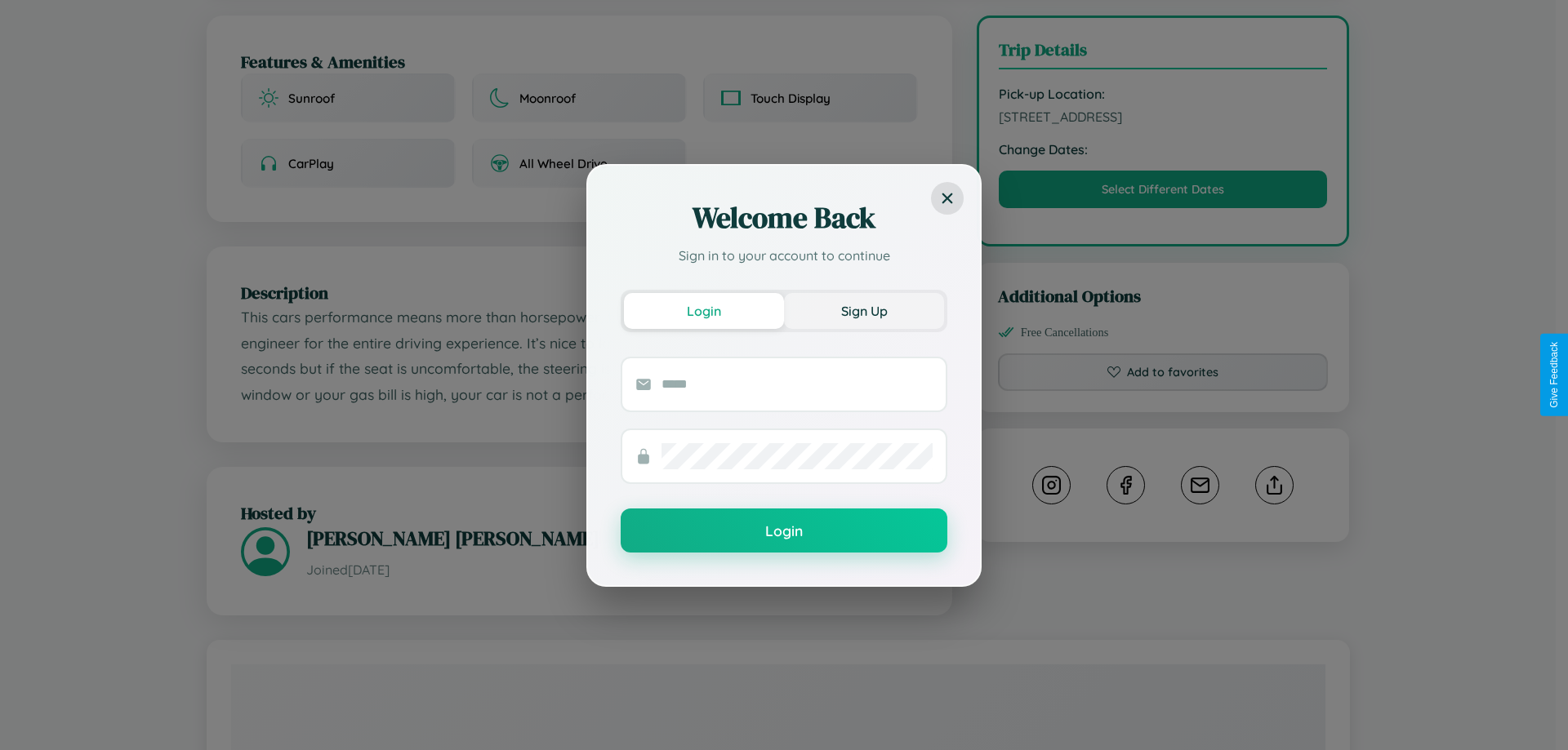
click at [864, 310] on button "Sign Up" at bounding box center [864, 310] width 160 height 36
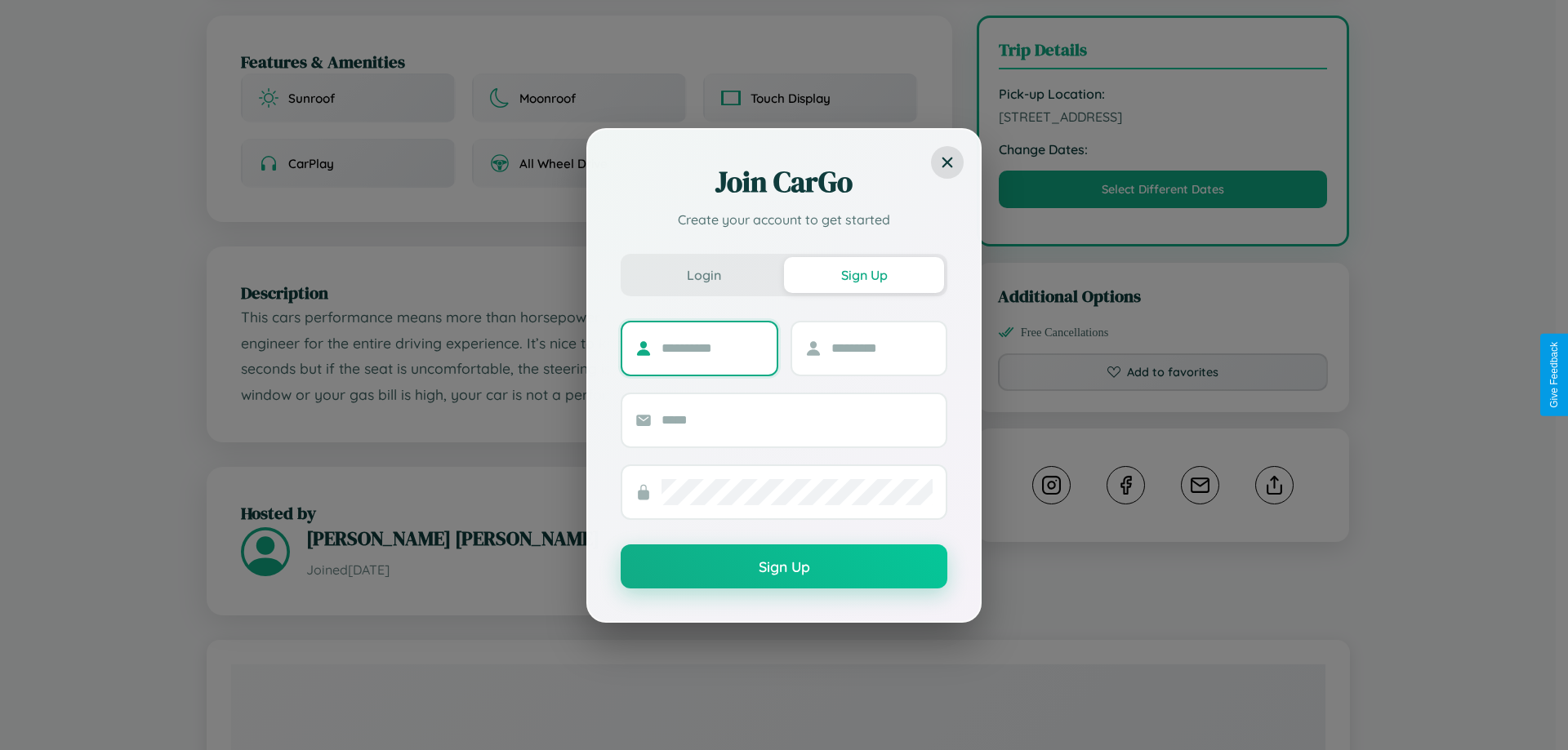
click at [712, 348] on input "text" at bounding box center [712, 349] width 102 height 26
type input "******"
click at [881, 348] on input "text" at bounding box center [882, 349] width 102 height 26
type input "*****"
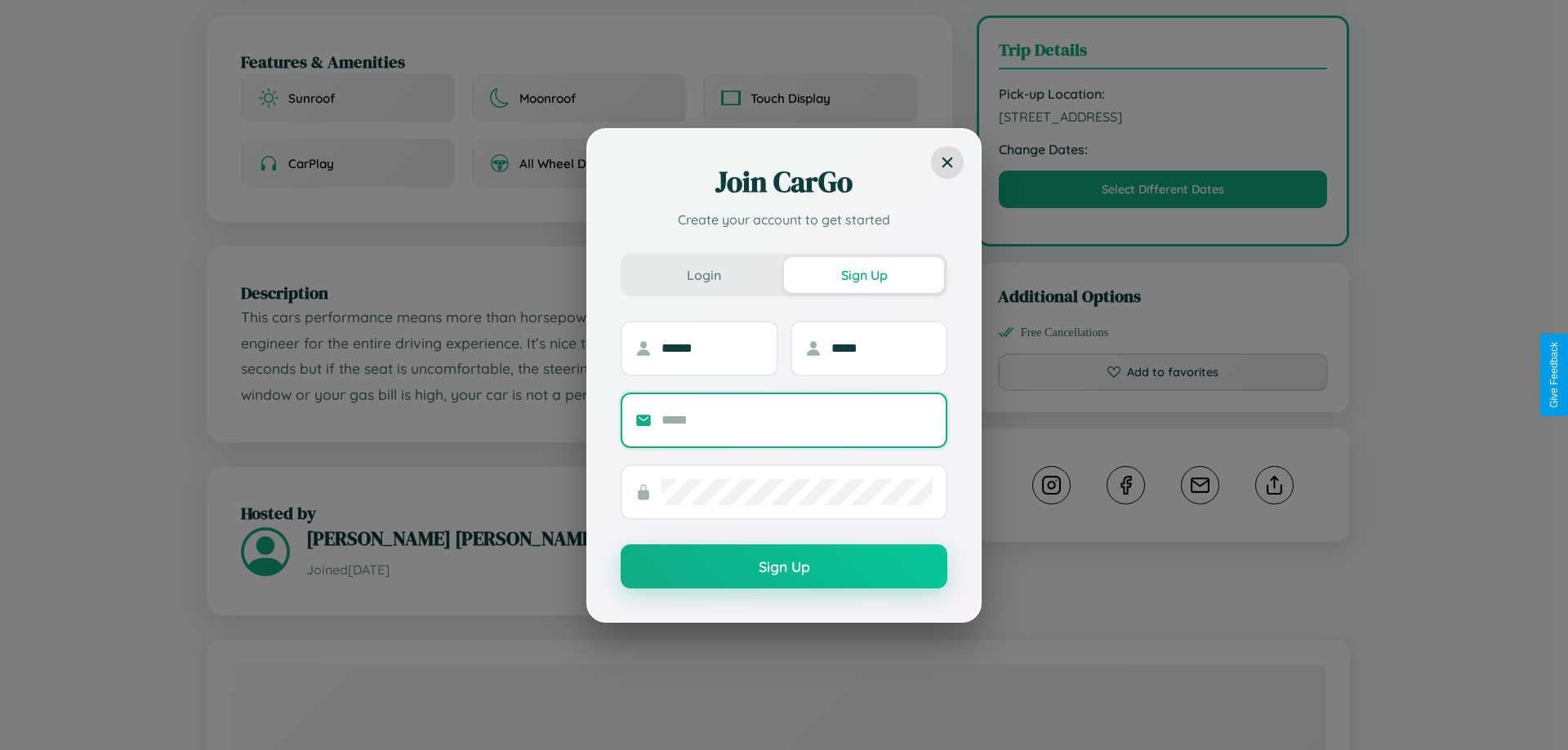
click at [797, 420] on input "text" at bounding box center [797, 421] width 271 height 26
type input "**********"
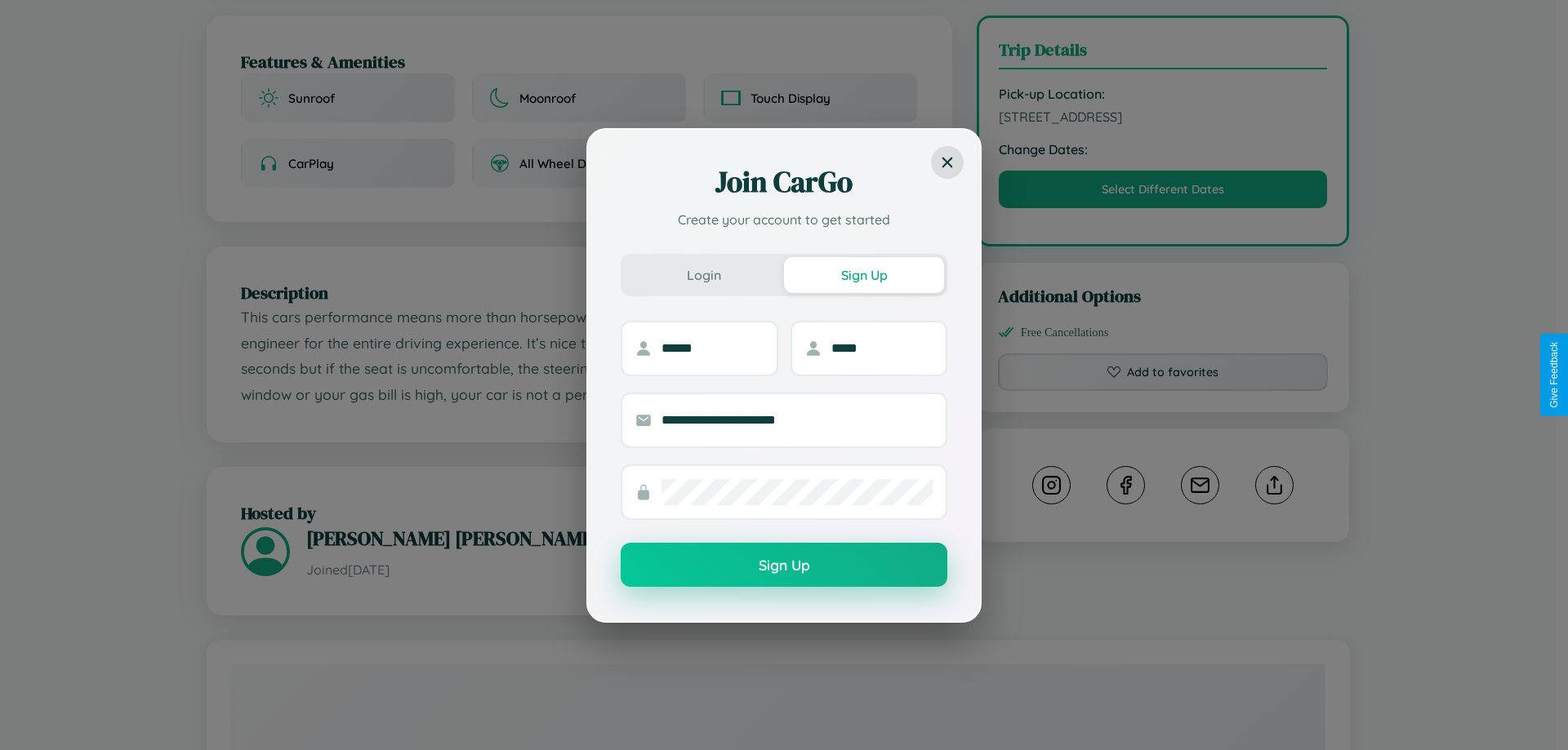
click at [784, 566] on button "Sign Up" at bounding box center [784, 565] width 327 height 44
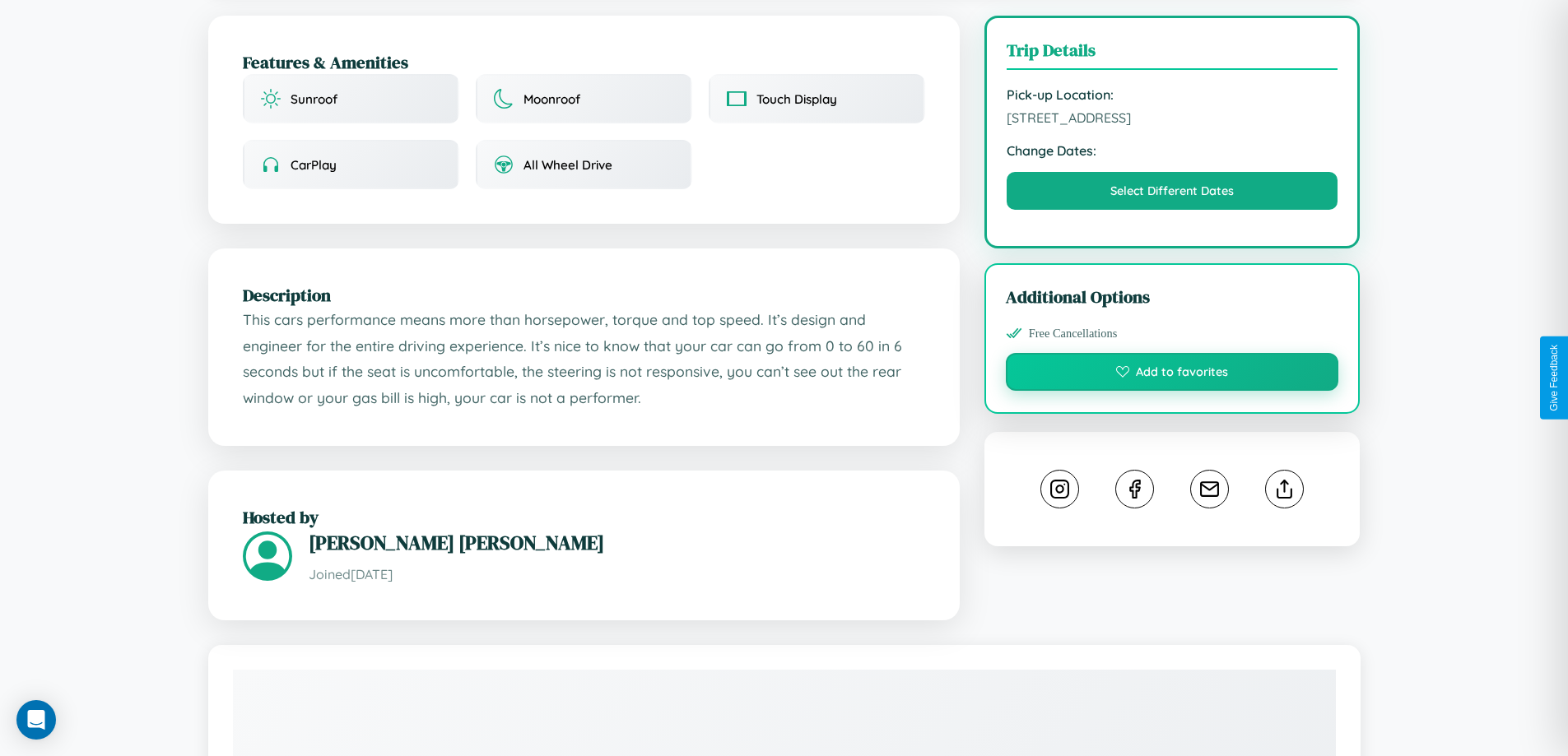
click at [1172, 375] on button "Add to favorites" at bounding box center [1173, 372] width 334 height 38
